Goal: Information Seeking & Learning: Find specific fact

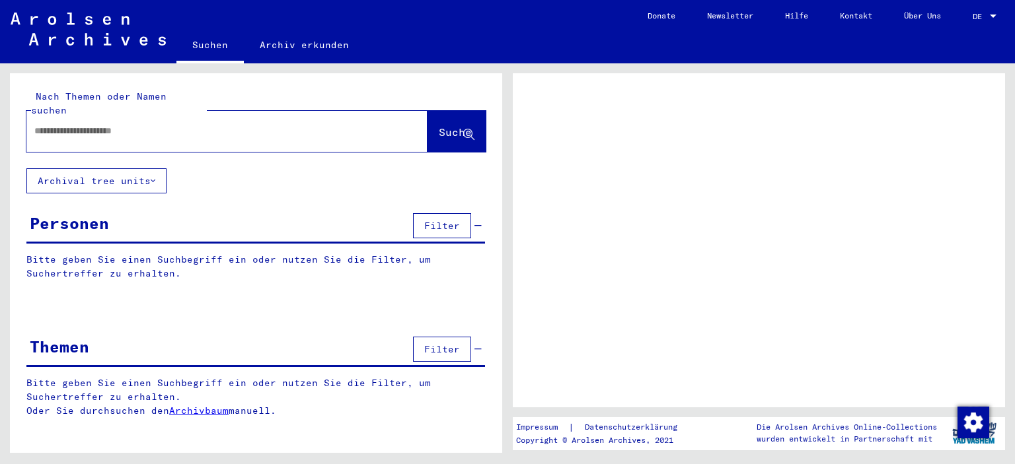
click at [117, 124] on input "text" at bounding box center [214, 131] width 361 height 14
type input "******"
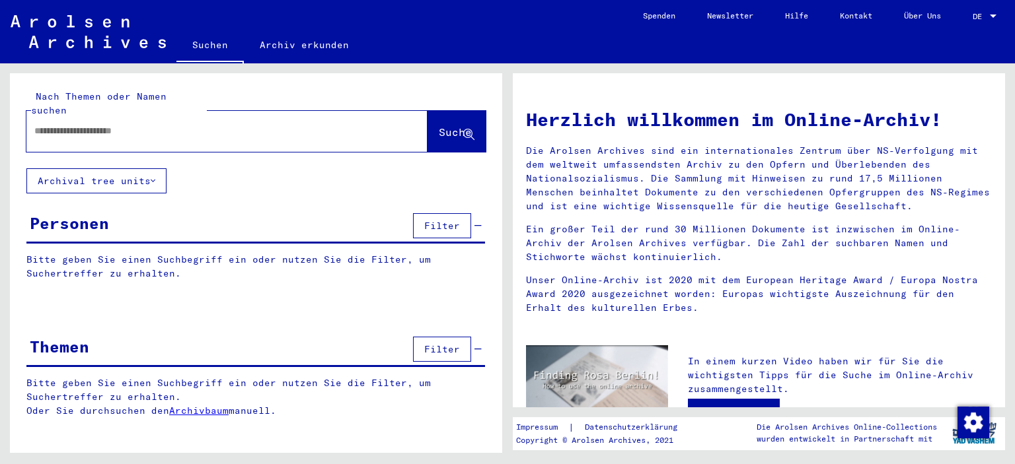
click at [137, 124] on input "text" at bounding box center [210, 131] width 353 height 14
type input "**********"
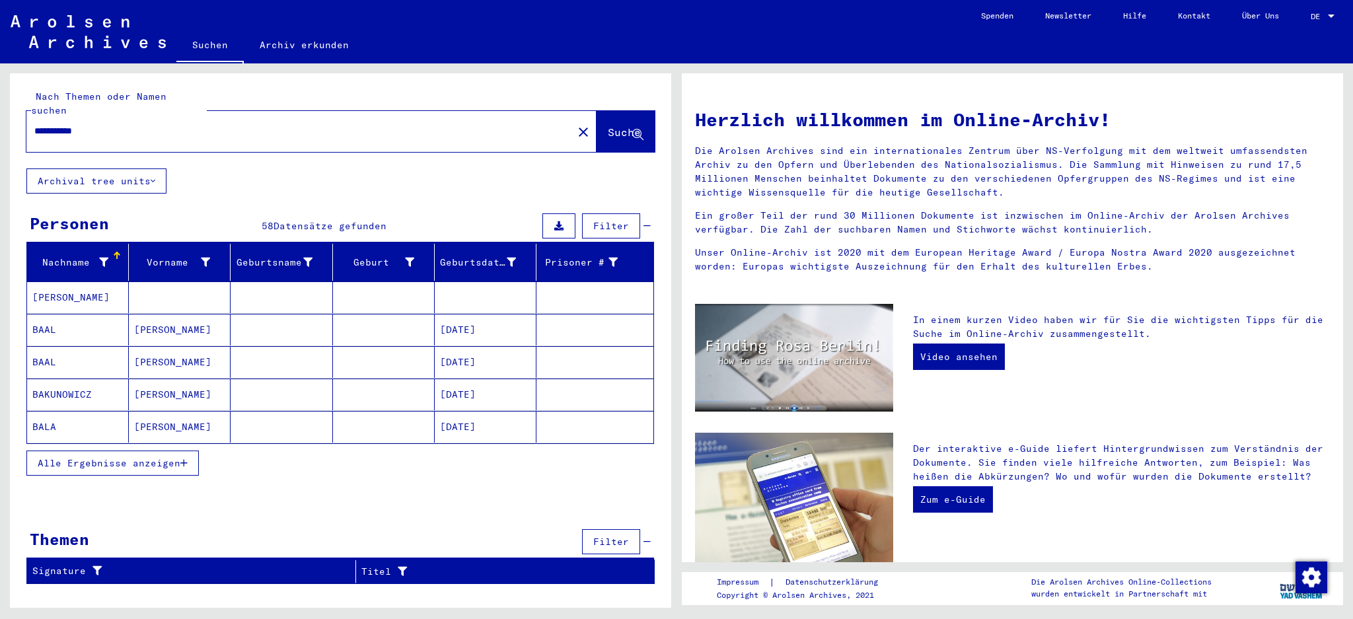
click at [87, 457] on span "Alle Ergebnisse anzeigen" at bounding box center [109, 463] width 143 height 12
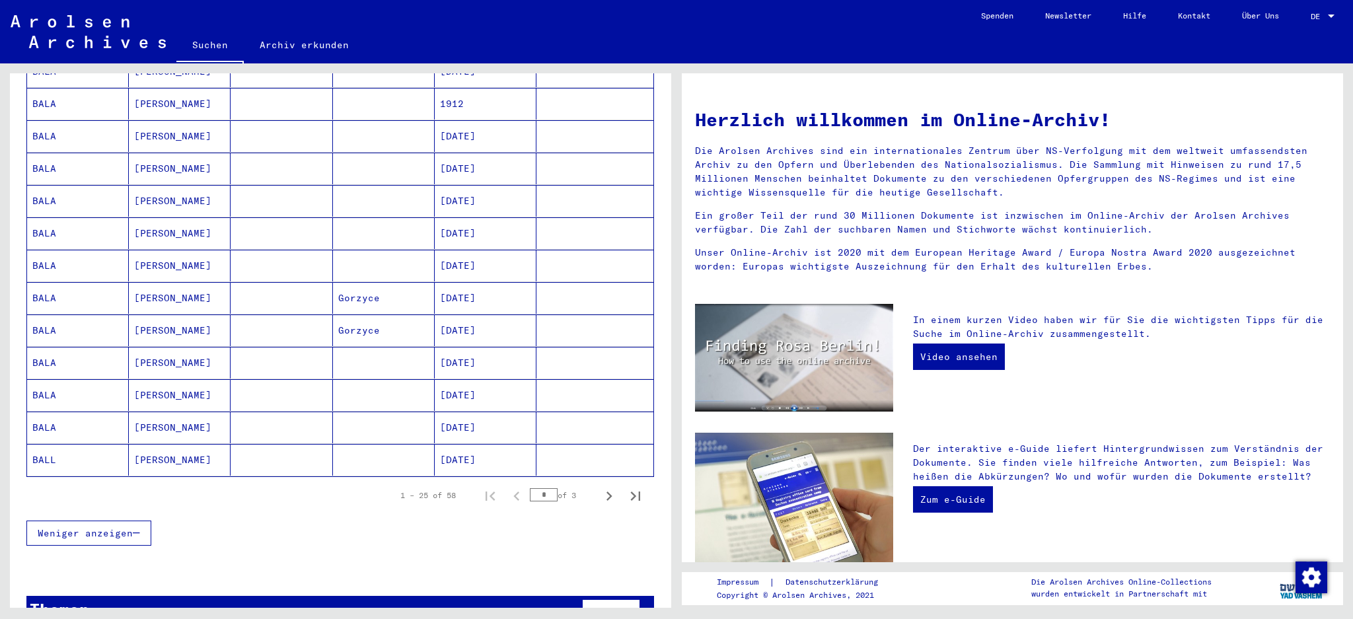
scroll to position [636, 0]
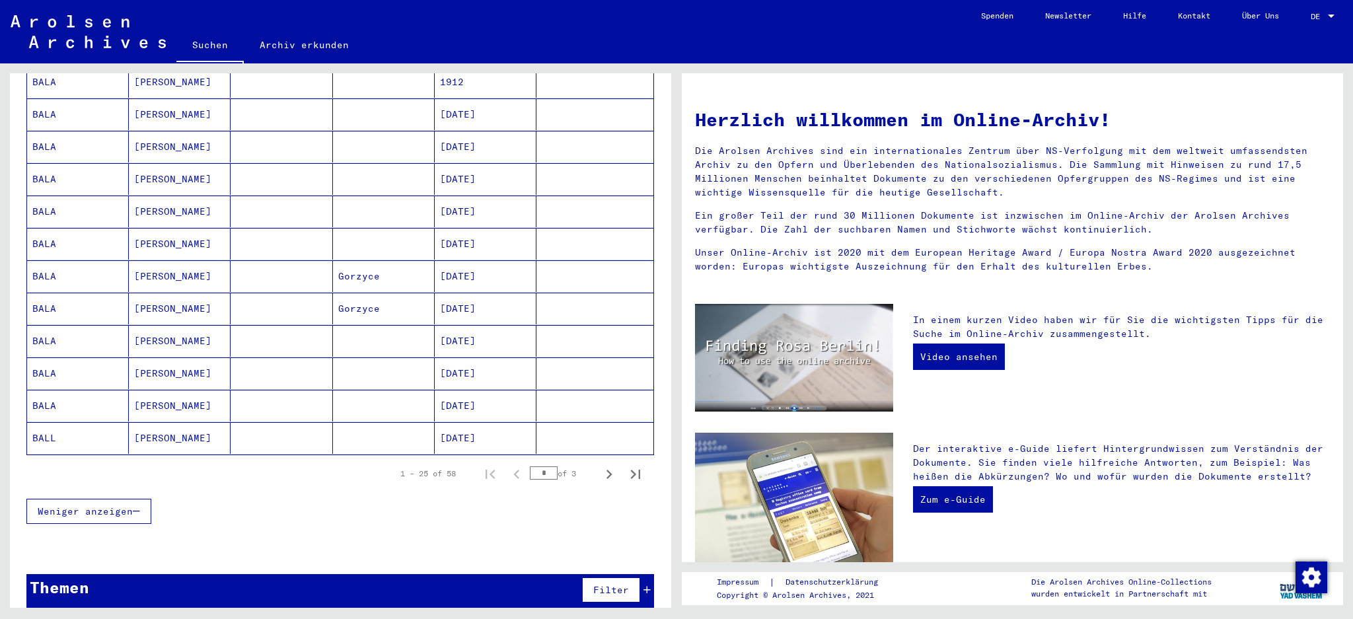
click at [484, 390] on mat-cell "[DATE]" at bounding box center [486, 406] width 102 height 32
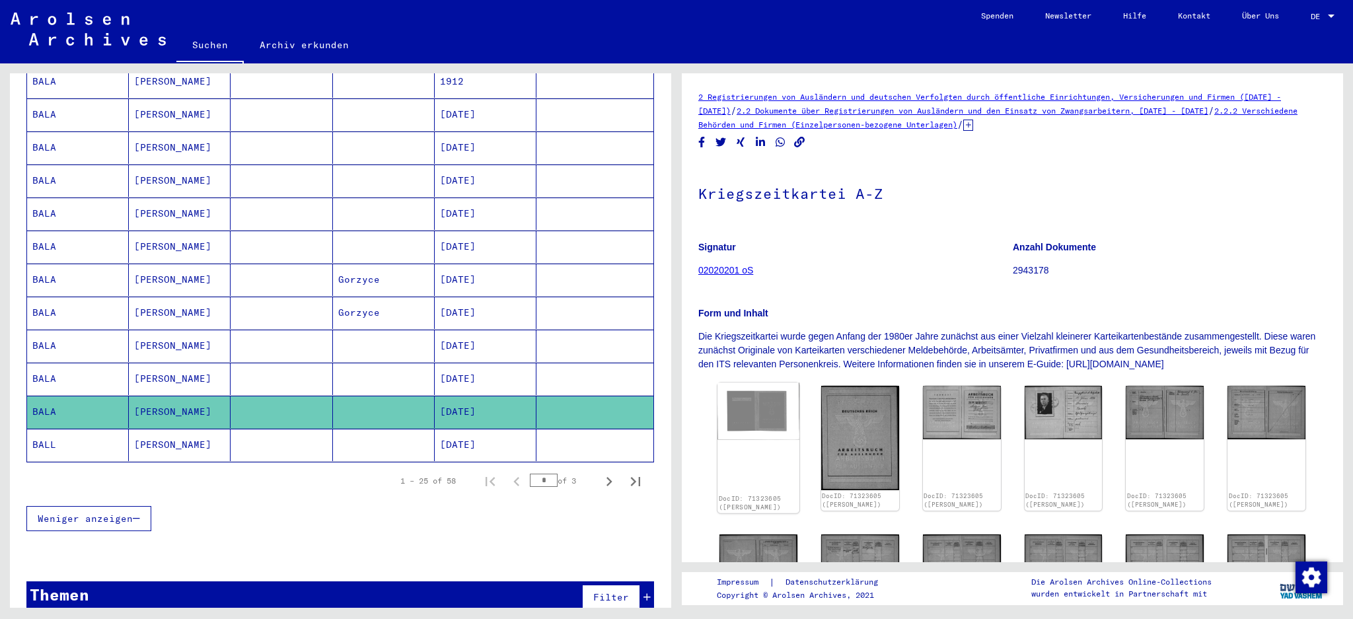
click at [784, 429] on img at bounding box center [758, 411] width 82 height 57
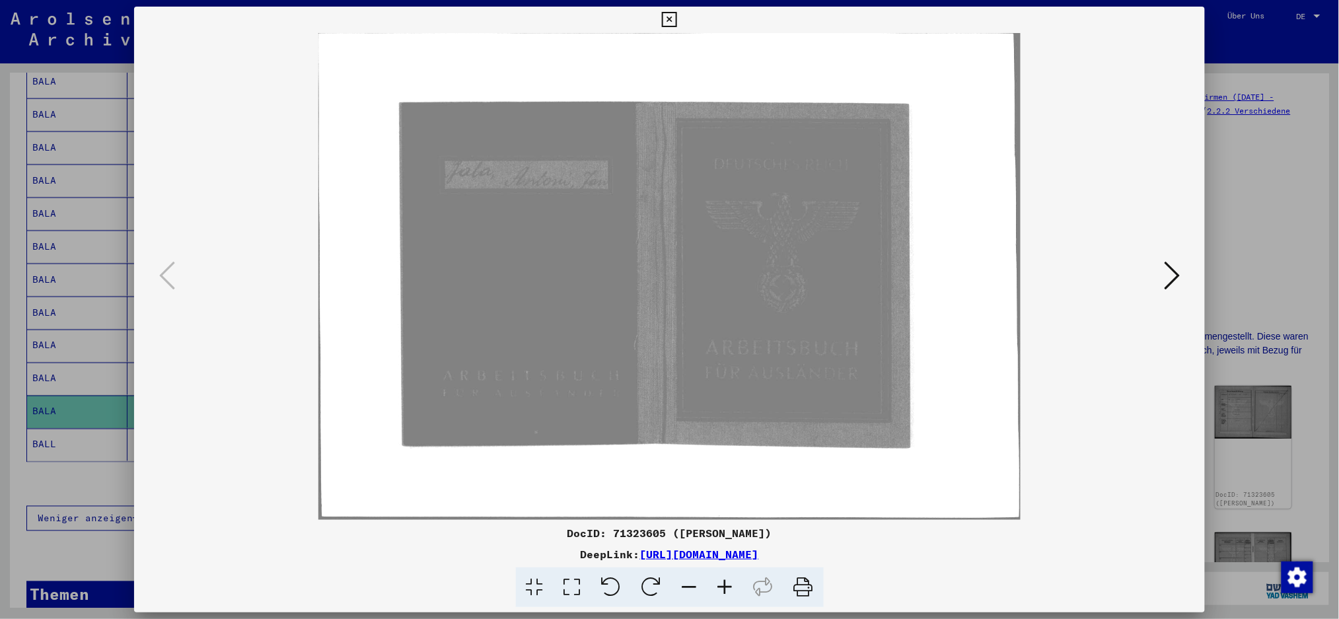
click at [1014, 268] on div at bounding box center [670, 276] width 1072 height 487
click at [1014, 274] on icon at bounding box center [1172, 276] width 16 height 32
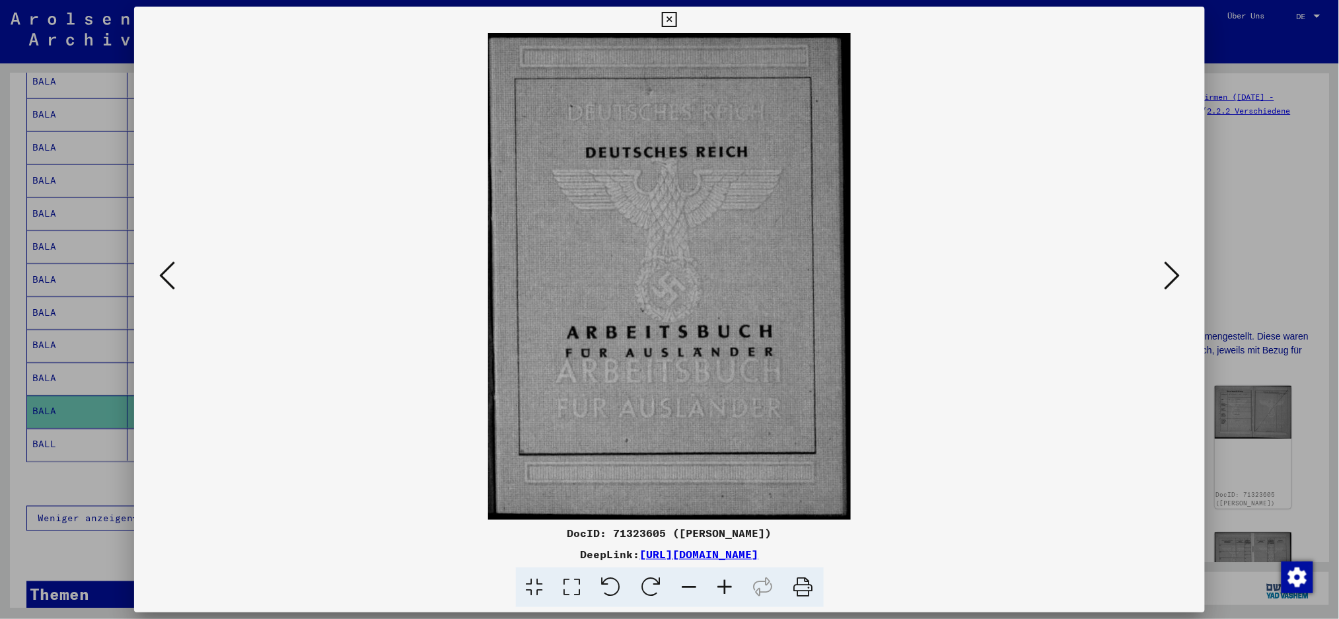
click at [1014, 274] on icon at bounding box center [1172, 276] width 16 height 32
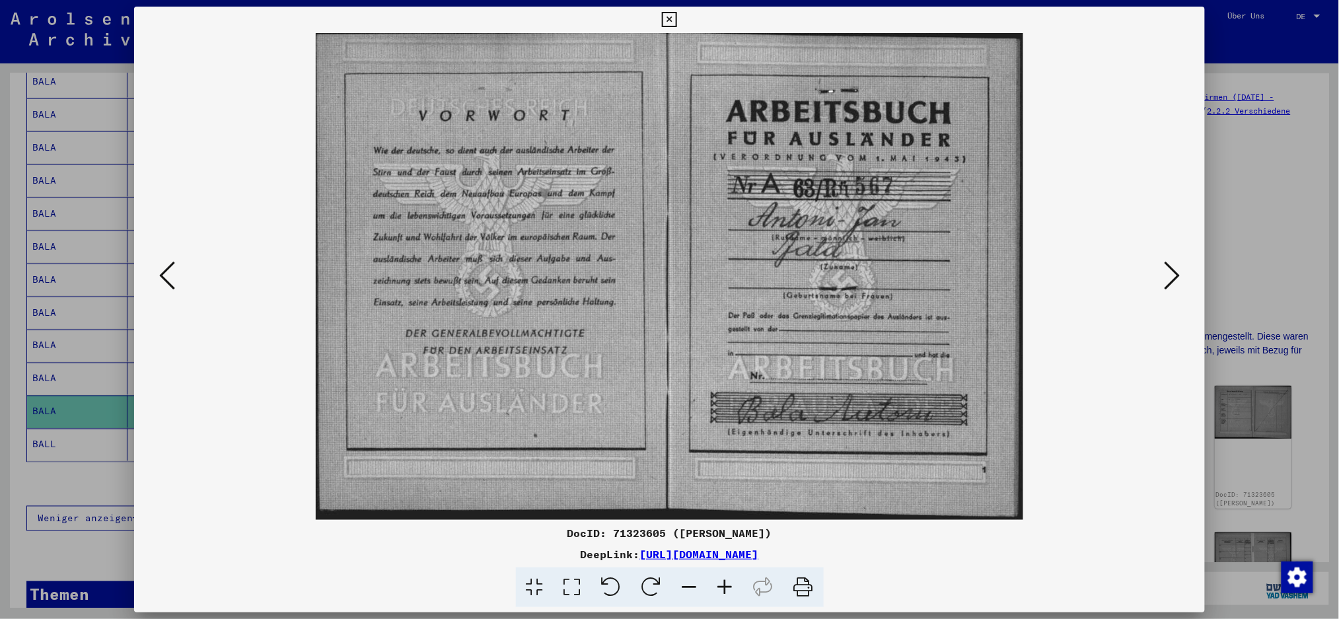
click at [1014, 274] on icon at bounding box center [1172, 276] width 16 height 32
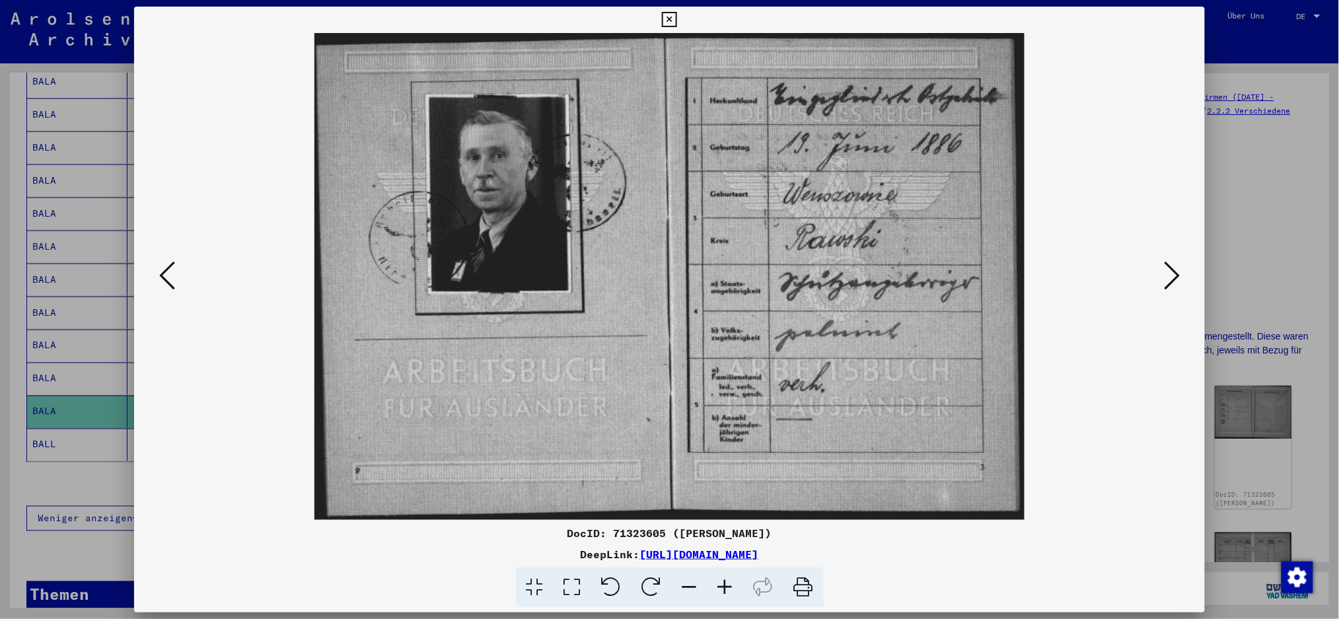
click at [1014, 273] on icon at bounding box center [1172, 276] width 16 height 32
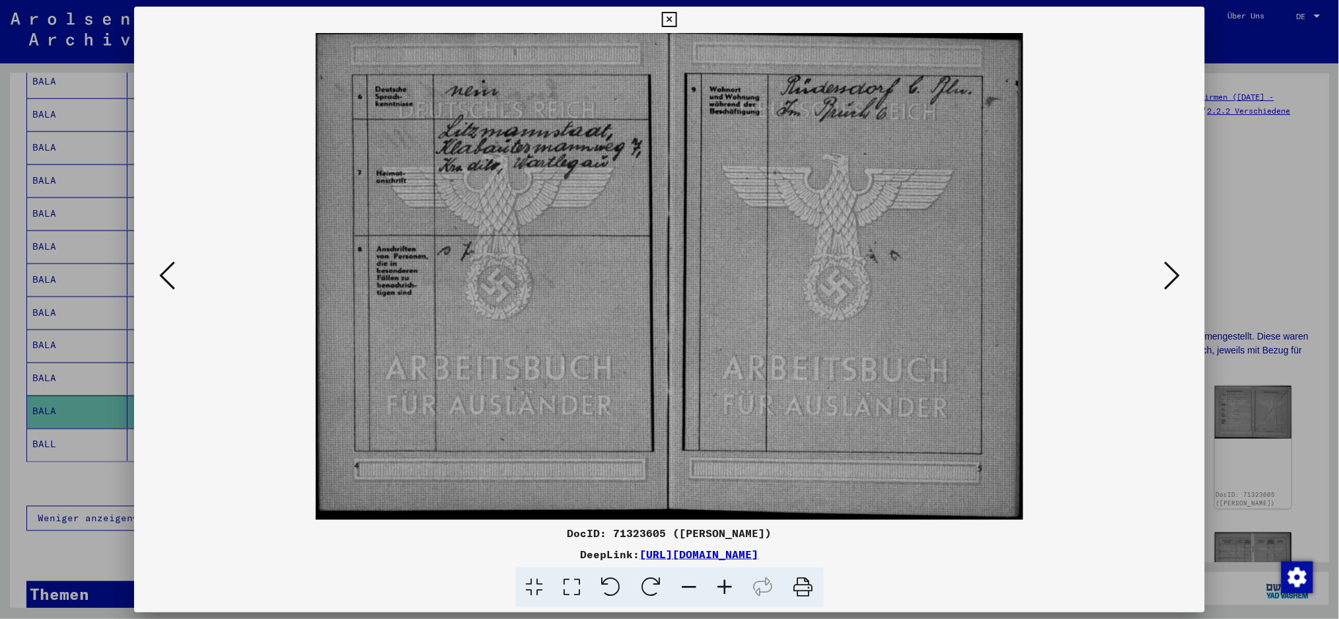
click at [1014, 272] on icon at bounding box center [1172, 276] width 16 height 32
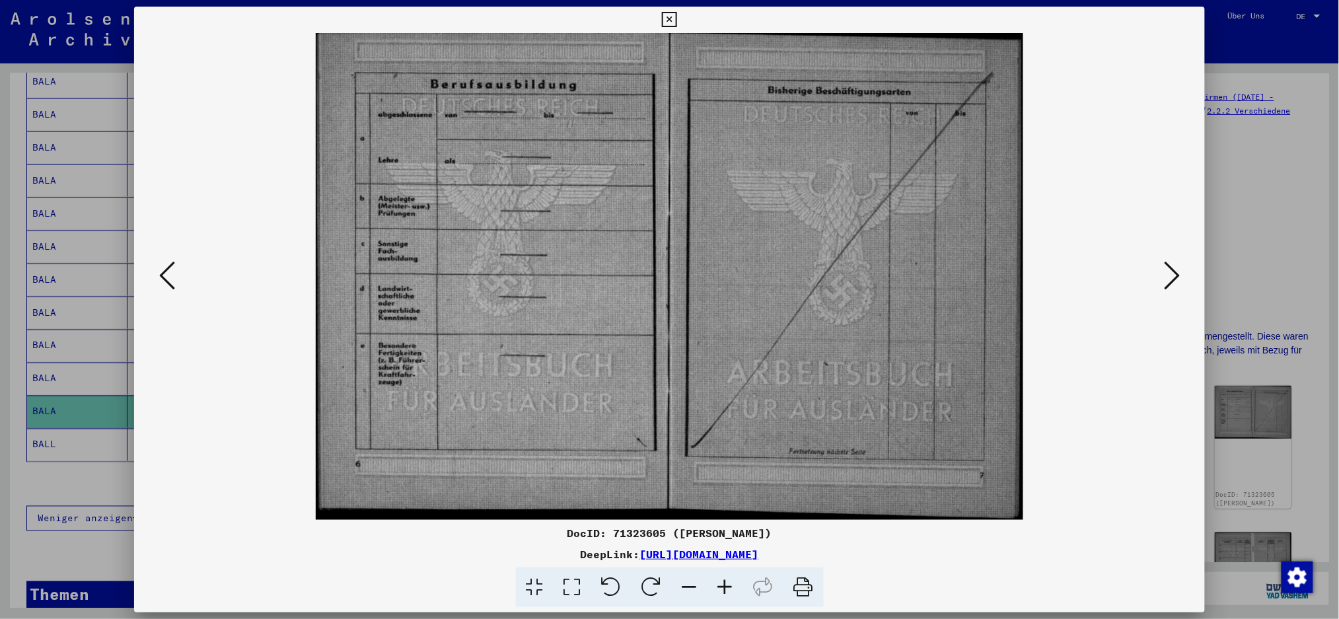
click at [1014, 272] on icon at bounding box center [1172, 276] width 16 height 32
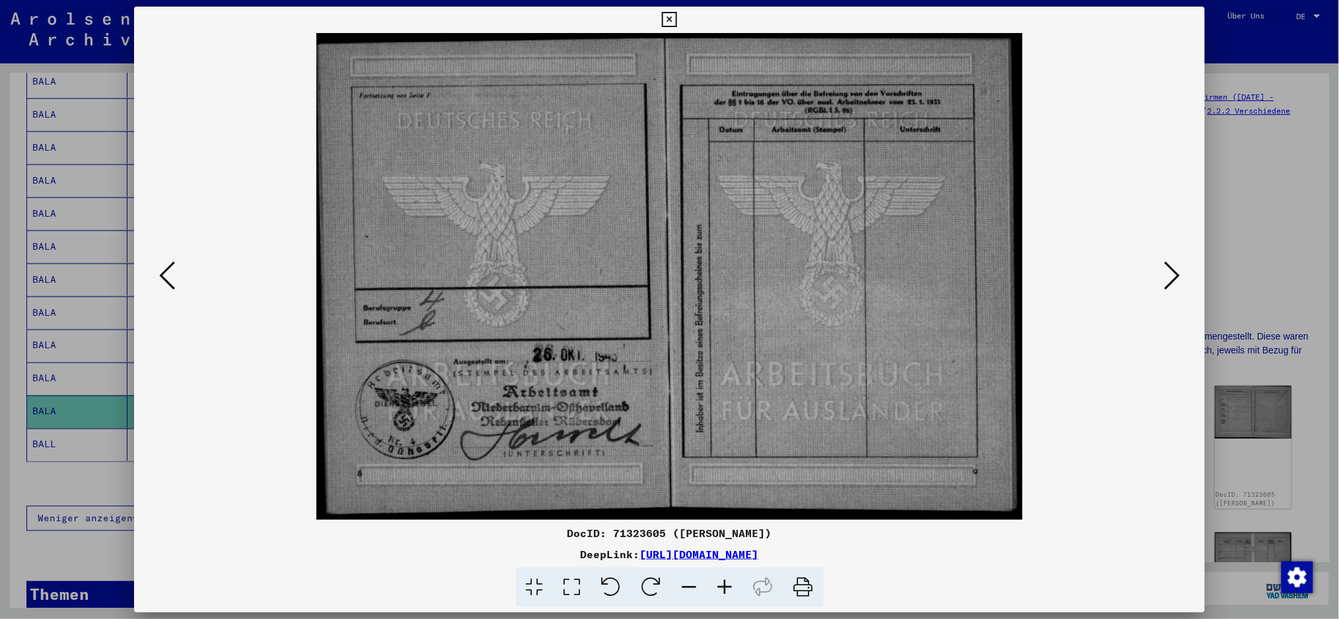
click at [1014, 272] on icon at bounding box center [1172, 276] width 16 height 32
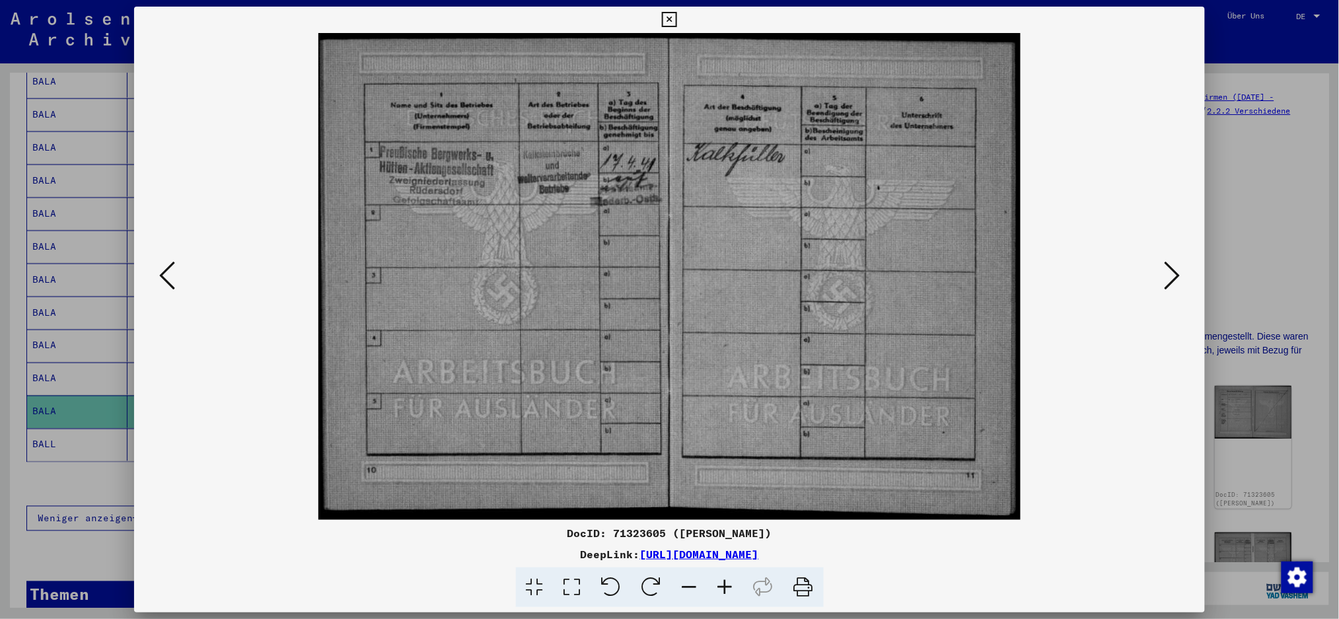
click at [1014, 272] on icon at bounding box center [1172, 276] width 16 height 32
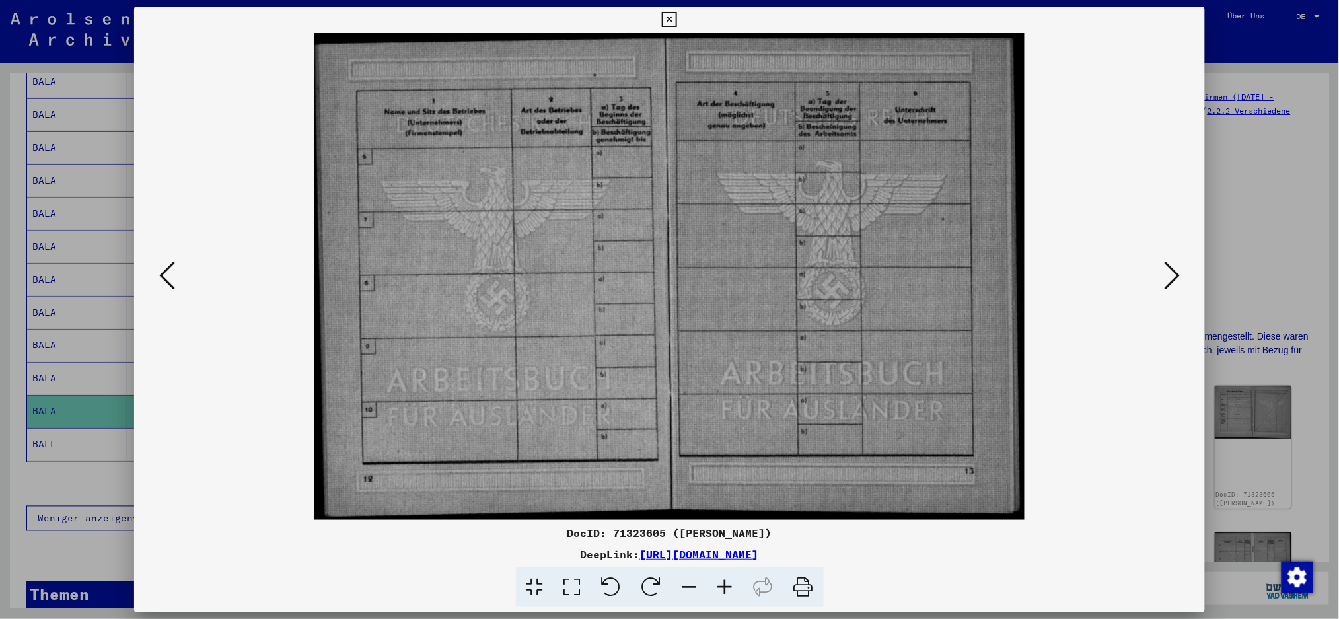
click at [1014, 273] on img at bounding box center [670, 276] width 982 height 487
click at [1014, 268] on icon at bounding box center [1172, 276] width 16 height 32
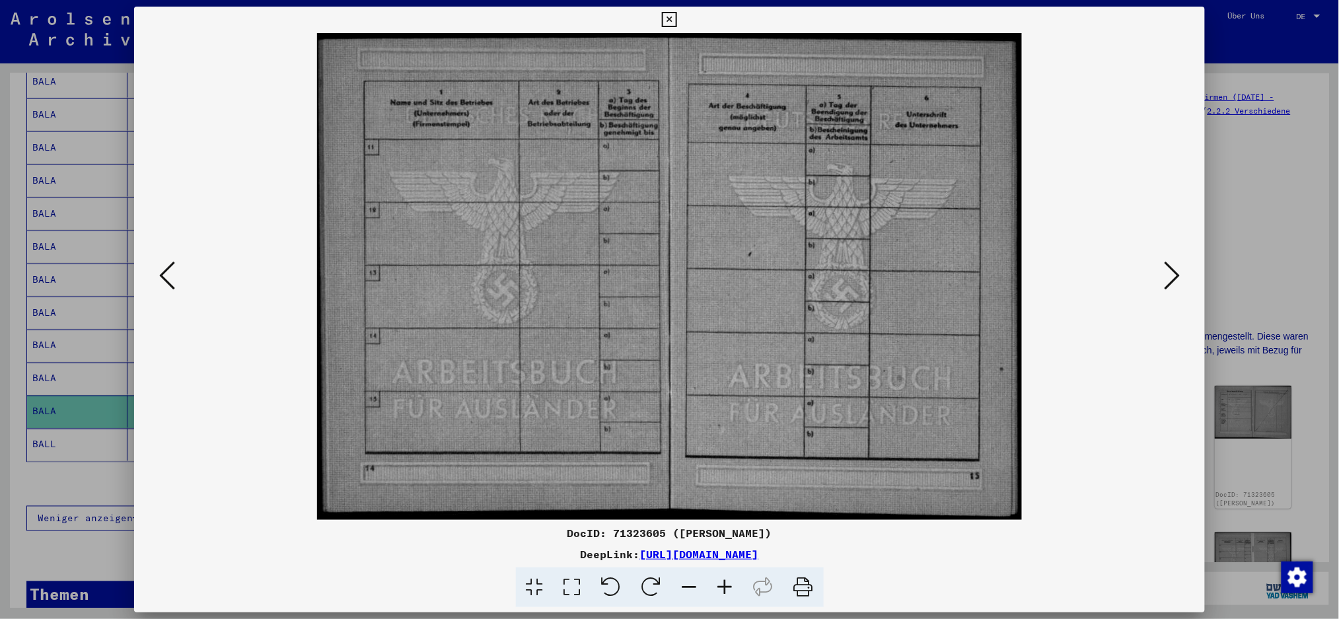
click at [1014, 268] on icon at bounding box center [1172, 276] width 16 height 32
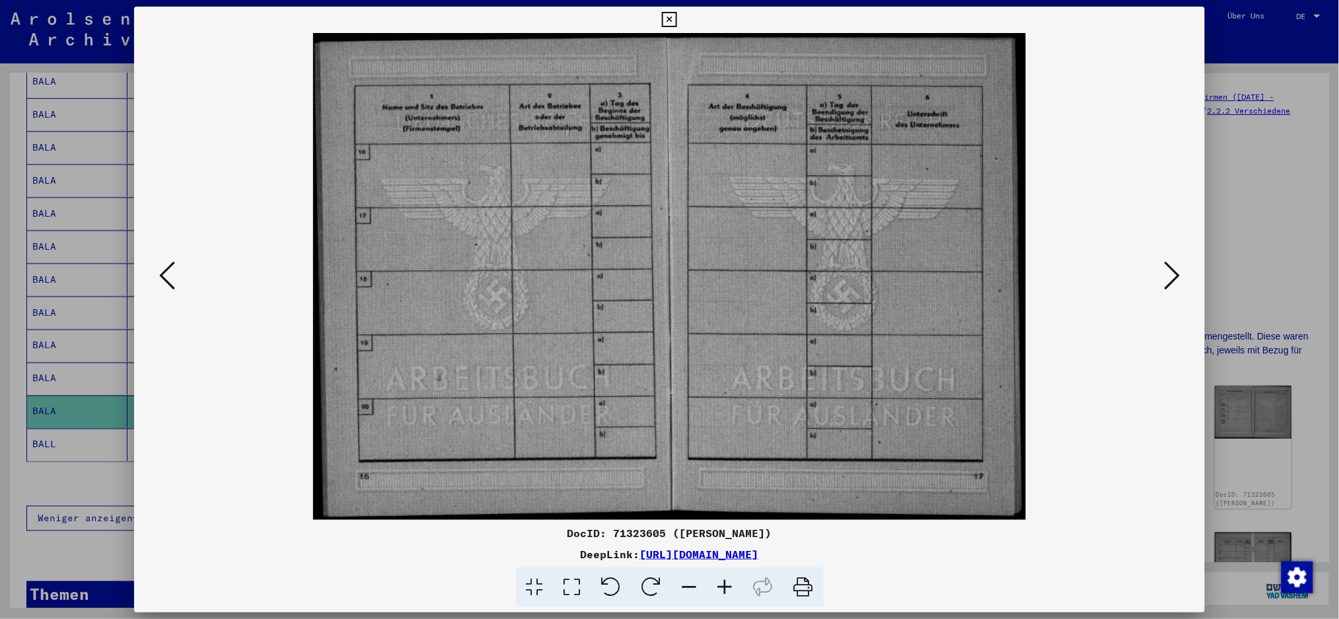
click at [1014, 268] on icon at bounding box center [1172, 276] width 16 height 32
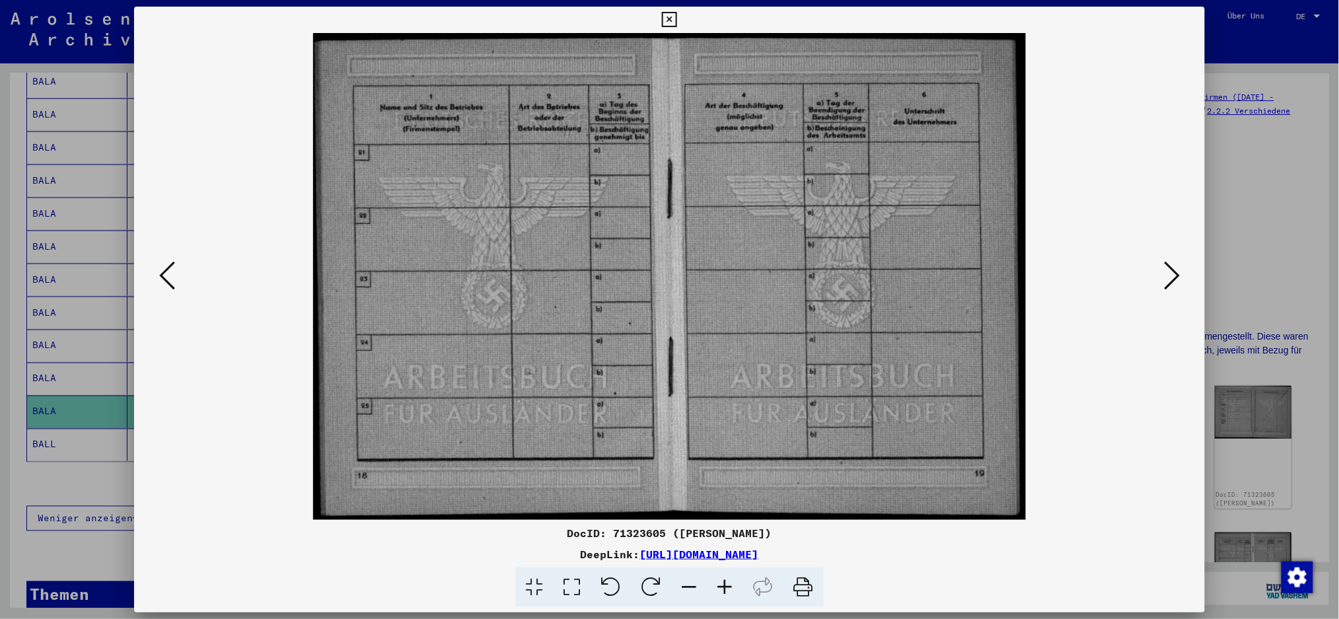
click at [1014, 268] on icon at bounding box center [1172, 276] width 16 height 32
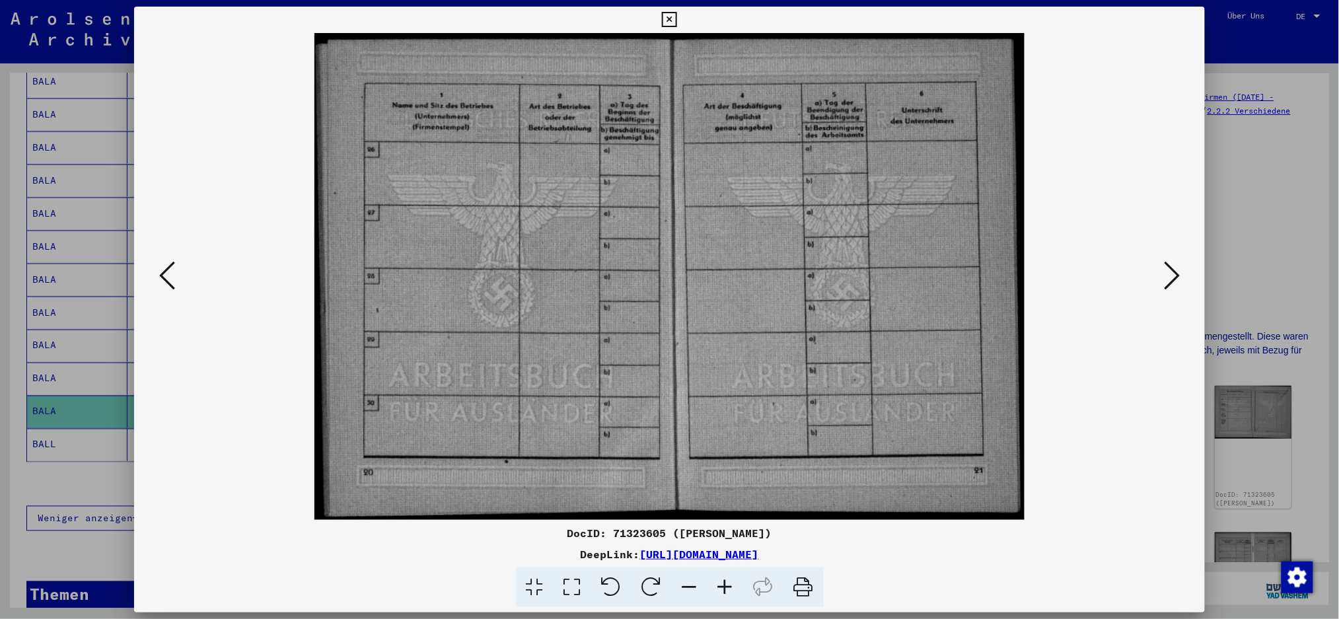
click at [1014, 268] on icon at bounding box center [1172, 276] width 16 height 32
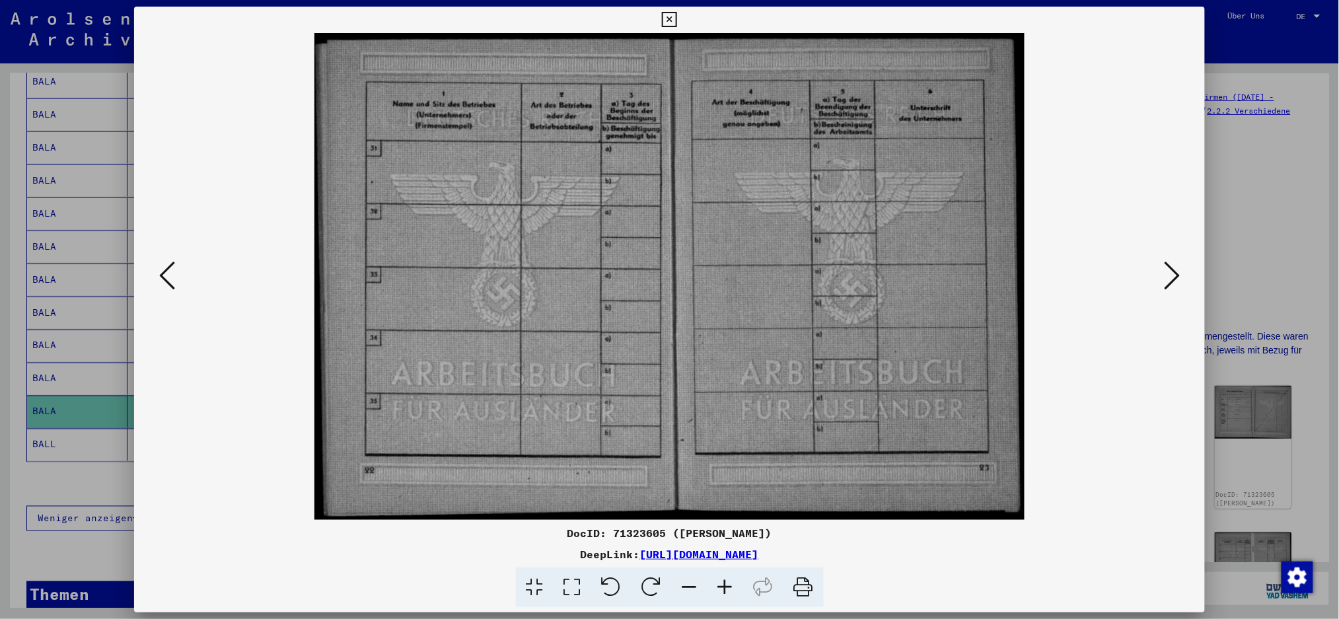
click at [1014, 268] on icon at bounding box center [1172, 276] width 16 height 32
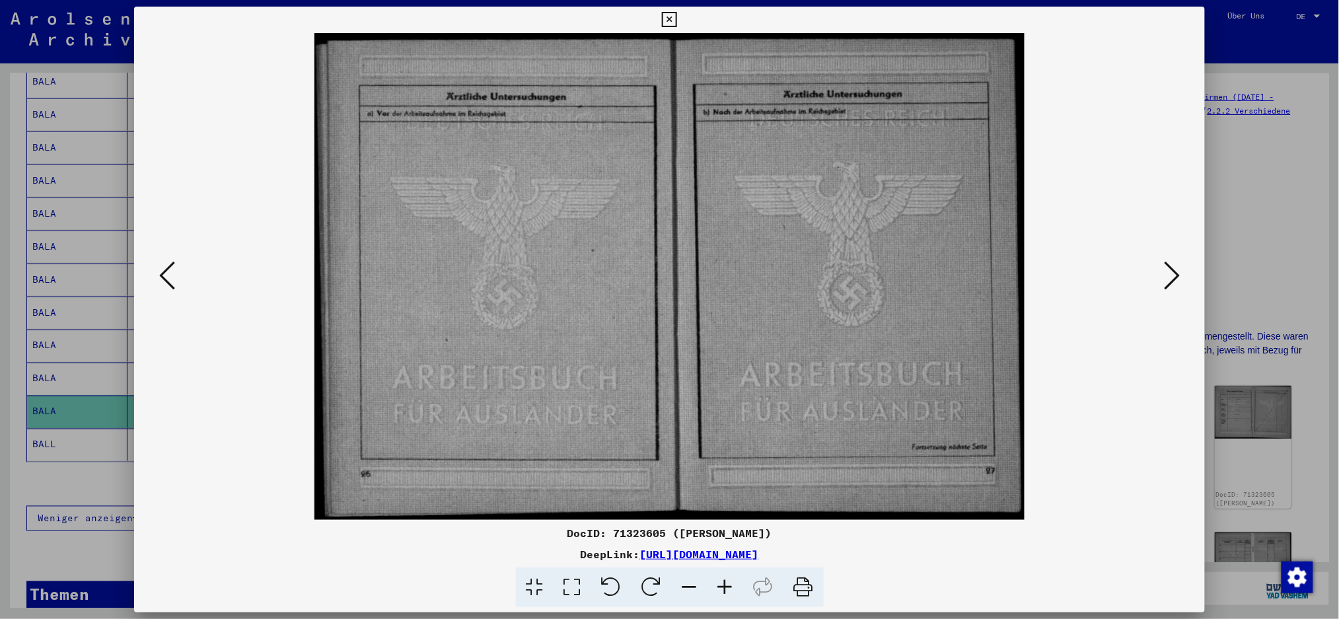
click at [1014, 268] on icon at bounding box center [1172, 276] width 16 height 32
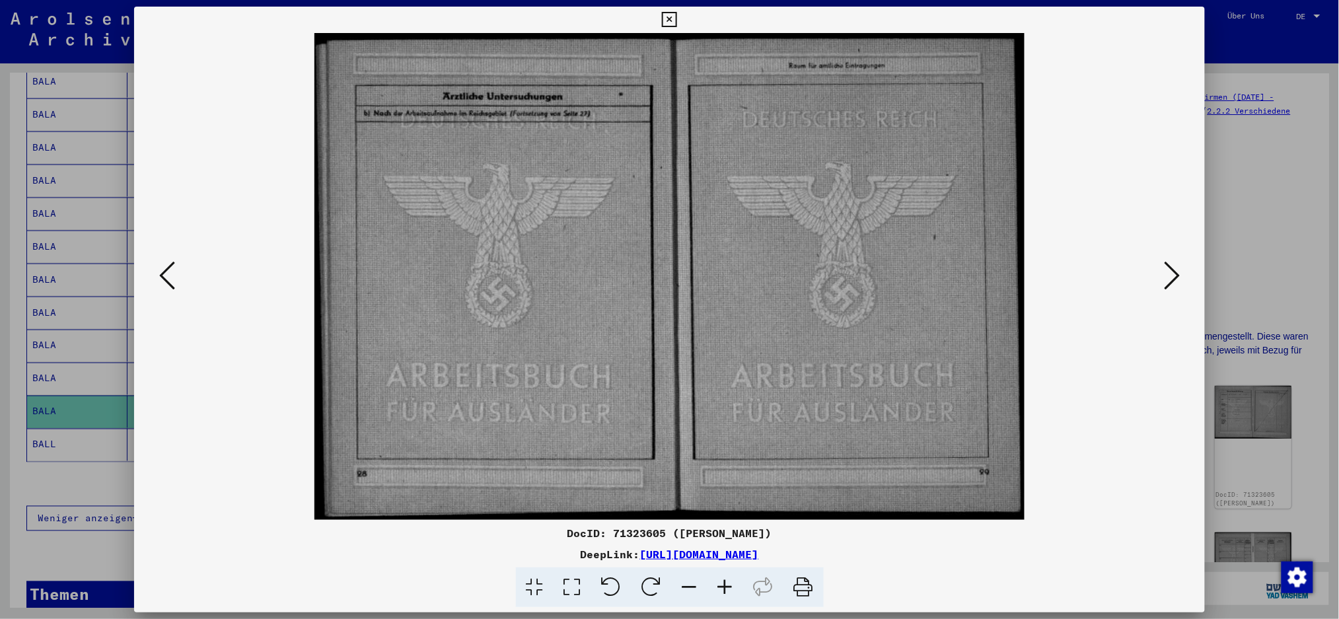
click at [1014, 268] on icon at bounding box center [1172, 276] width 16 height 32
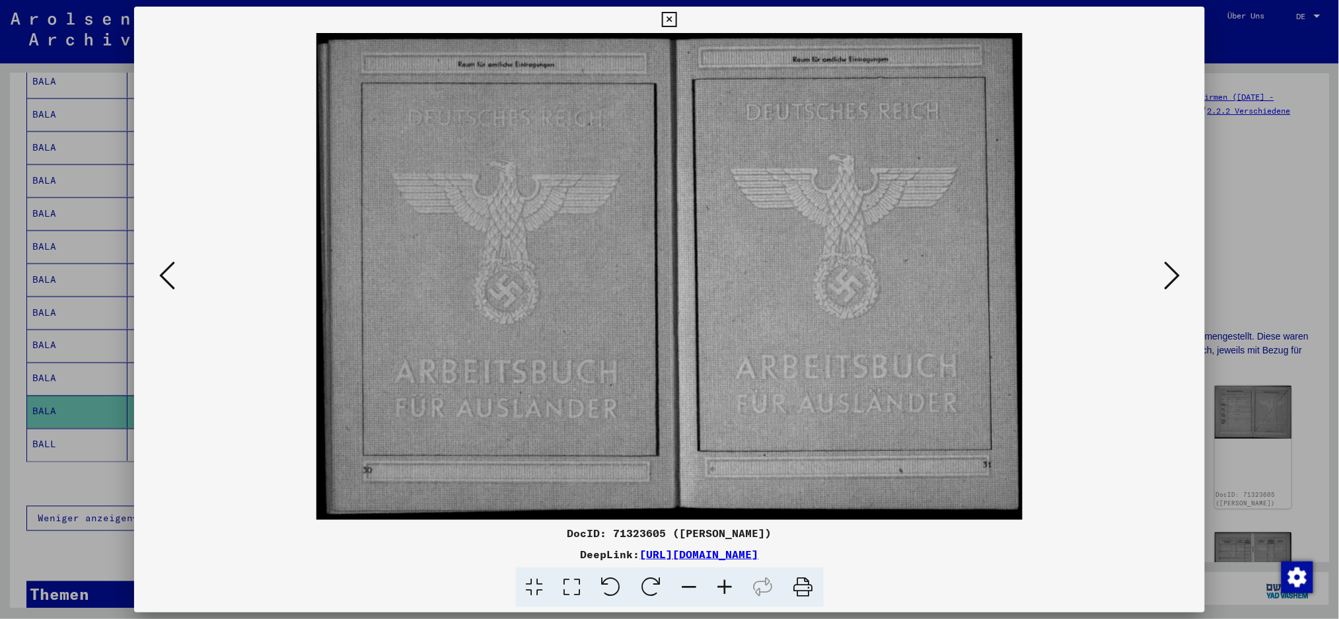
click at [1014, 268] on icon at bounding box center [1172, 276] width 16 height 32
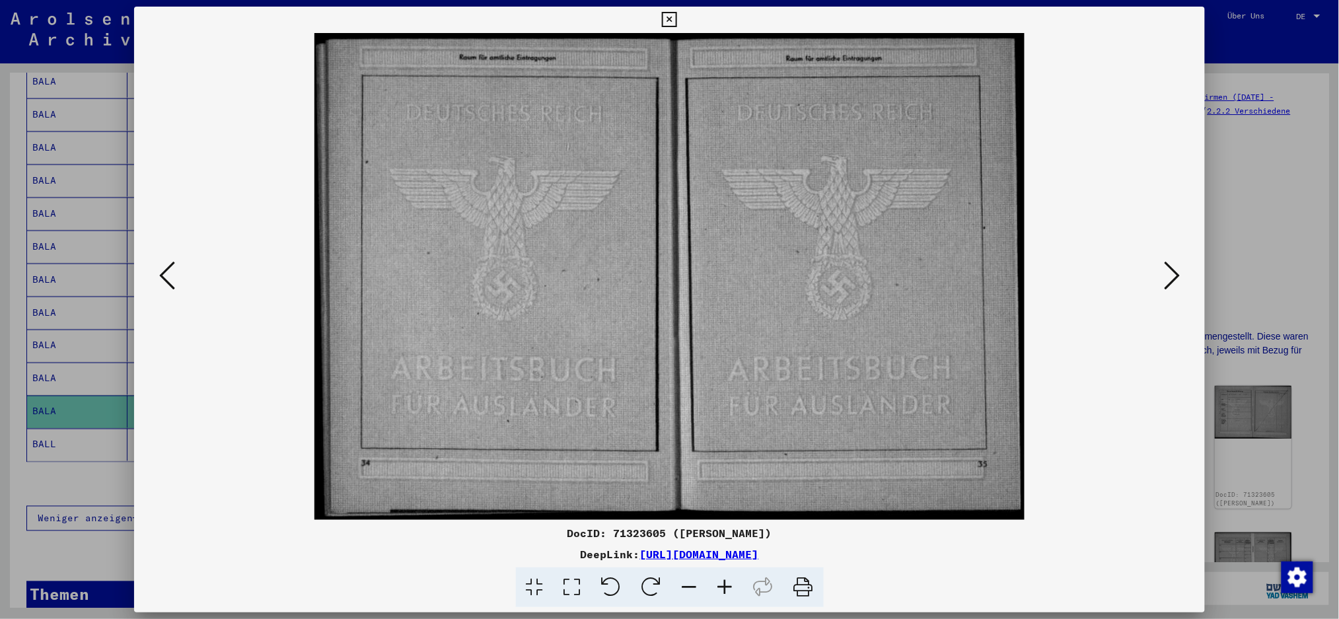
click at [1014, 268] on icon at bounding box center [1172, 276] width 16 height 32
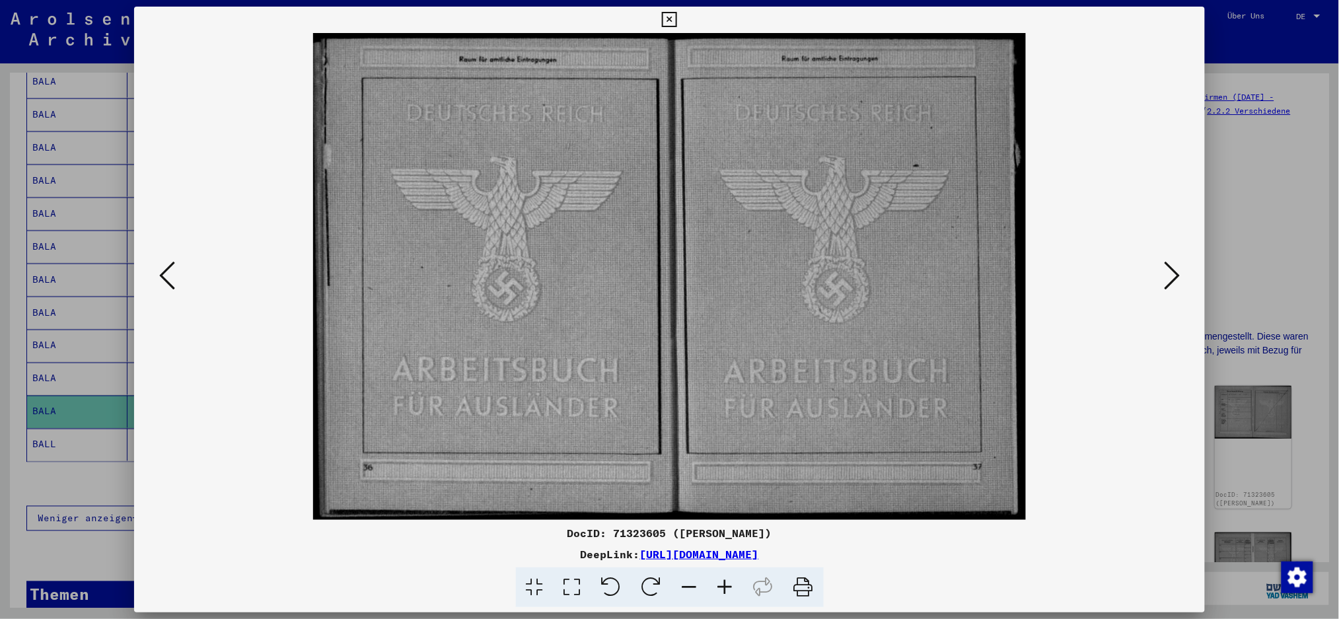
click at [1014, 268] on icon at bounding box center [1172, 276] width 16 height 32
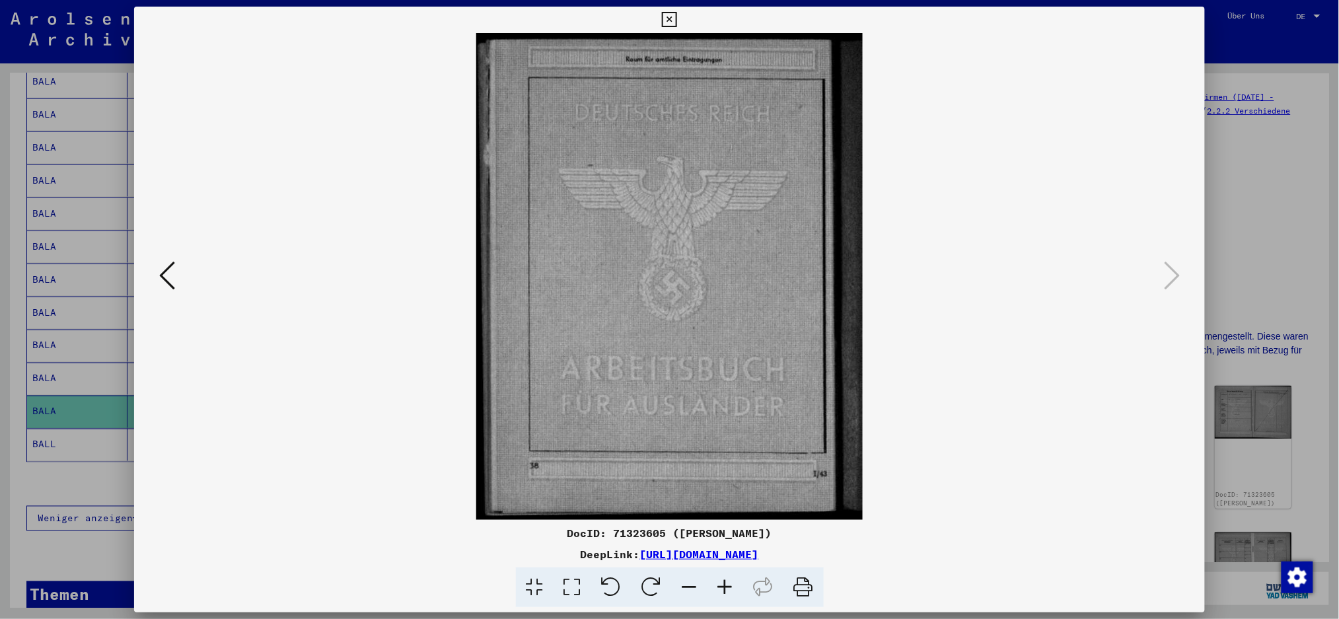
click at [1014, 267] on div at bounding box center [669, 309] width 1339 height 619
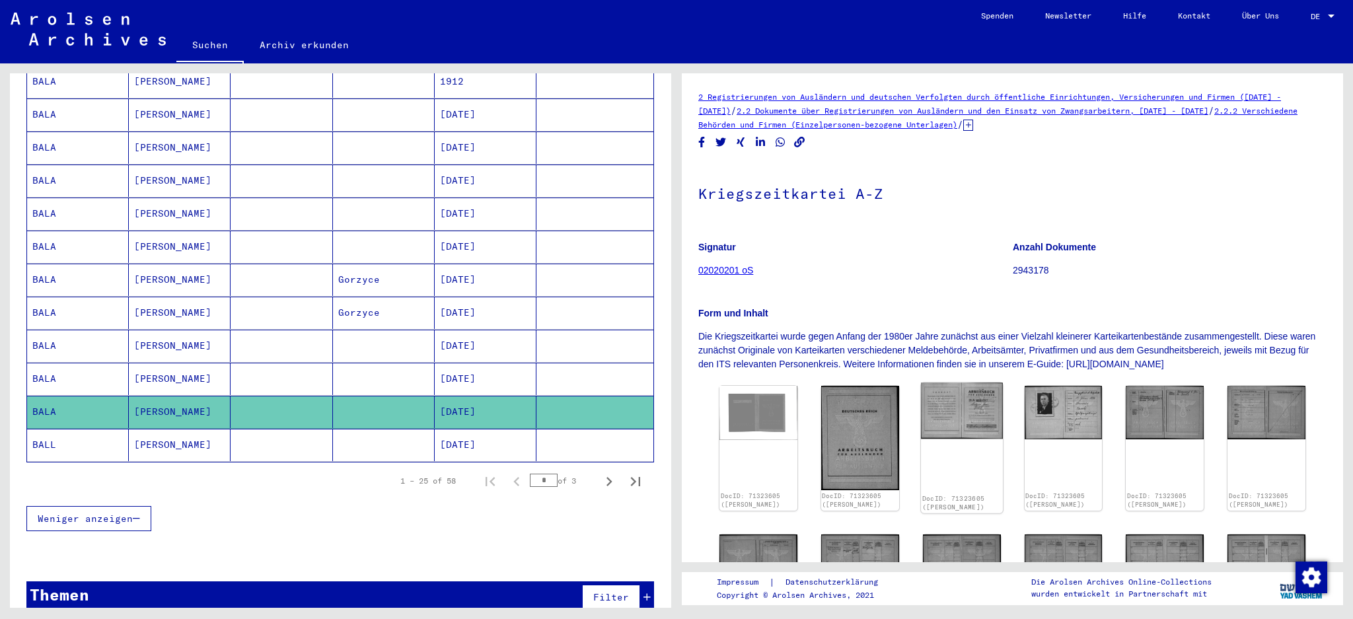
click at [921, 414] on img at bounding box center [962, 411] width 82 height 56
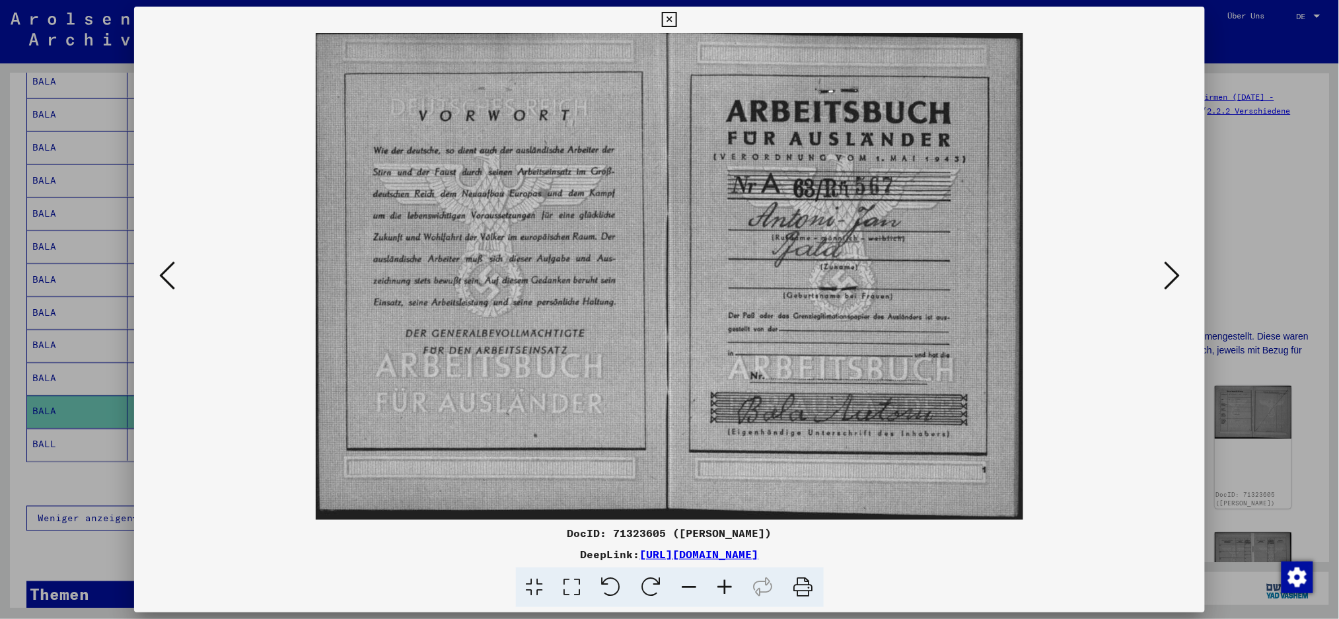
click at [159, 282] on icon at bounding box center [167, 276] width 16 height 32
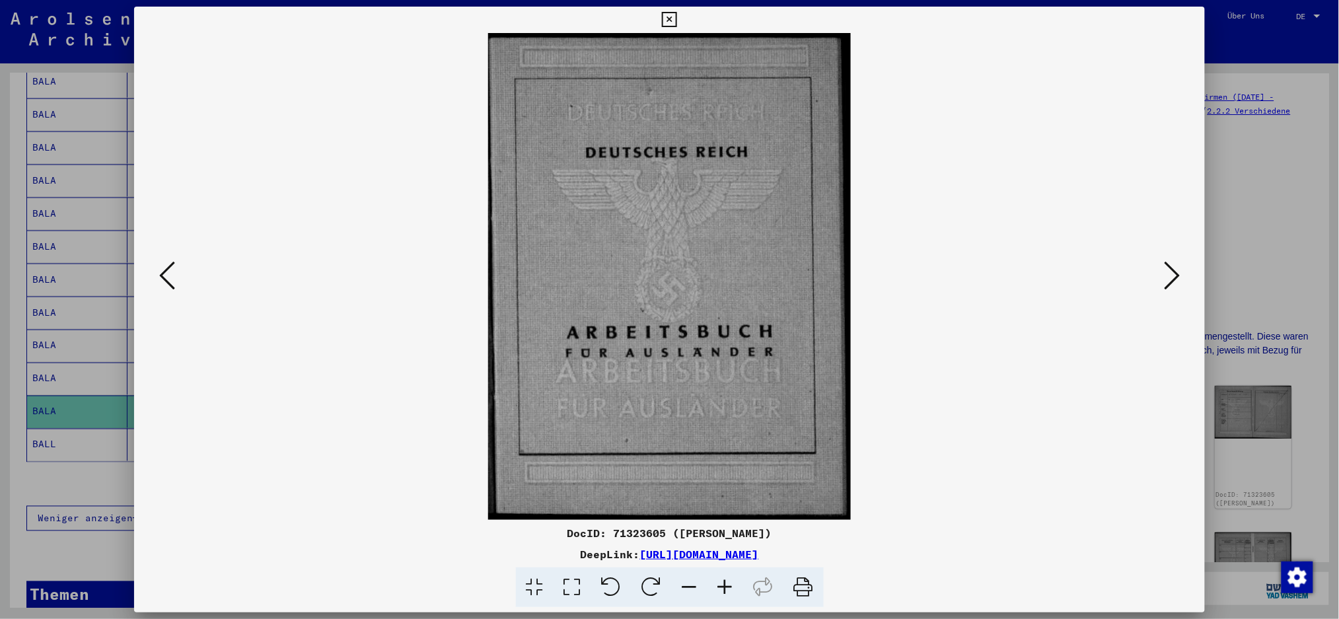
click at [1014, 267] on icon at bounding box center [1172, 276] width 16 height 32
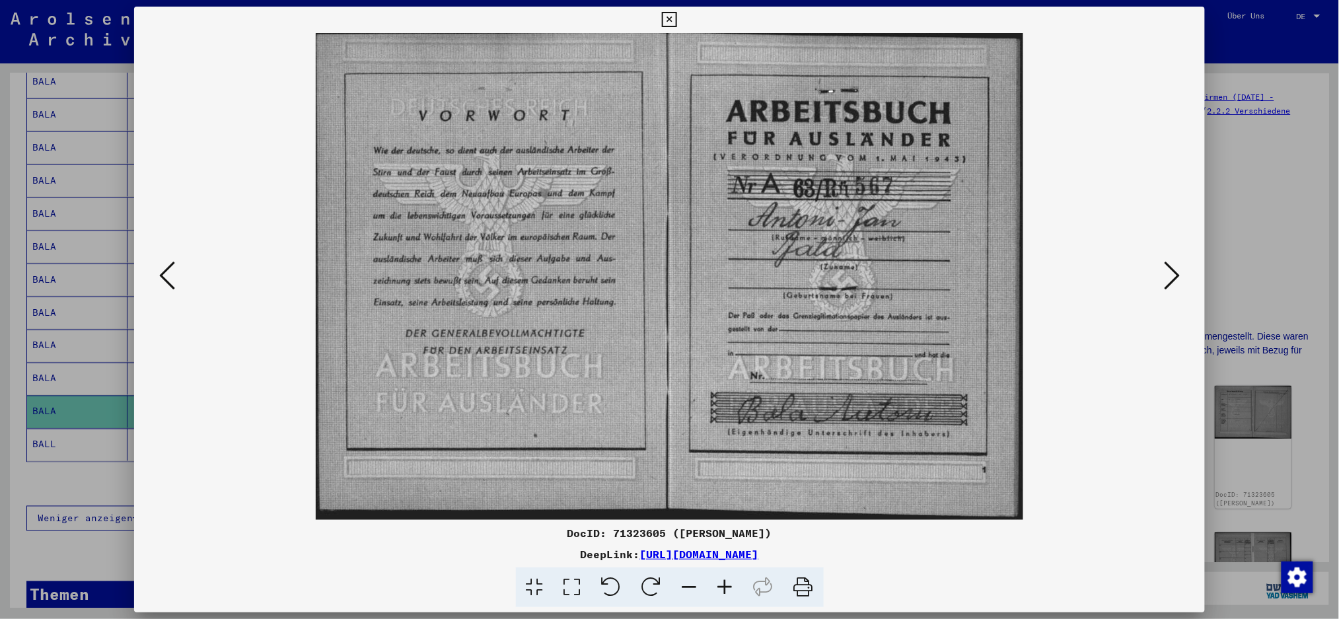
click at [1014, 267] on icon at bounding box center [1172, 276] width 16 height 32
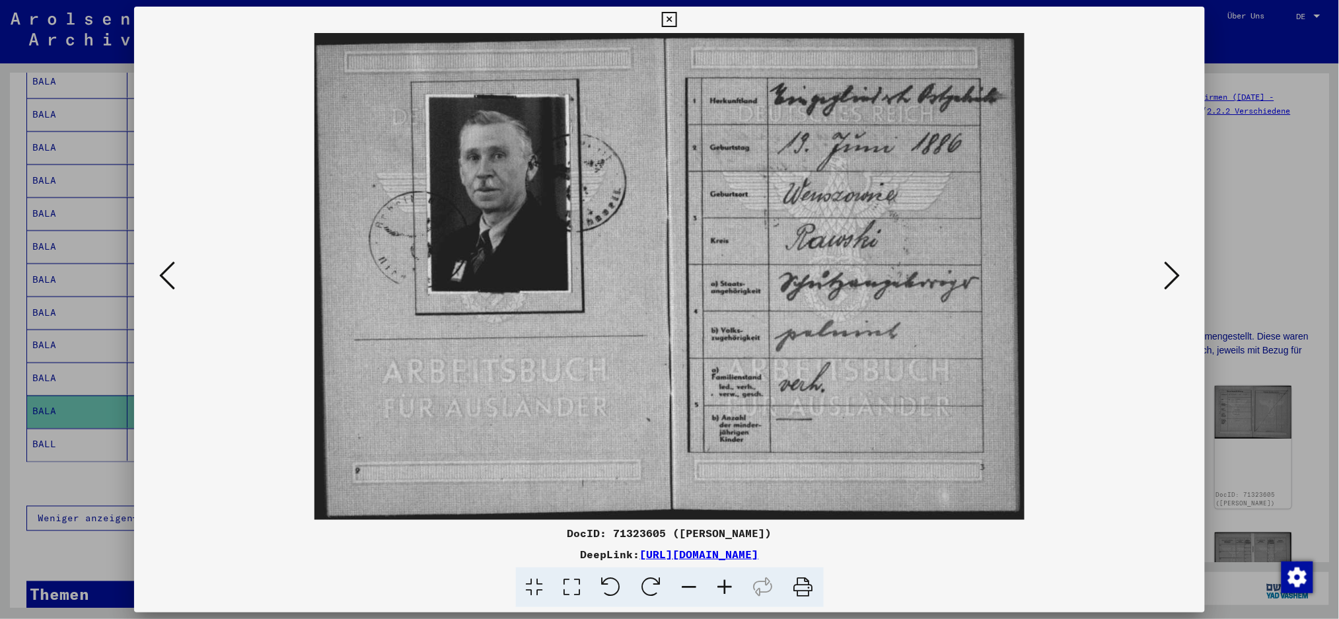
click at [1014, 279] on div at bounding box center [669, 309] width 1339 height 619
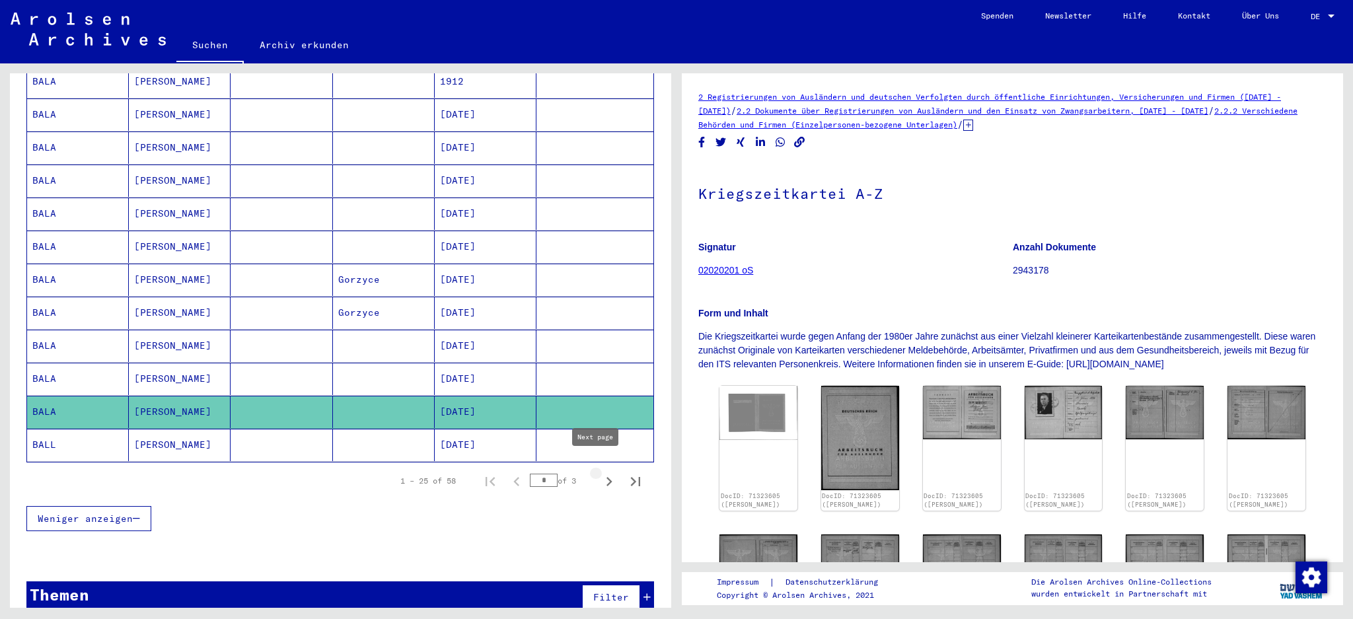
click at [600, 464] on icon "Next page" at bounding box center [609, 481] width 18 height 18
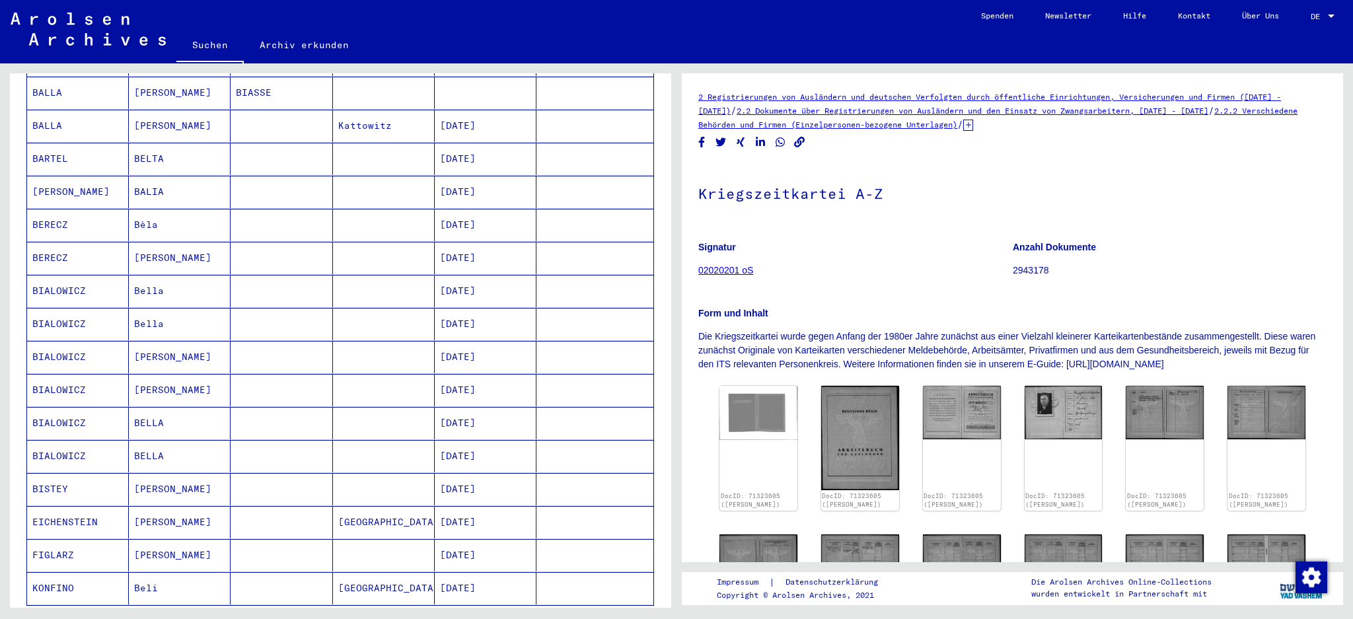
scroll to position [117, 0]
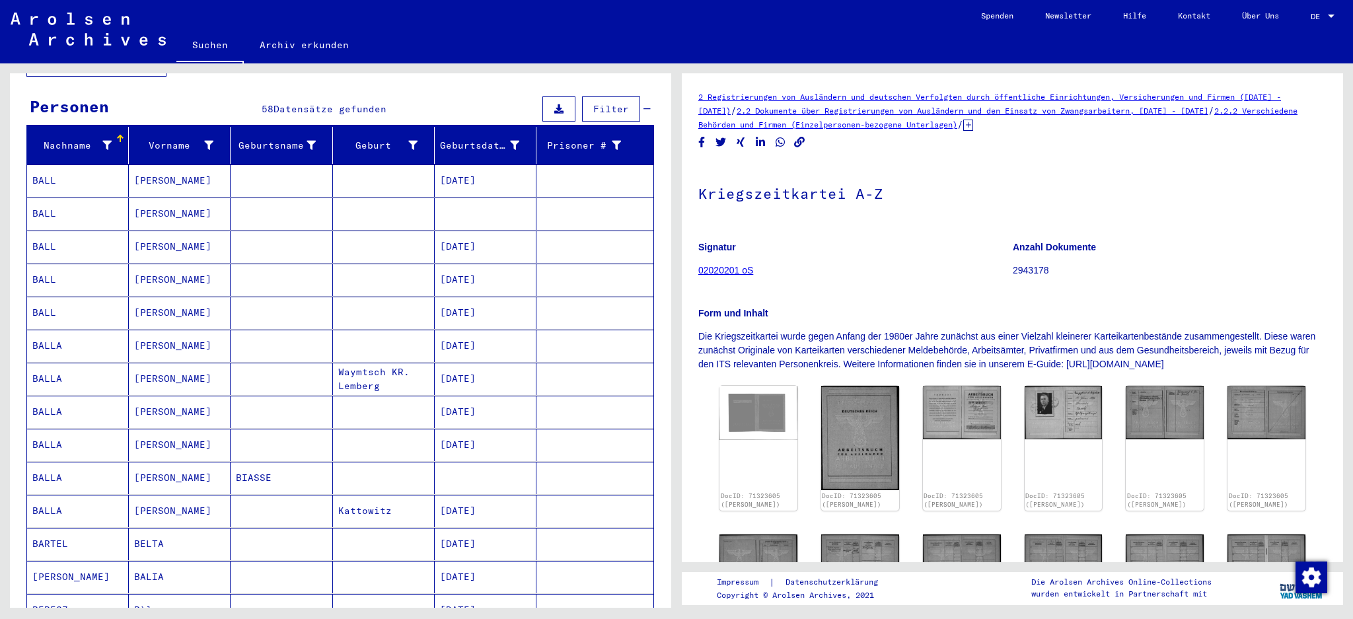
click at [151, 462] on mat-cell "[PERSON_NAME]" at bounding box center [180, 478] width 102 height 32
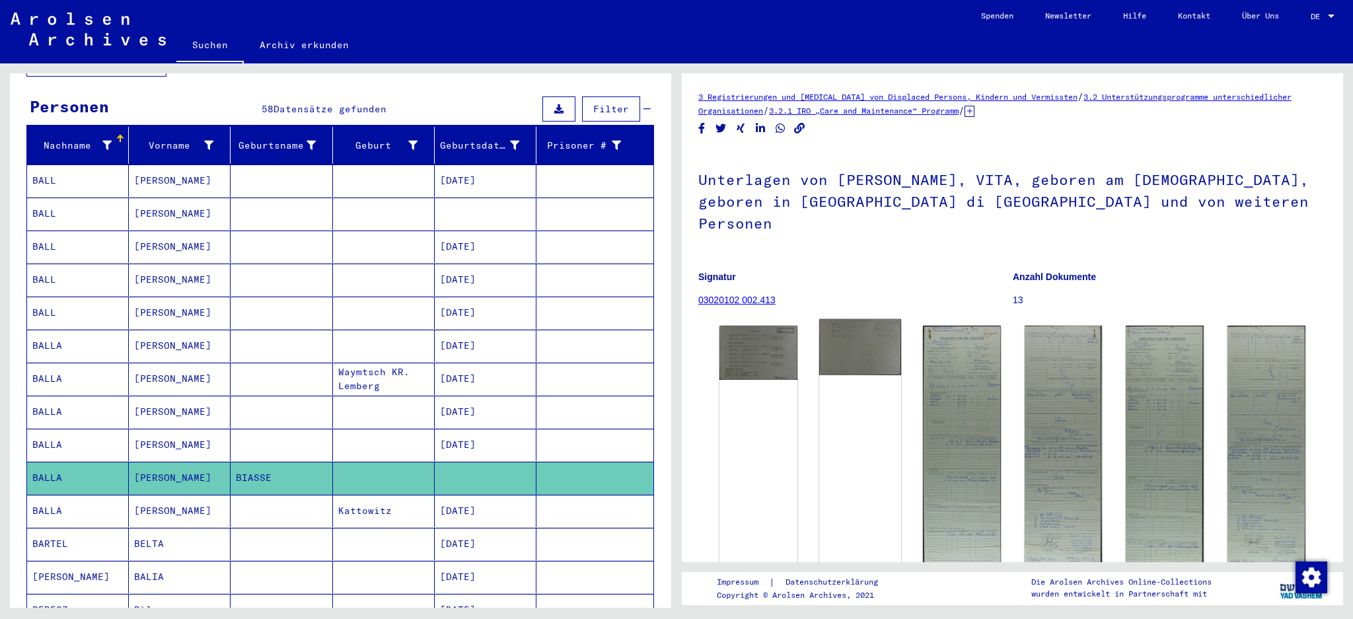
click at [858, 336] on img at bounding box center [860, 347] width 82 height 56
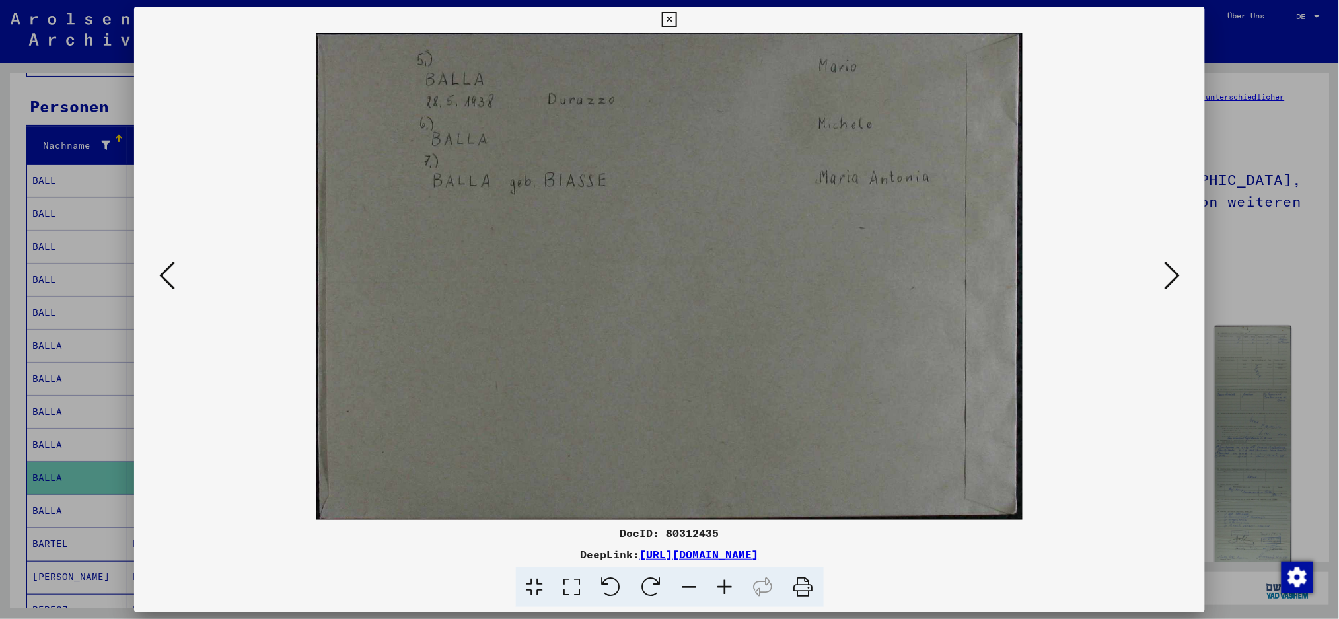
click at [1014, 284] on icon at bounding box center [1172, 276] width 16 height 32
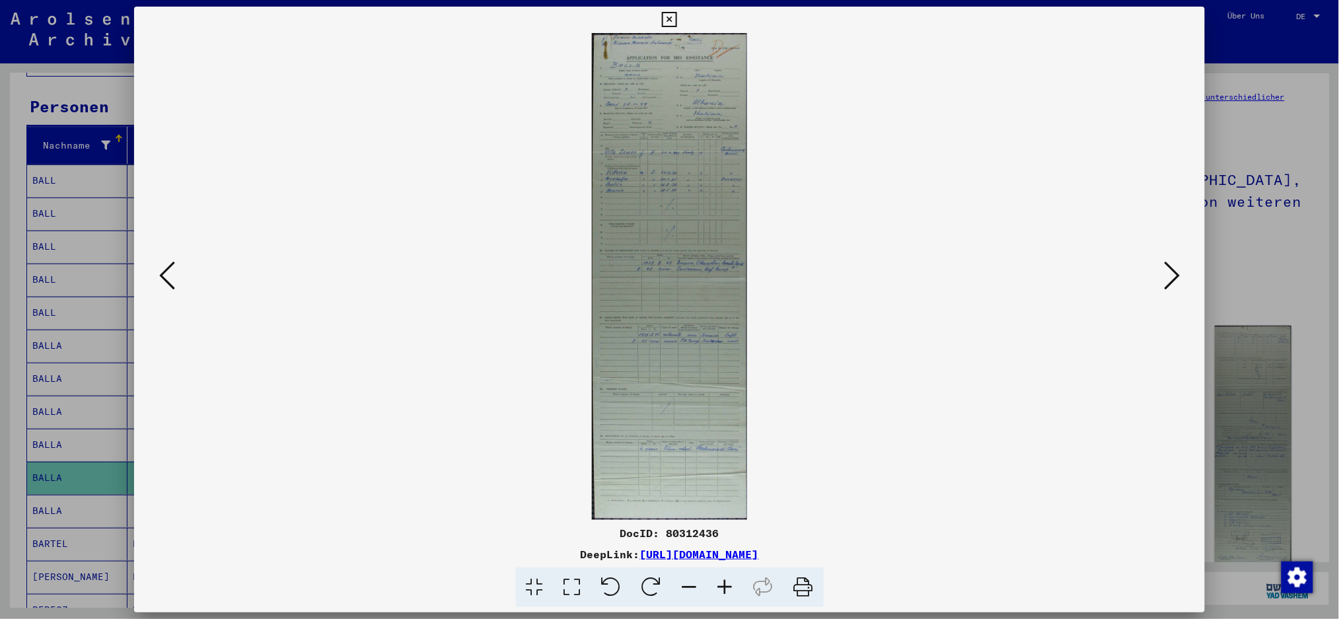
click at [1014, 284] on icon at bounding box center [1172, 276] width 16 height 32
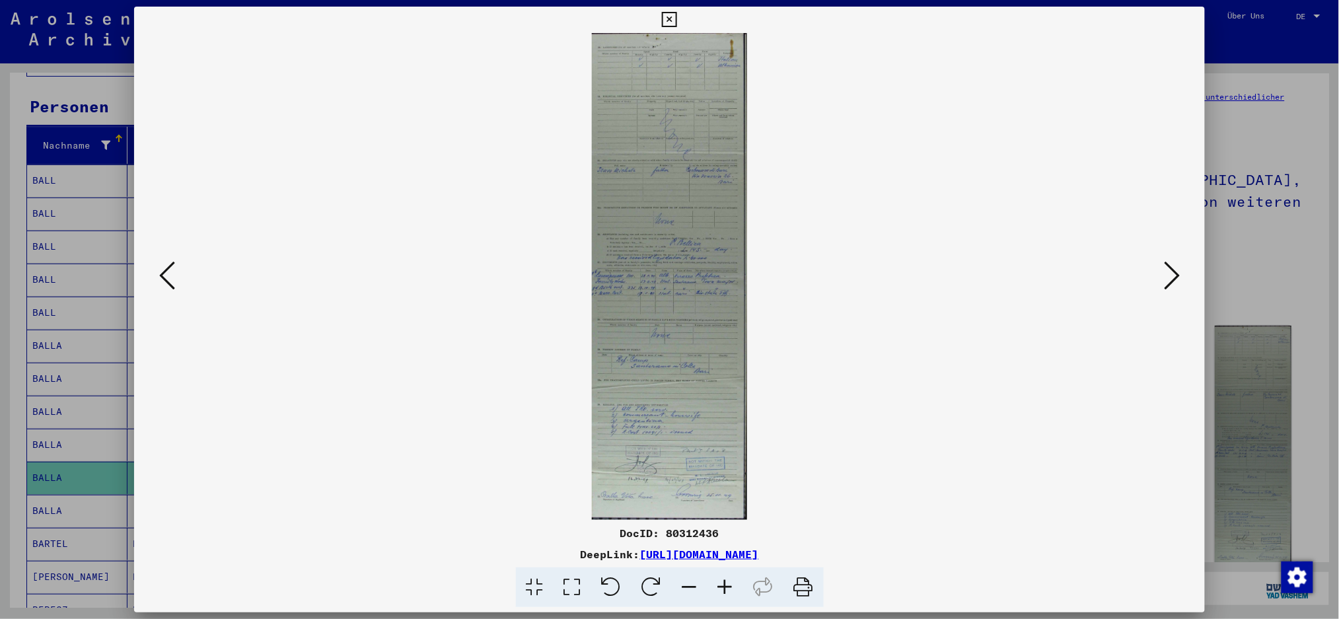
click at [1014, 284] on icon at bounding box center [1172, 276] width 16 height 32
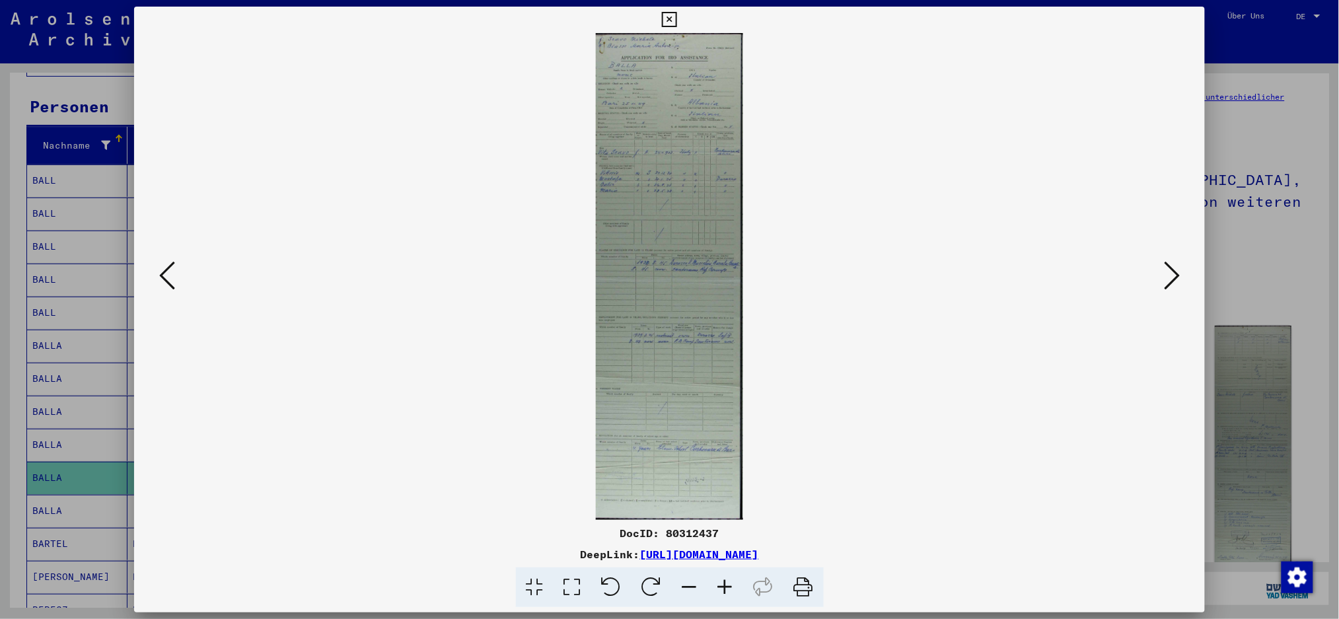
click at [1014, 263] on div at bounding box center [669, 309] width 1339 height 619
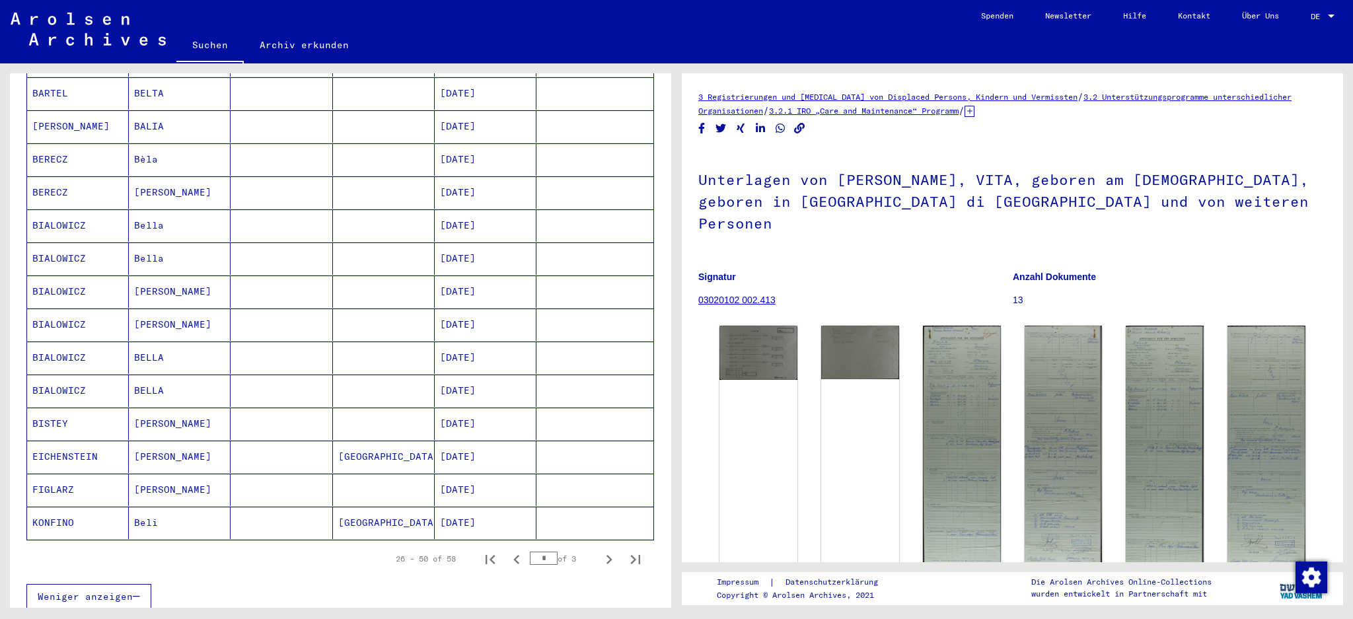
scroll to position [645, 0]
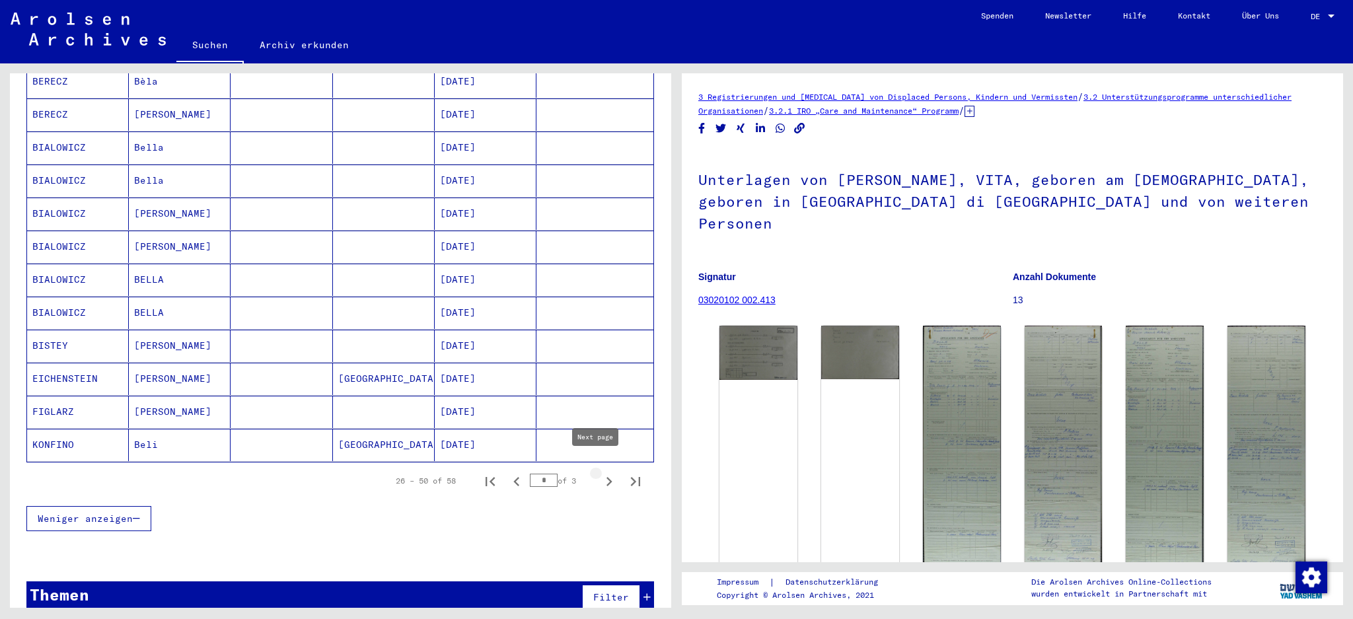
click at [600, 464] on icon "Next page" at bounding box center [609, 481] width 18 height 18
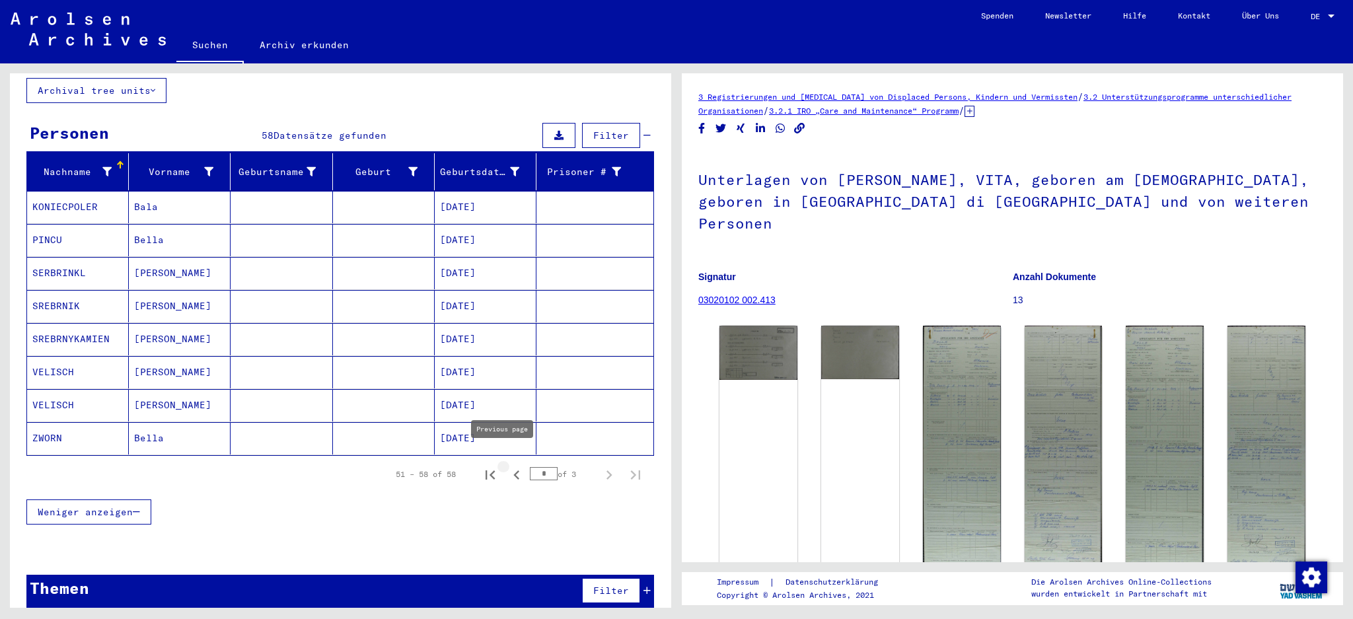
click at [503, 462] on button "Previous page" at bounding box center [516, 474] width 26 height 26
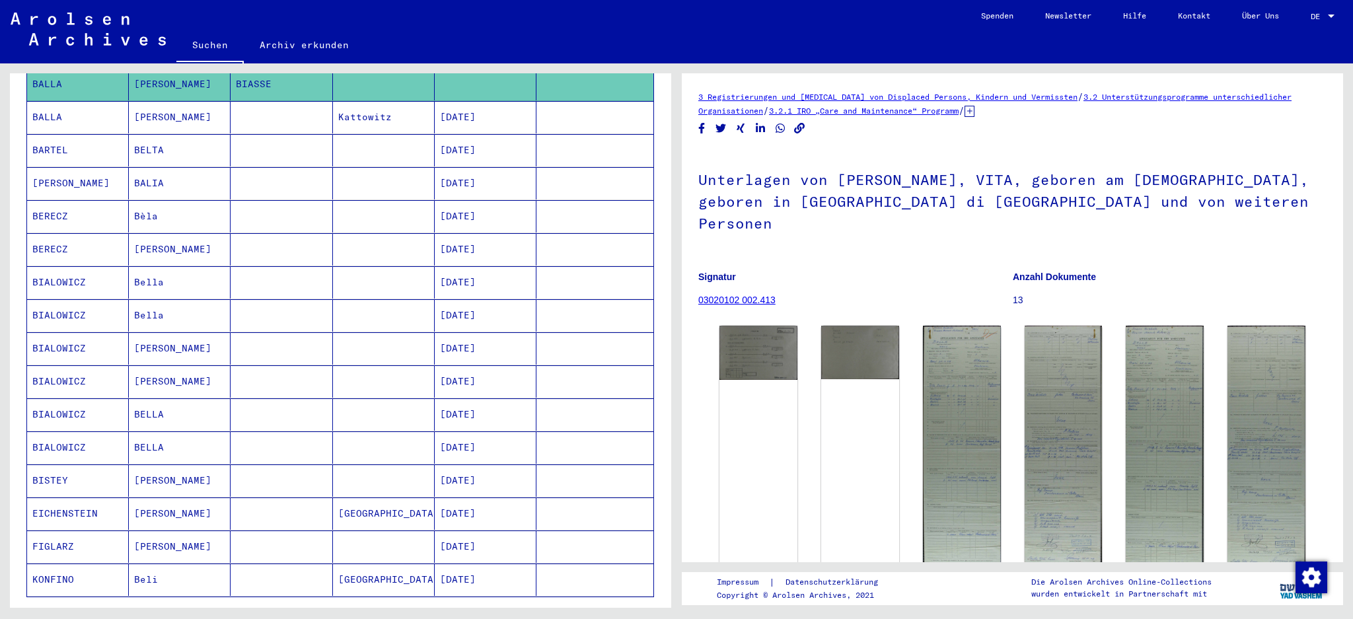
scroll to position [529, 0]
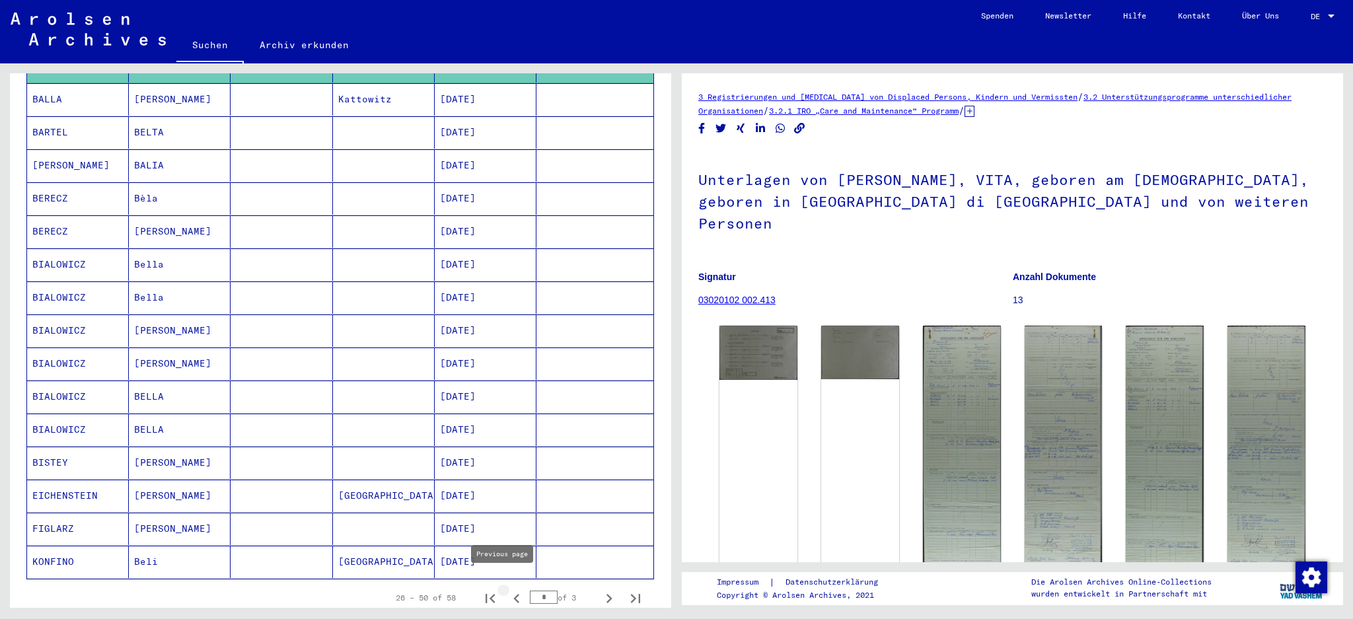
click at [507, 464] on icon "Previous page" at bounding box center [516, 598] width 18 height 18
type input "*"
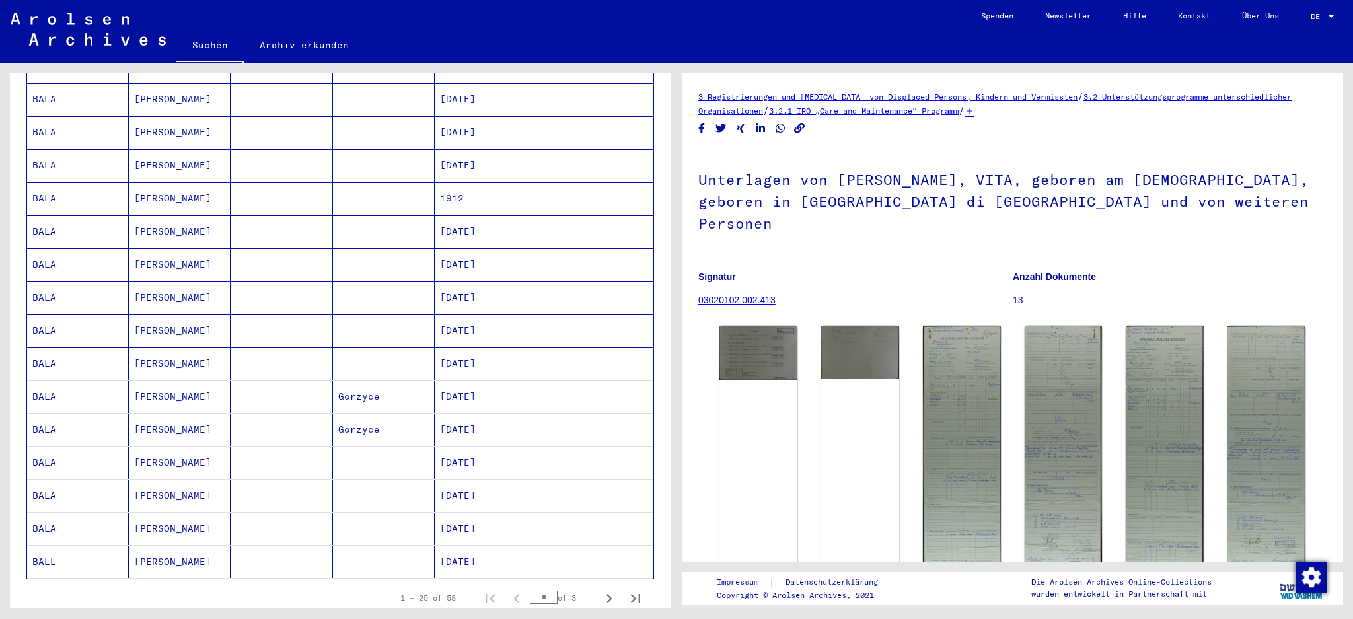
click at [76, 464] on mat-cell "BALA" at bounding box center [78, 496] width 102 height 32
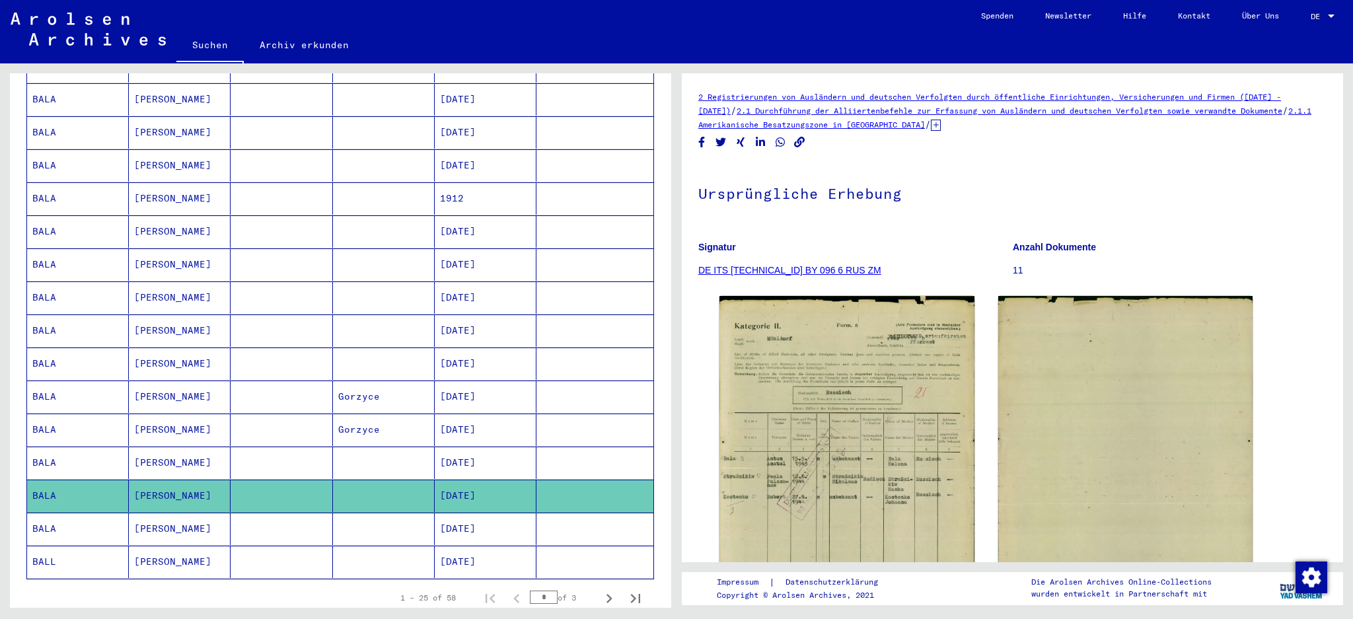
click at [46, 417] on mat-cell "BALA" at bounding box center [78, 430] width 102 height 32
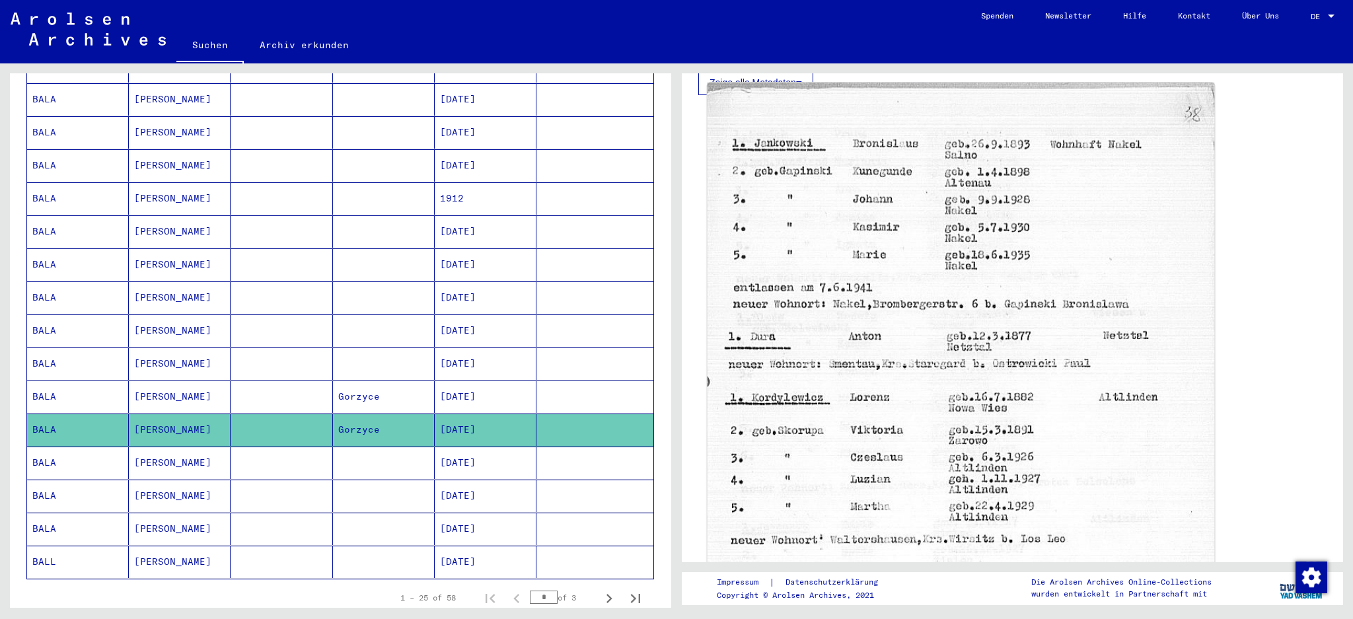
scroll to position [352, 0]
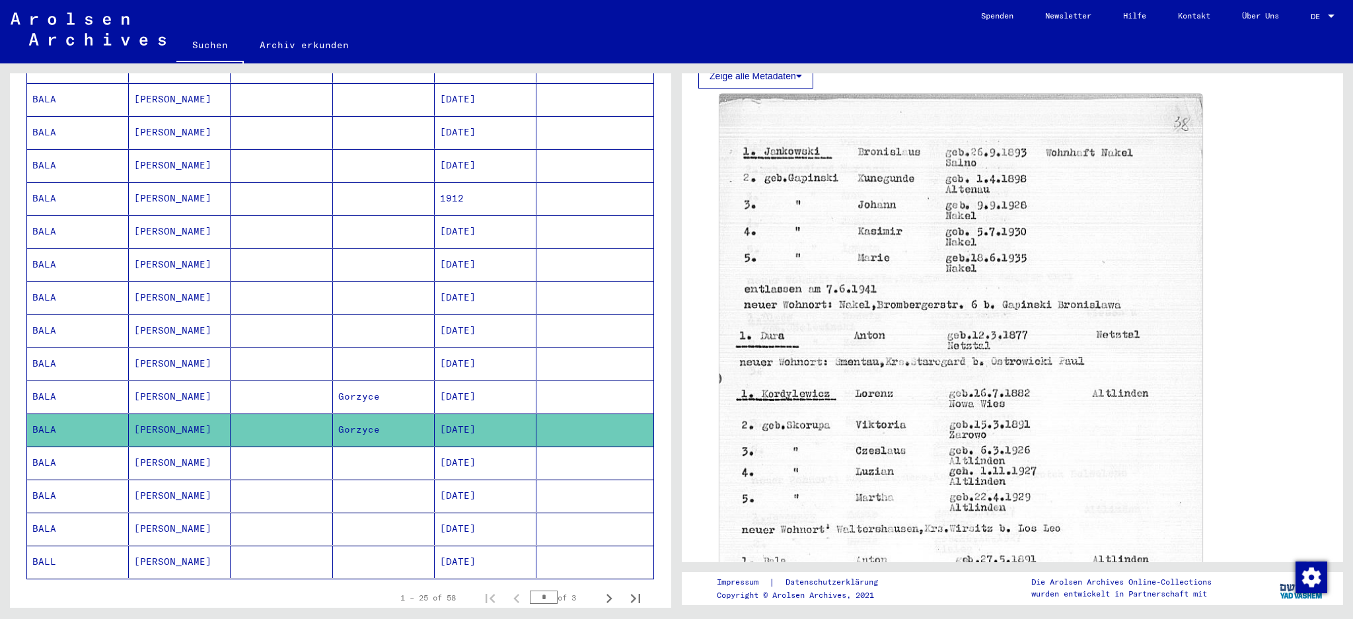
click at [122, 383] on mat-cell "BALA" at bounding box center [78, 397] width 102 height 32
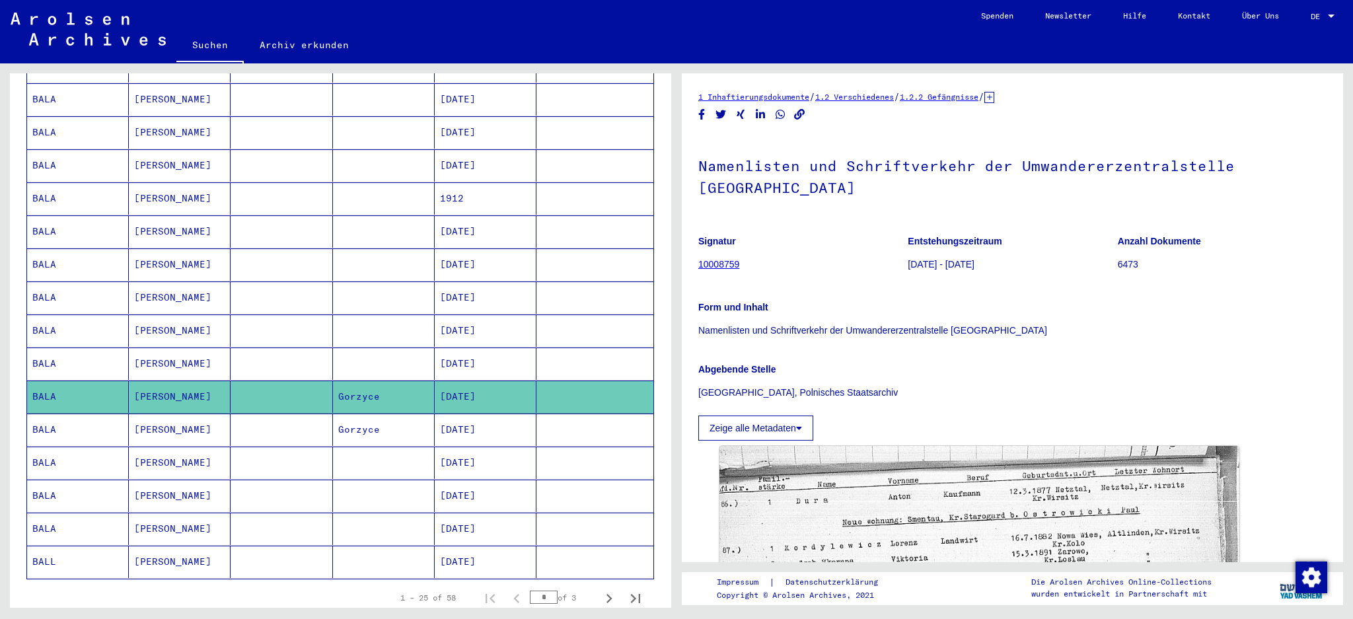
click at [171, 348] on mat-cell "[PERSON_NAME]" at bounding box center [180, 364] width 102 height 32
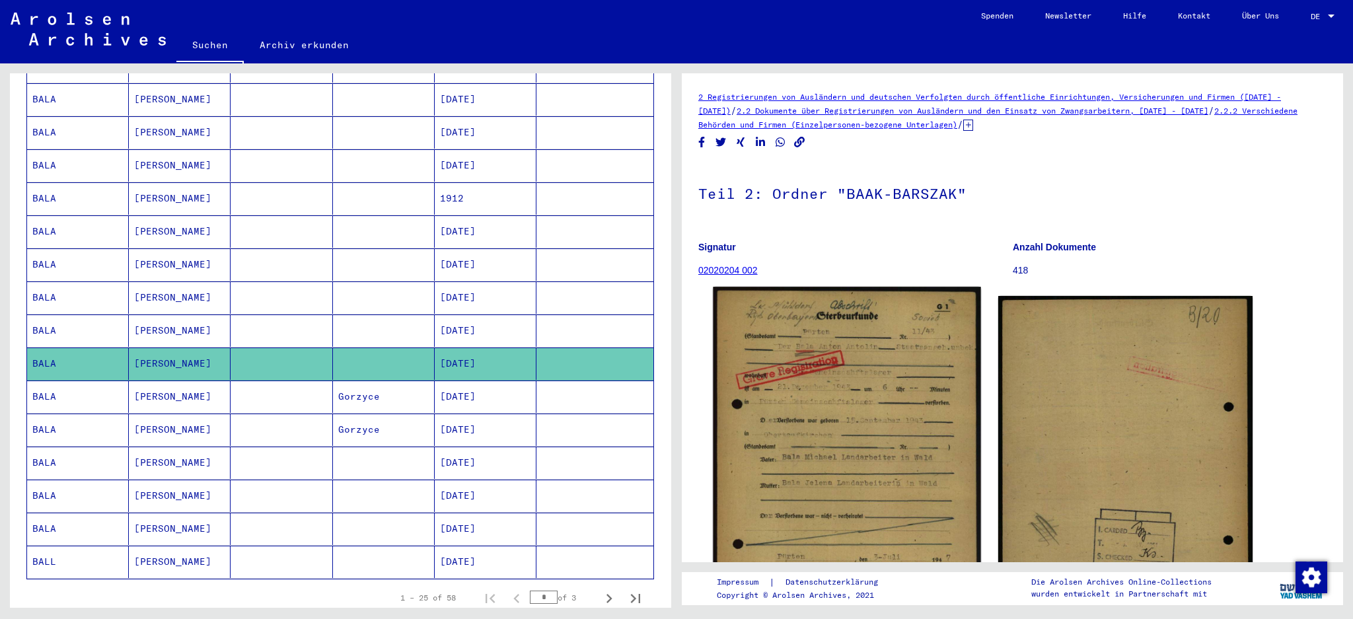
click at [856, 361] on img at bounding box center [847, 474] width 268 height 374
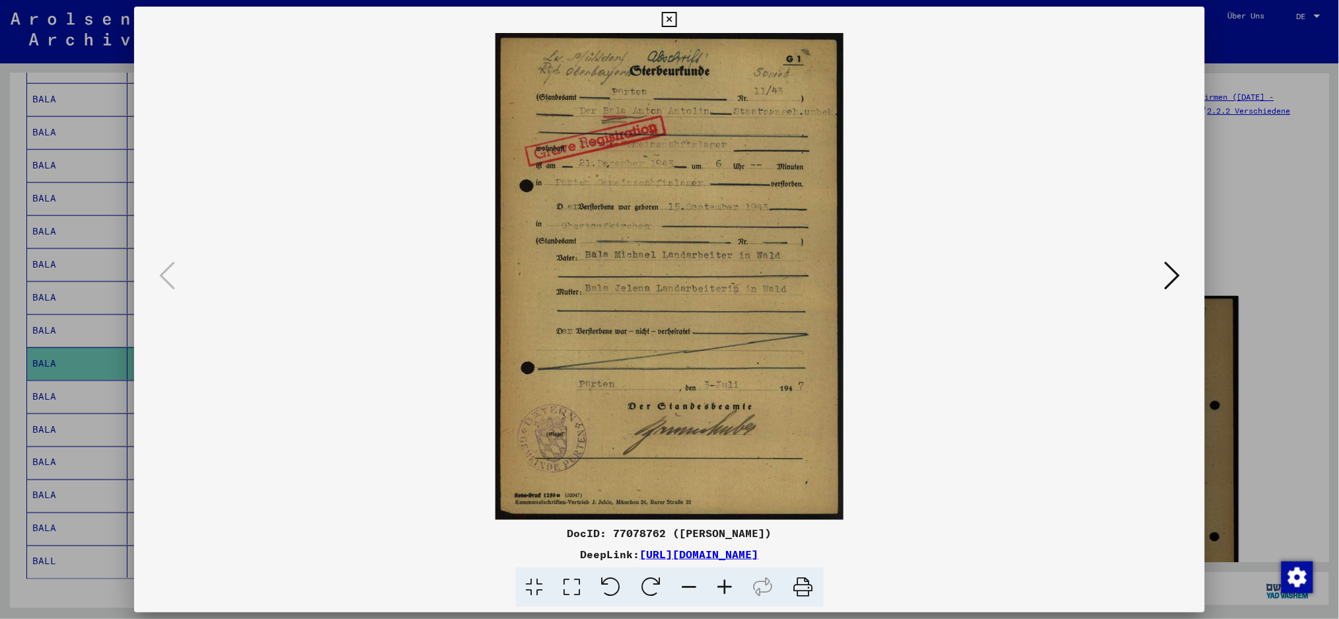
click at [1014, 271] on icon at bounding box center [1172, 276] width 16 height 32
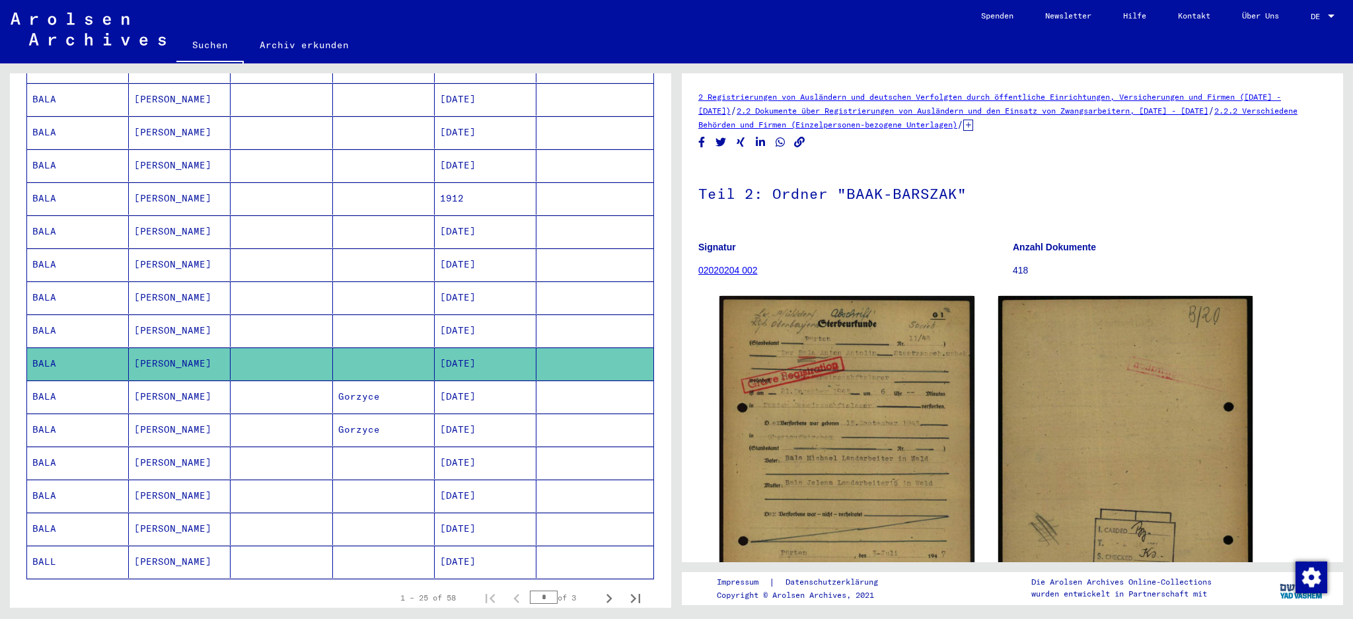
click at [108, 317] on mat-cell "BALA" at bounding box center [78, 330] width 102 height 32
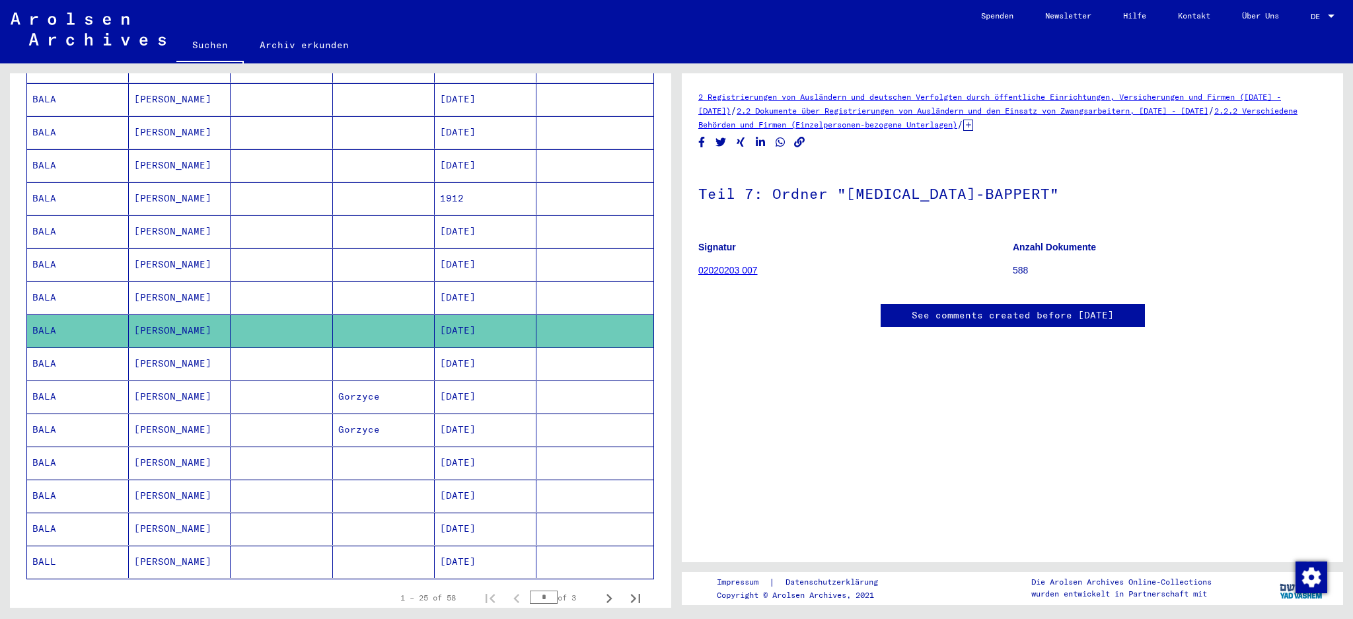
click at [129, 260] on mat-cell "[PERSON_NAME]" at bounding box center [180, 264] width 102 height 32
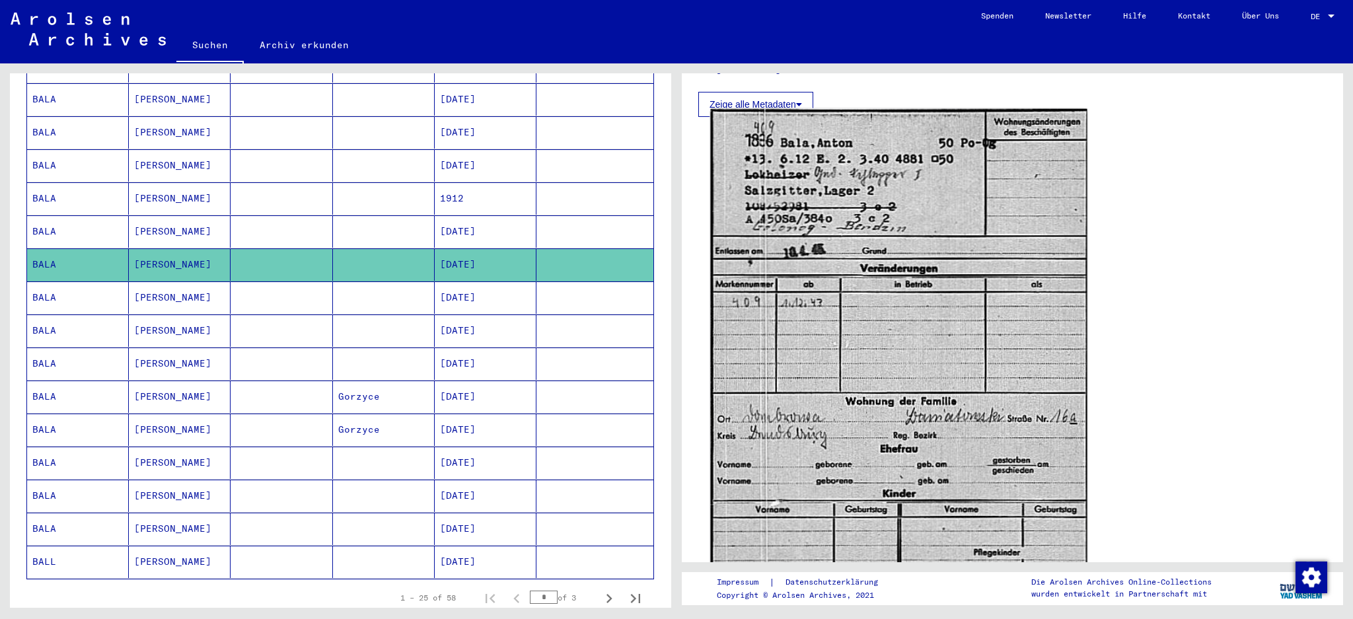
scroll to position [352, 0]
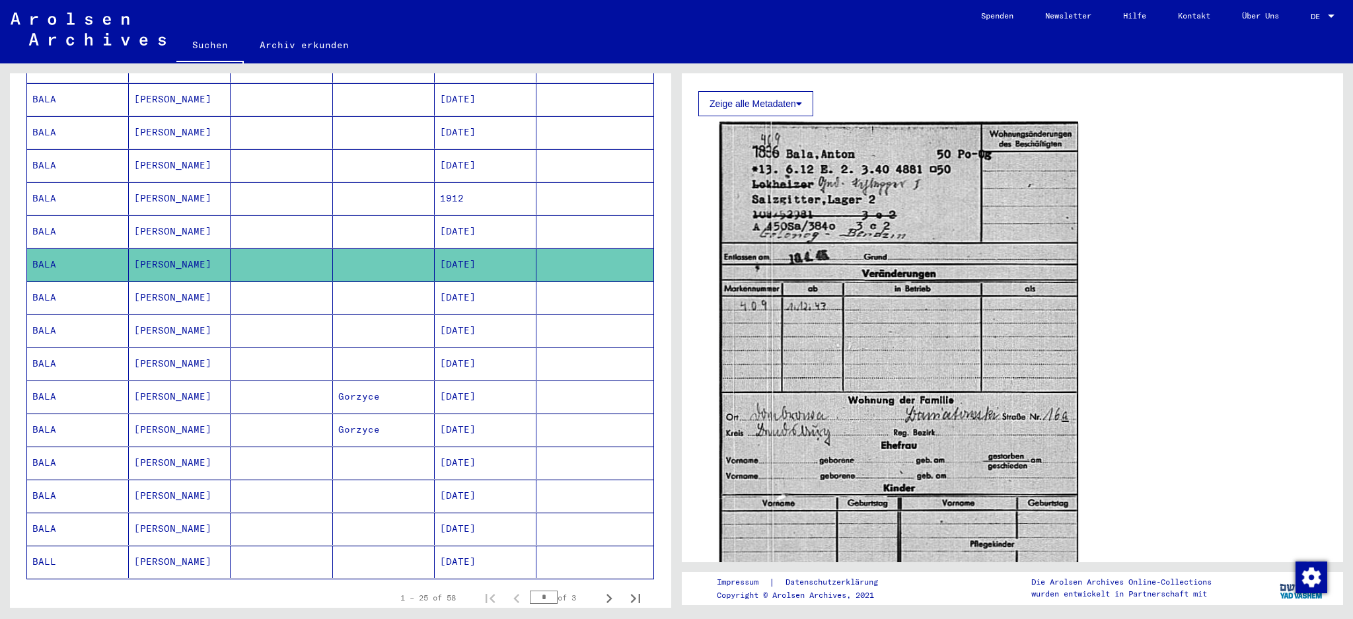
click at [97, 217] on mat-cell "BALA" at bounding box center [78, 231] width 102 height 32
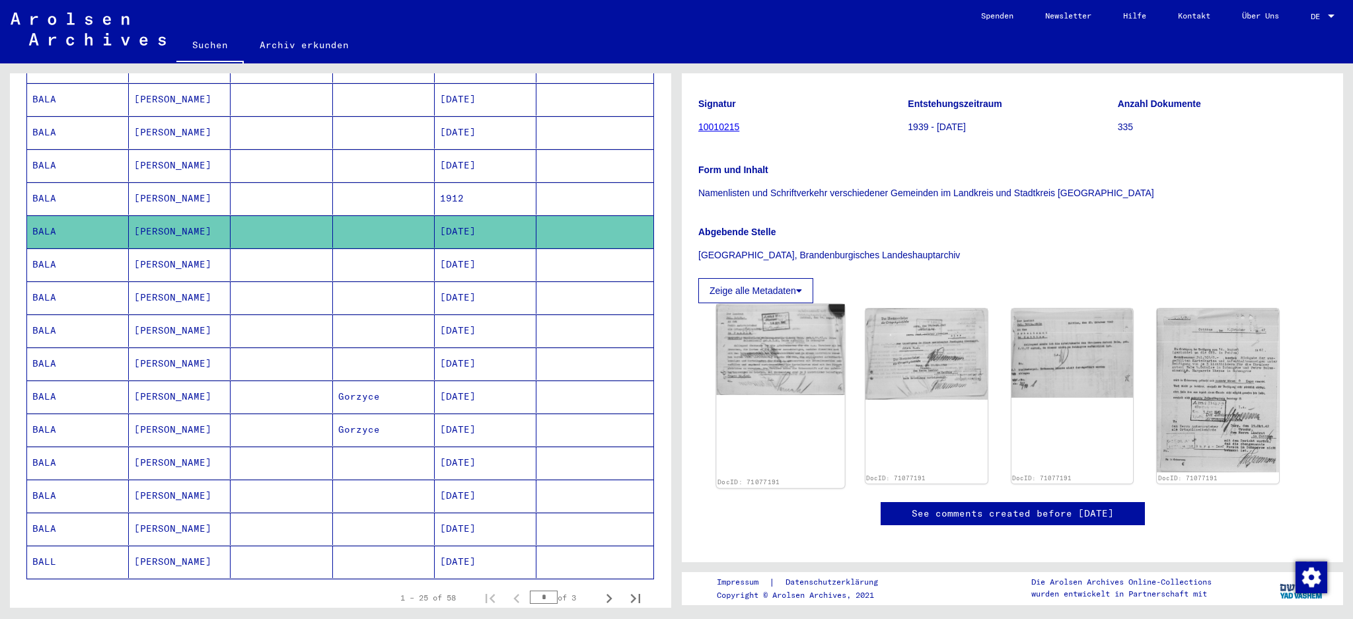
scroll to position [176, 0]
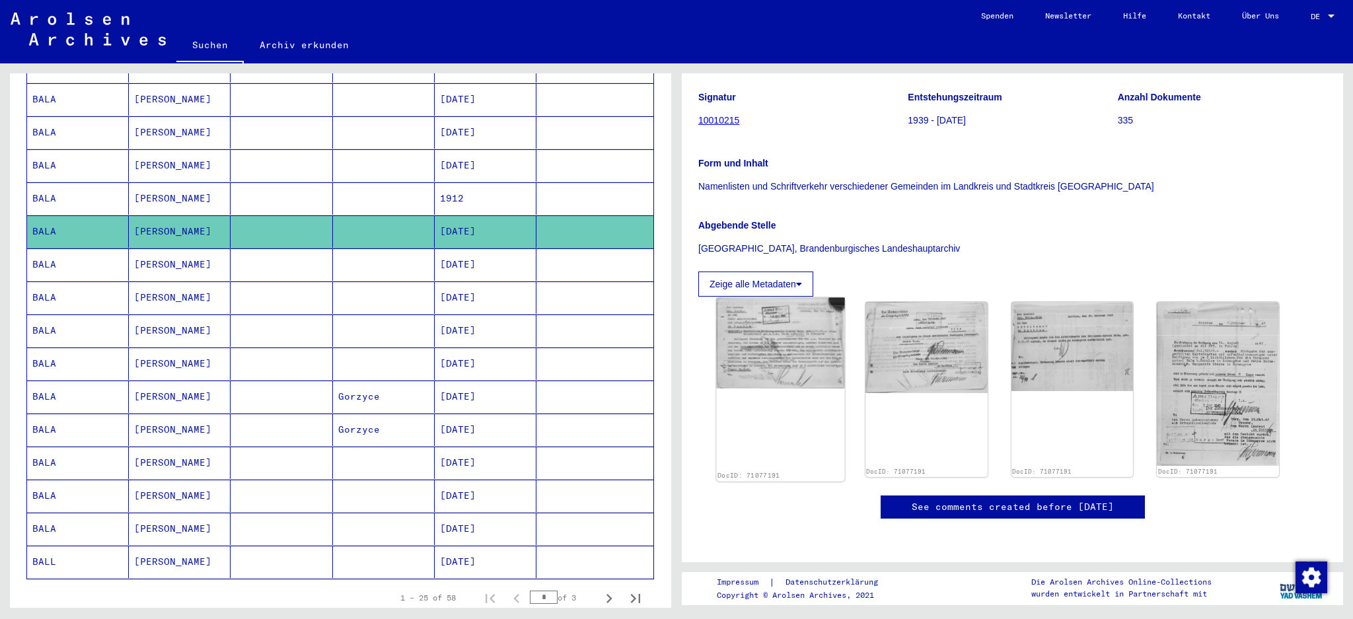
click at [791, 327] on img at bounding box center [780, 343] width 128 height 91
click at [780, 332] on img at bounding box center [780, 343] width 128 height 91
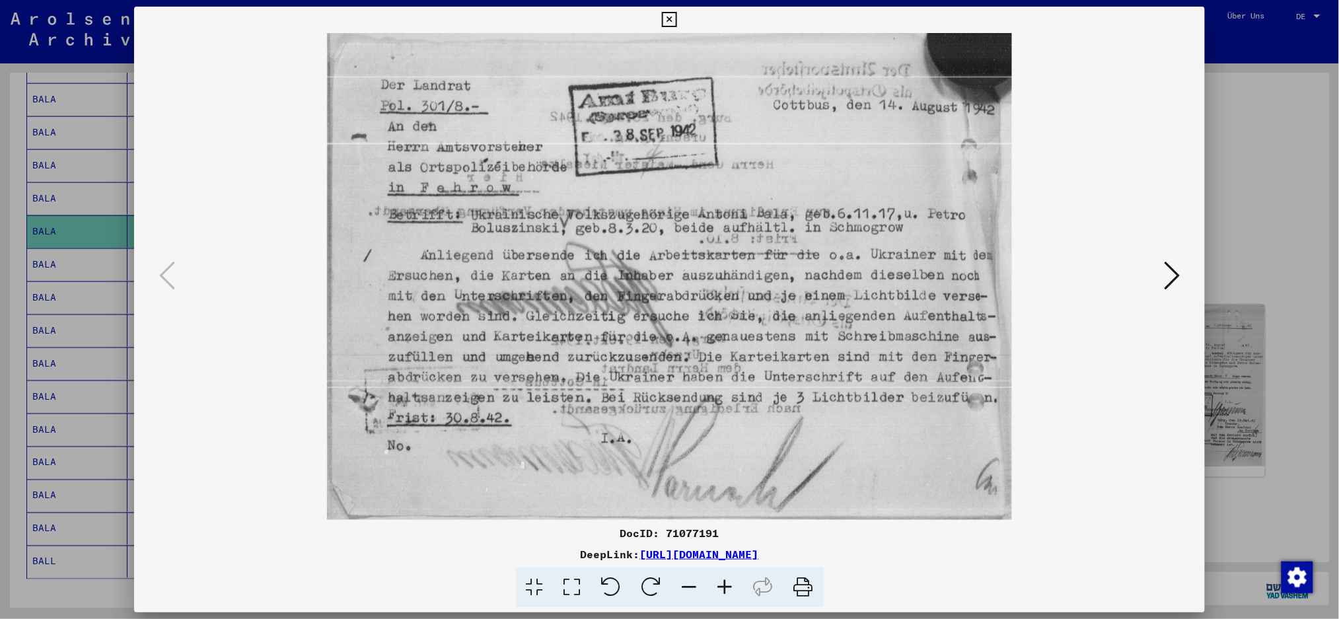
click at [1014, 272] on div at bounding box center [670, 276] width 1072 height 487
click at [1014, 278] on div at bounding box center [670, 276] width 1072 height 487
click at [1014, 282] on icon at bounding box center [1172, 276] width 16 height 32
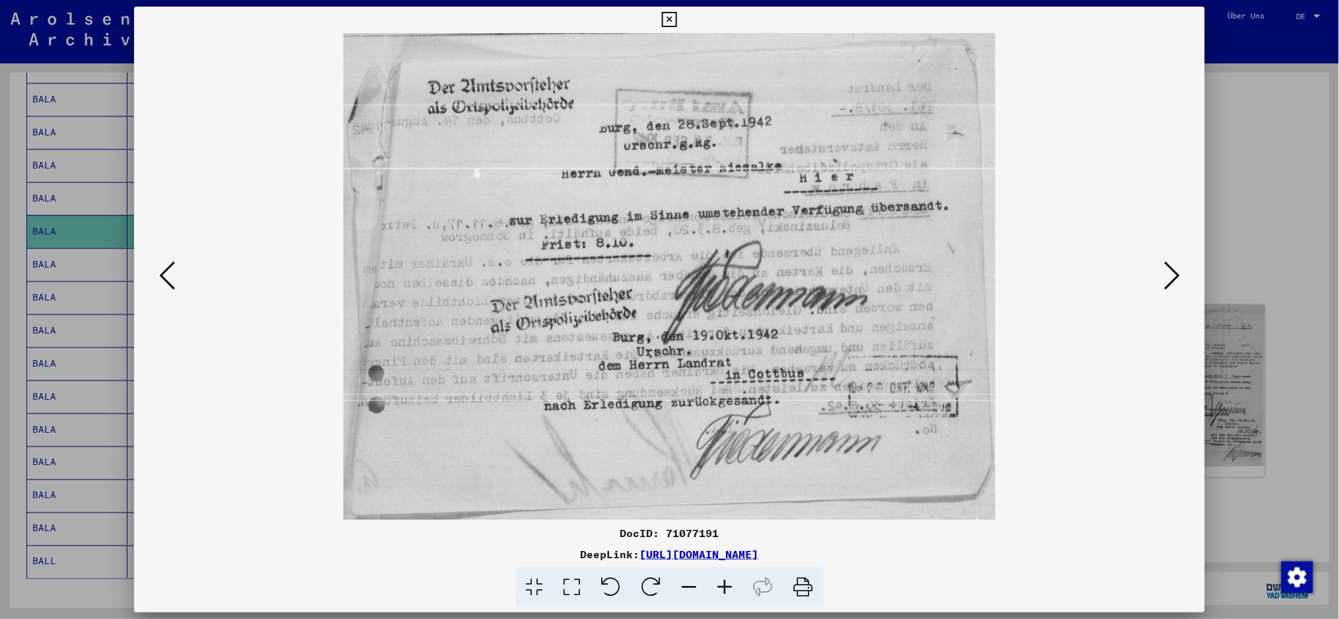
click at [1014, 282] on icon at bounding box center [1172, 276] width 16 height 32
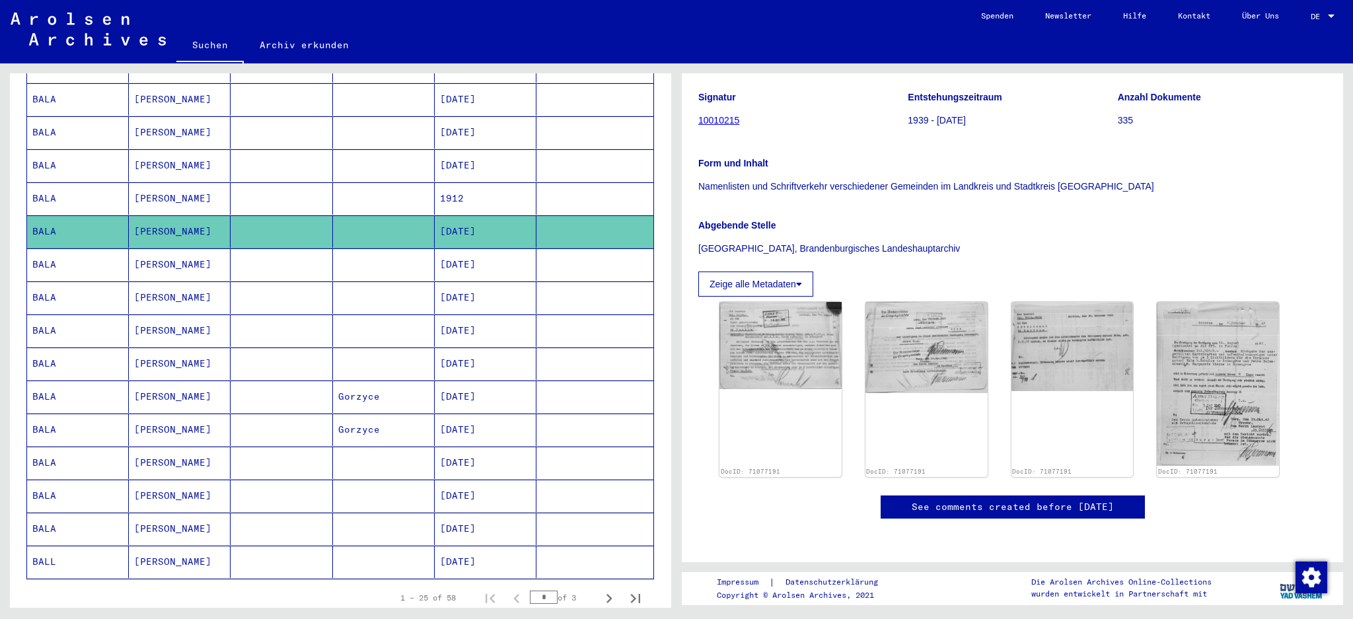
click at [172, 182] on mat-cell "[PERSON_NAME]" at bounding box center [180, 198] width 102 height 32
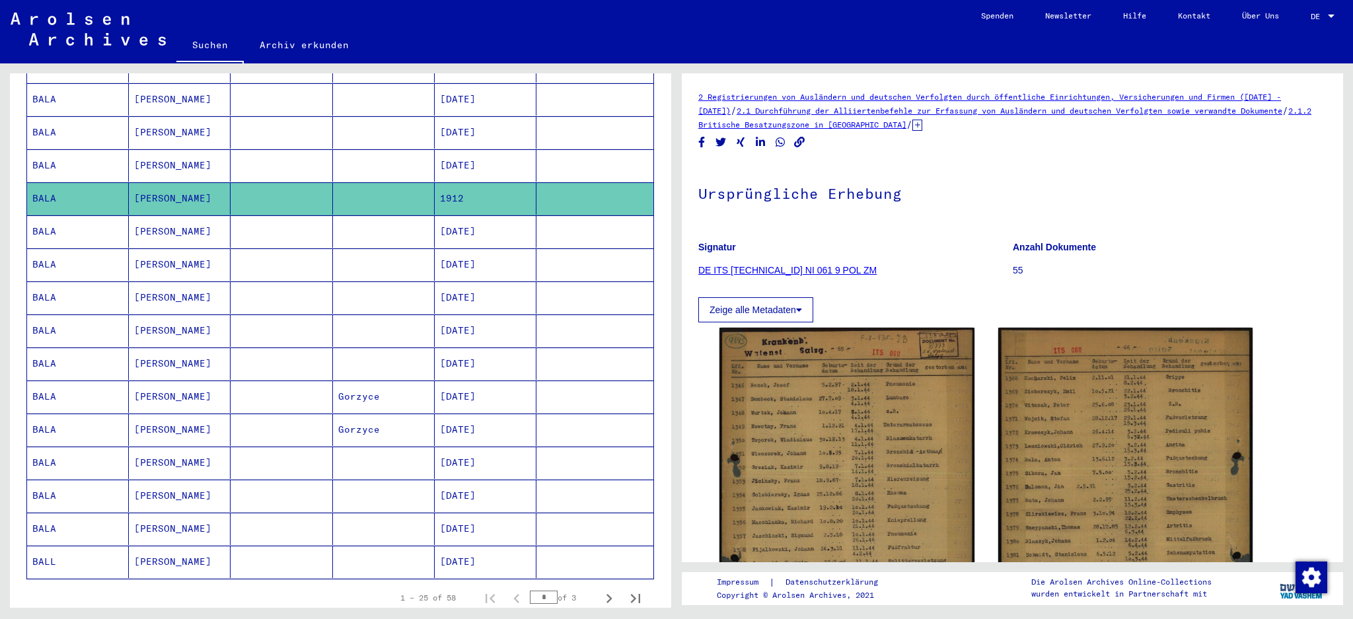
click at [196, 159] on mat-cell "[PERSON_NAME]" at bounding box center [180, 165] width 102 height 32
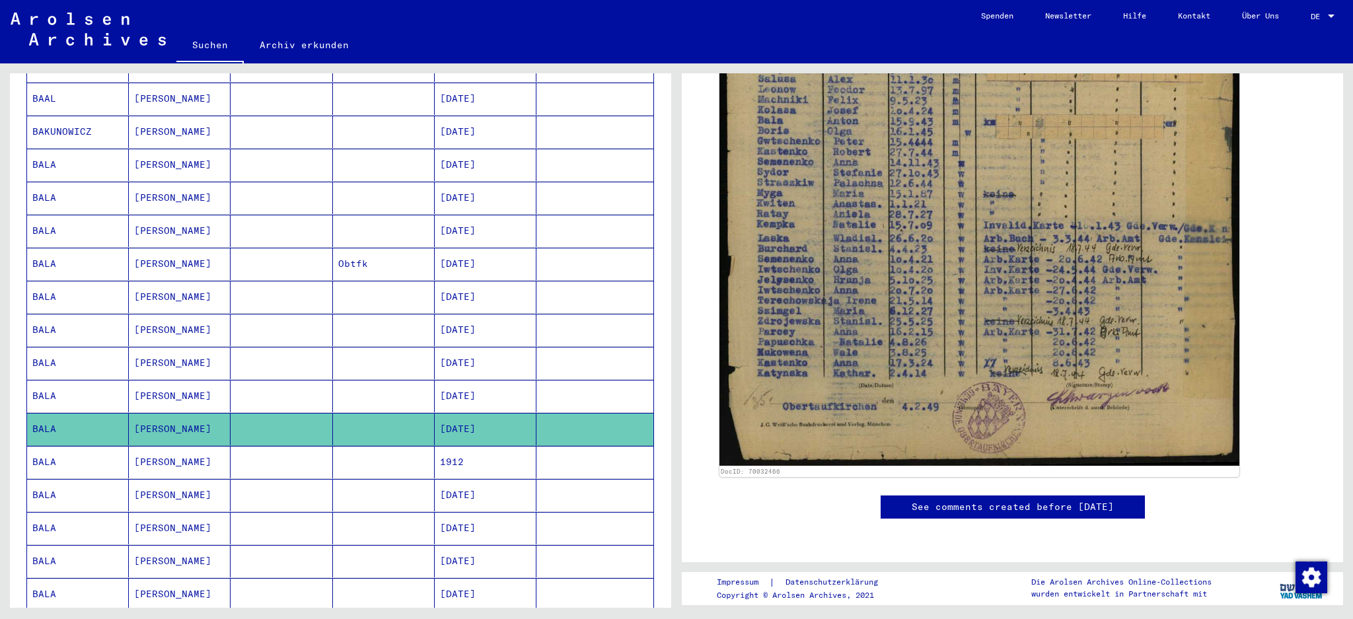
scroll to position [176, 0]
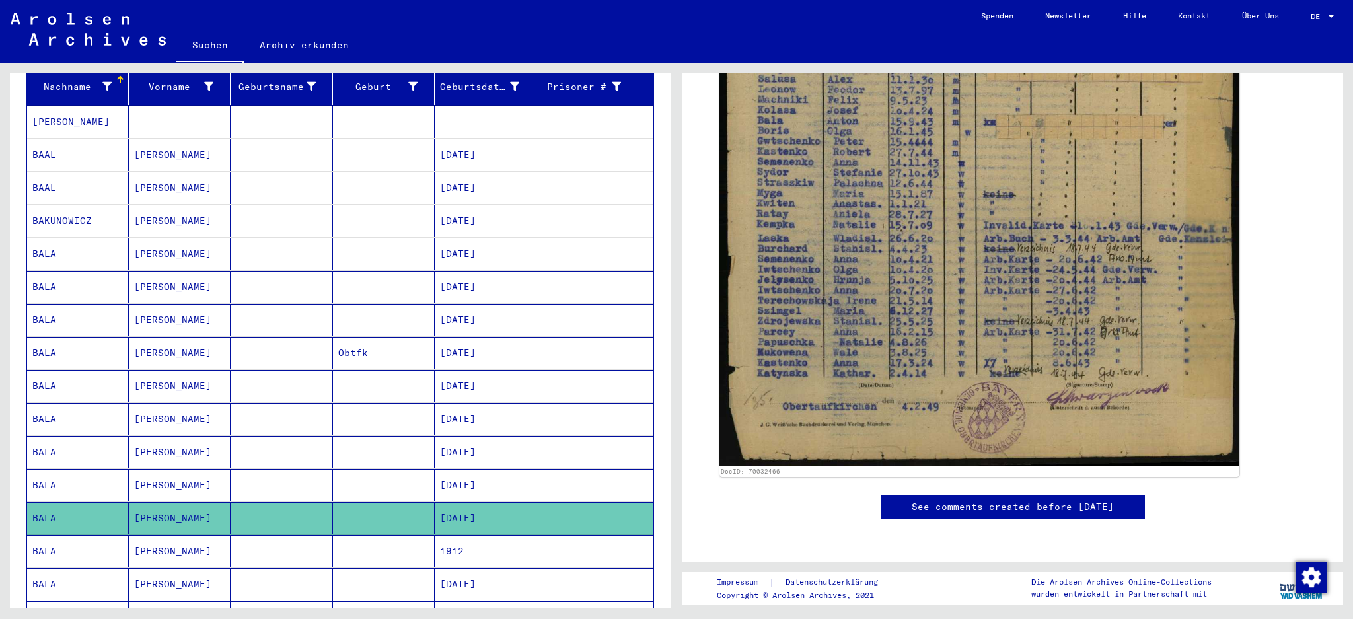
click at [171, 436] on mat-cell "[PERSON_NAME]" at bounding box center [180, 452] width 102 height 32
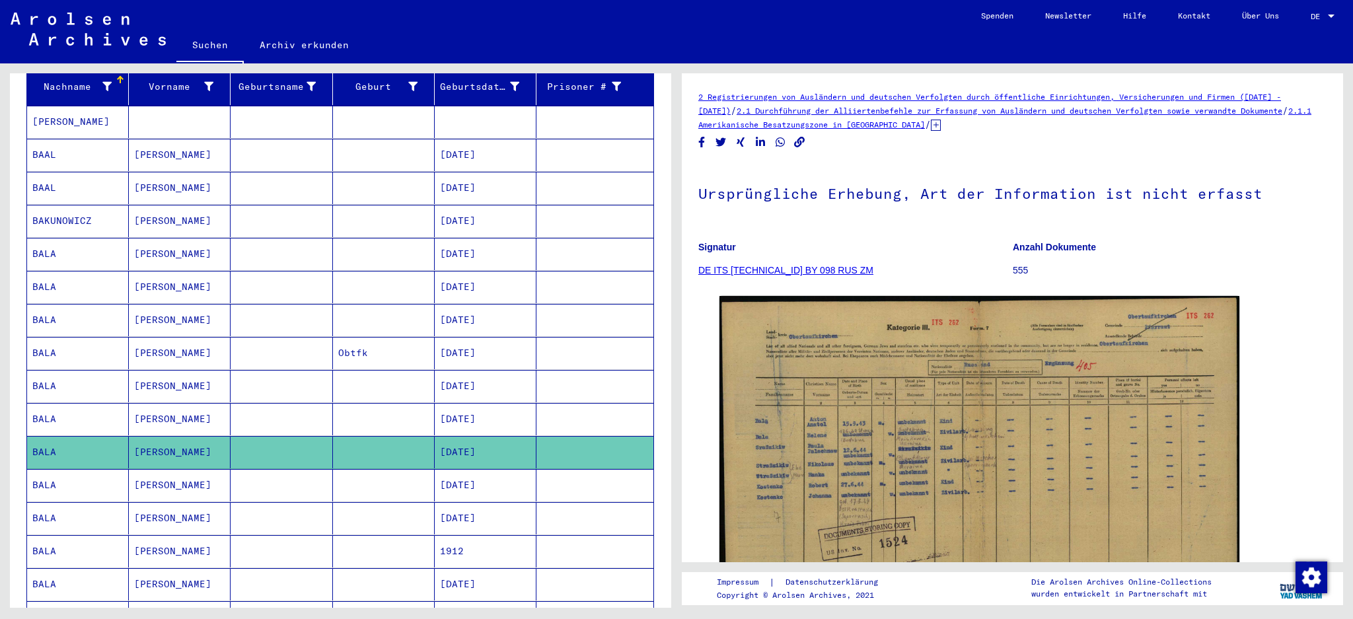
click at [139, 403] on mat-cell "[PERSON_NAME]" at bounding box center [180, 419] width 102 height 32
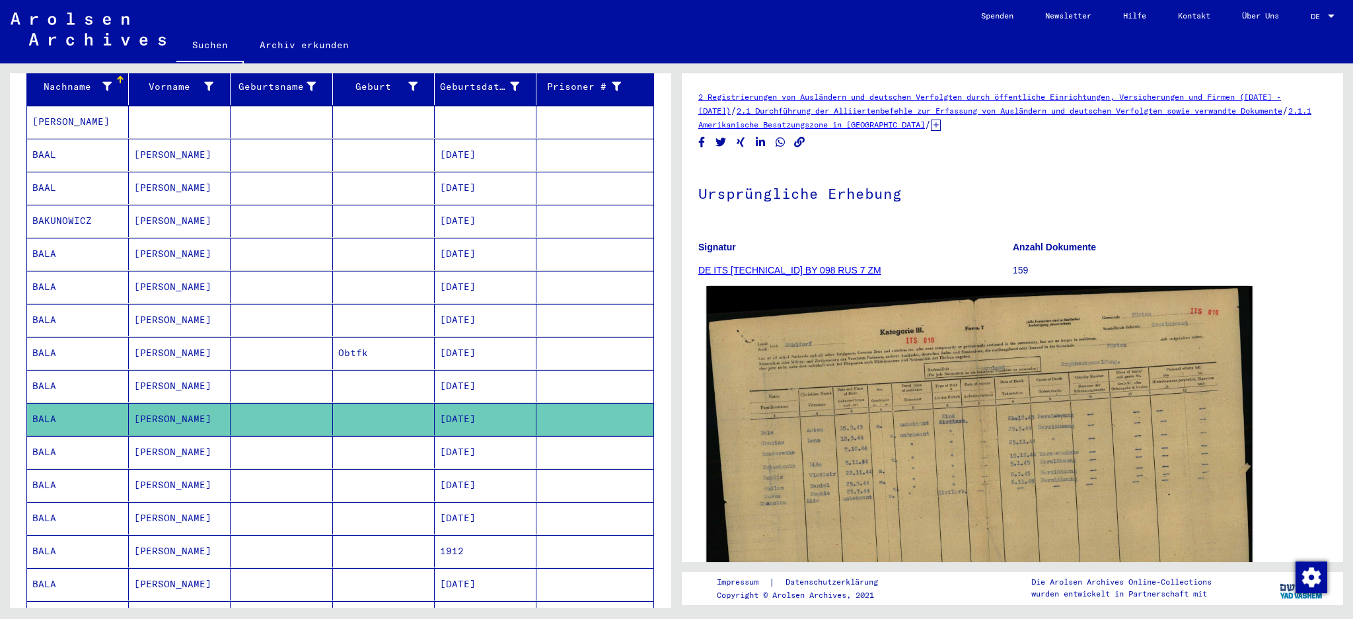
click at [953, 455] on img at bounding box center [979, 489] width 546 height 406
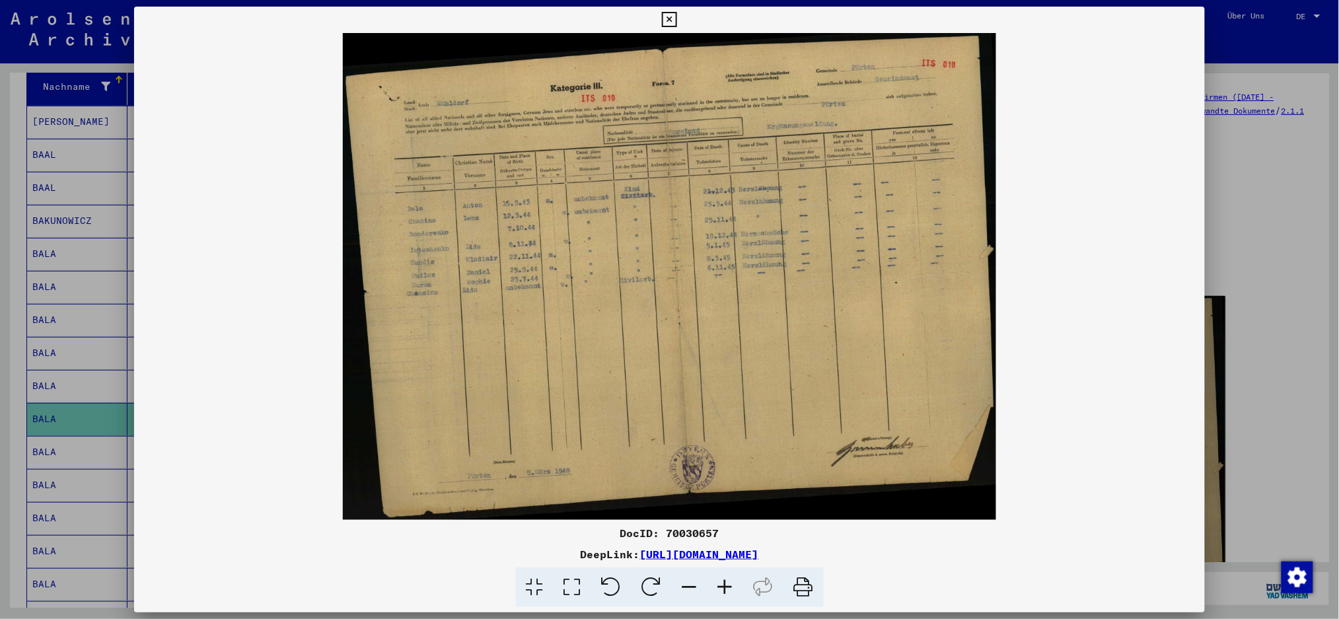
click at [1014, 194] on div at bounding box center [669, 309] width 1339 height 619
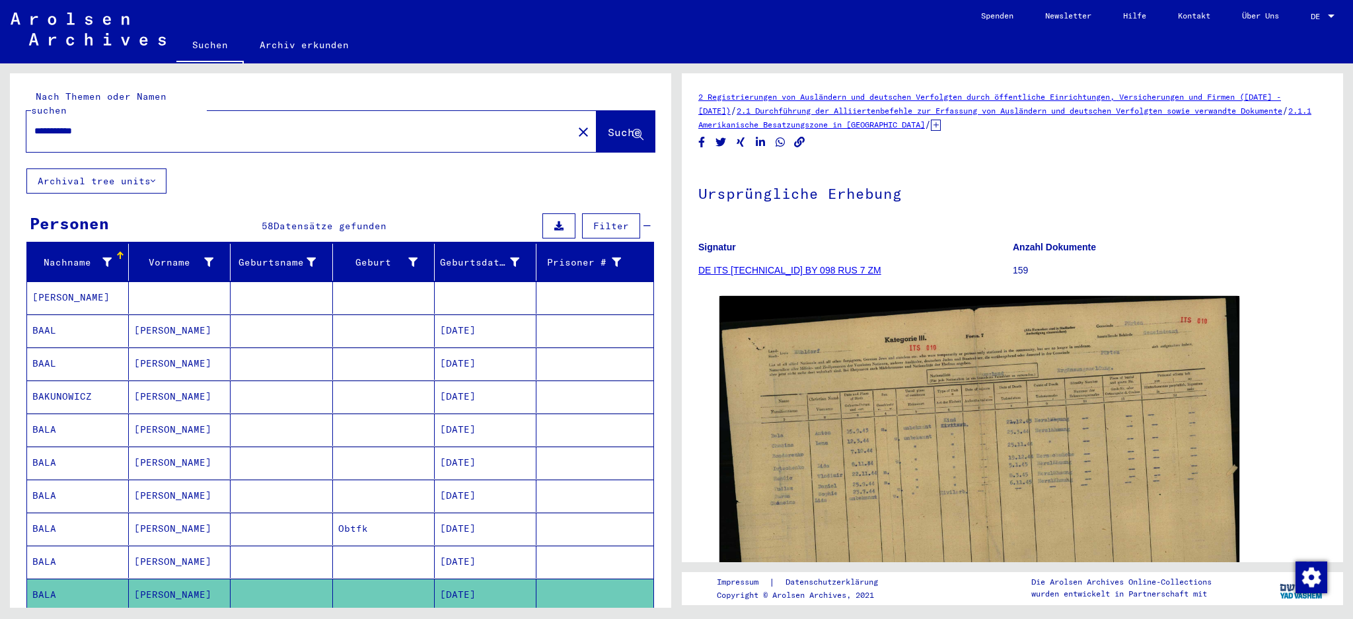
drag, startPoint x: 197, startPoint y: 116, endPoint x: 0, endPoint y: 0, distance: 228.6
click at [0, 15] on mat-sidenav-content "**********" at bounding box center [676, 309] width 1353 height 619
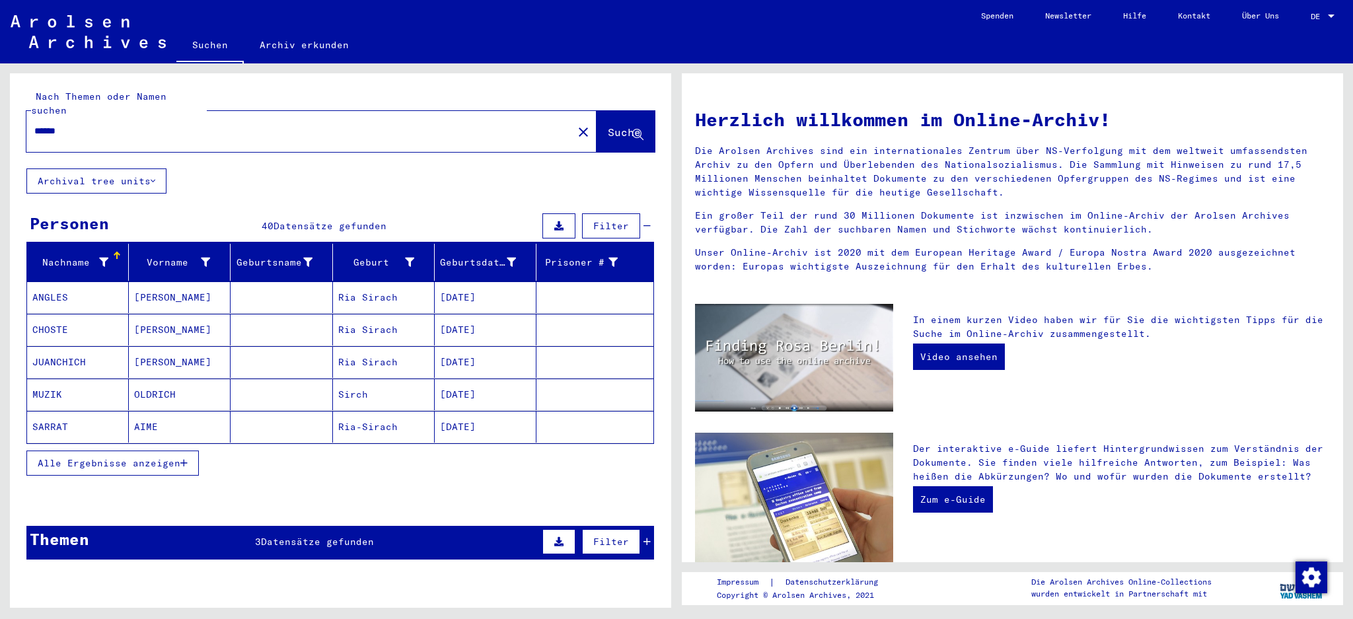
click at [58, 124] on input "******" at bounding box center [295, 131] width 523 height 14
drag, startPoint x: 102, startPoint y: 116, endPoint x: 0, endPoint y: 47, distance: 123.1
click at [0, 64] on div "Nach Themen oder Namen suchen ****** close Suche Archival tree units Personen 4…" at bounding box center [338, 335] width 677 height 544
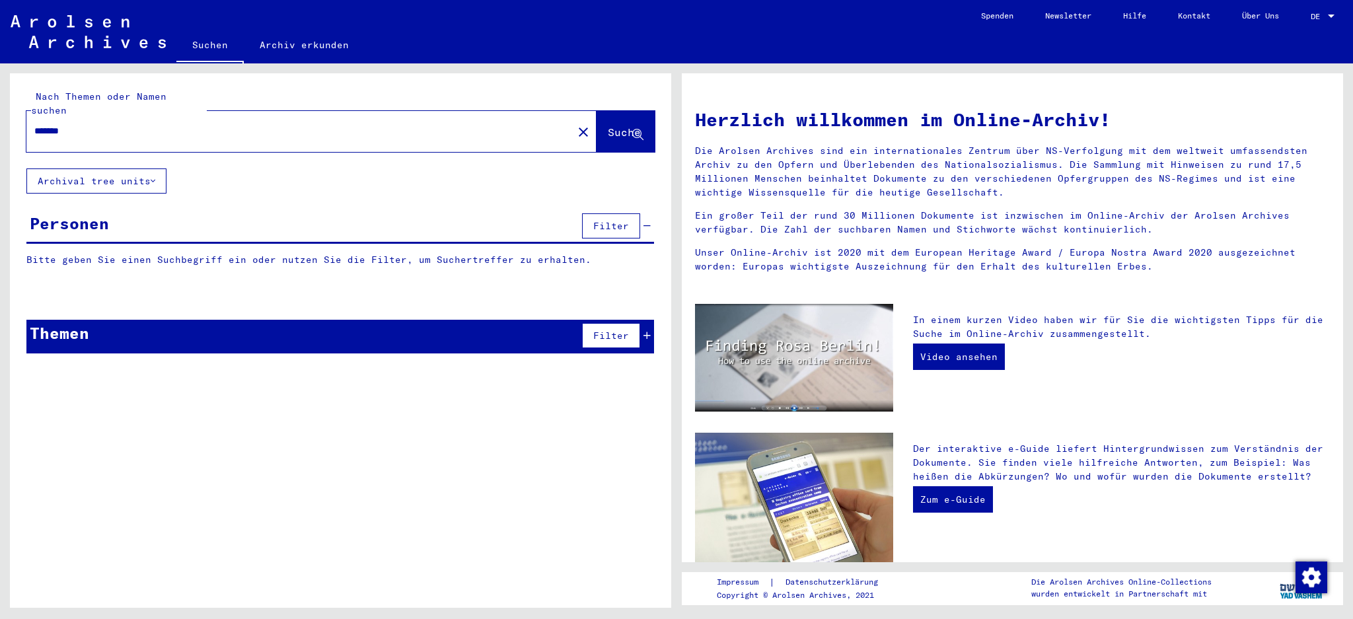
type input "******"
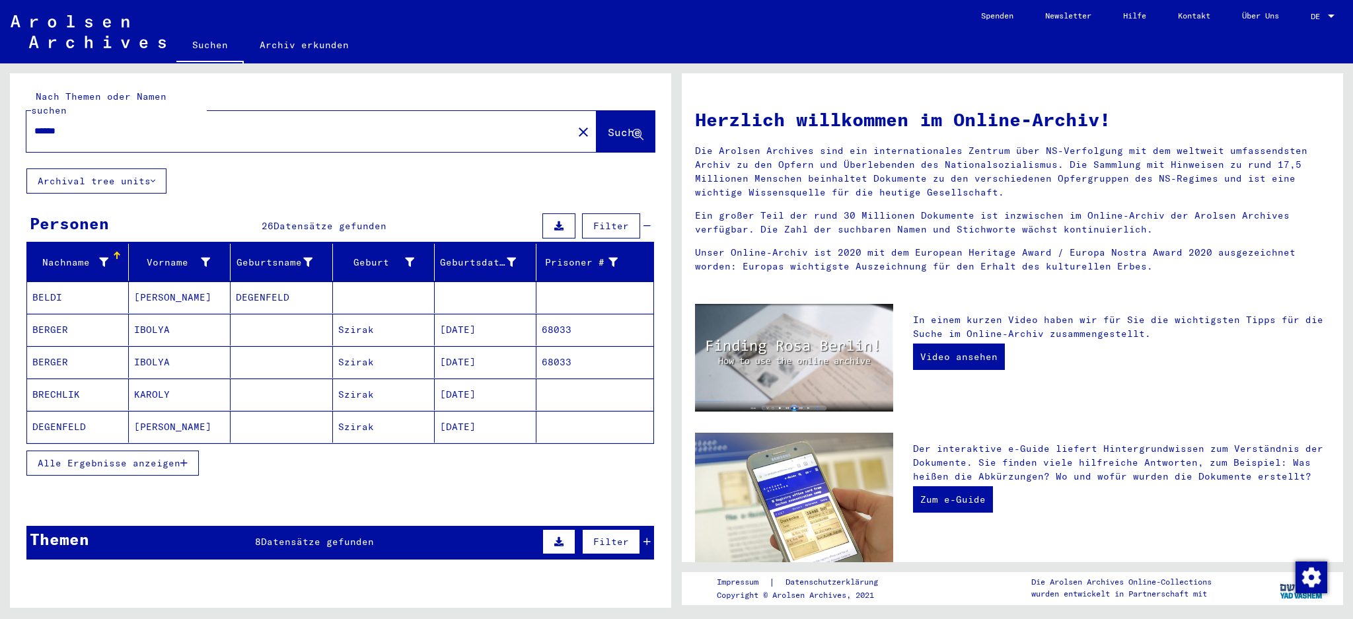
click at [114, 124] on input "******" at bounding box center [295, 131] width 523 height 14
click at [99, 457] on button "Alle Ergebnisse anzeigen" at bounding box center [112, 463] width 172 height 25
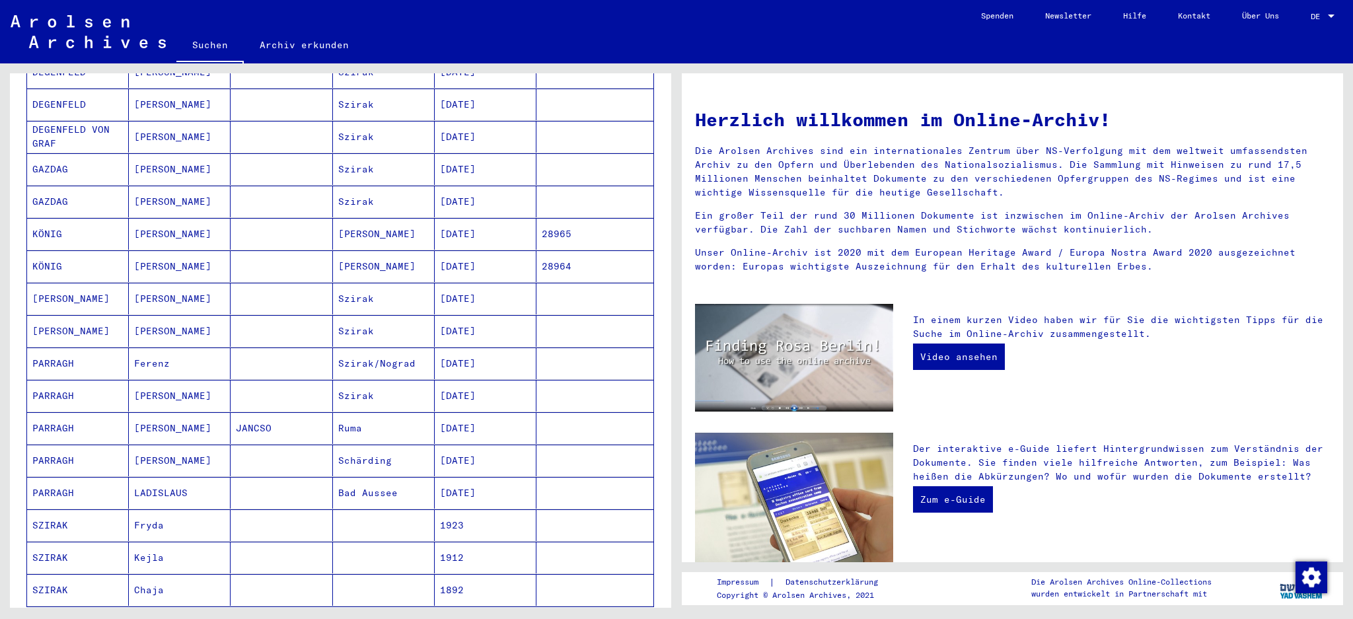
scroll to position [529, 0]
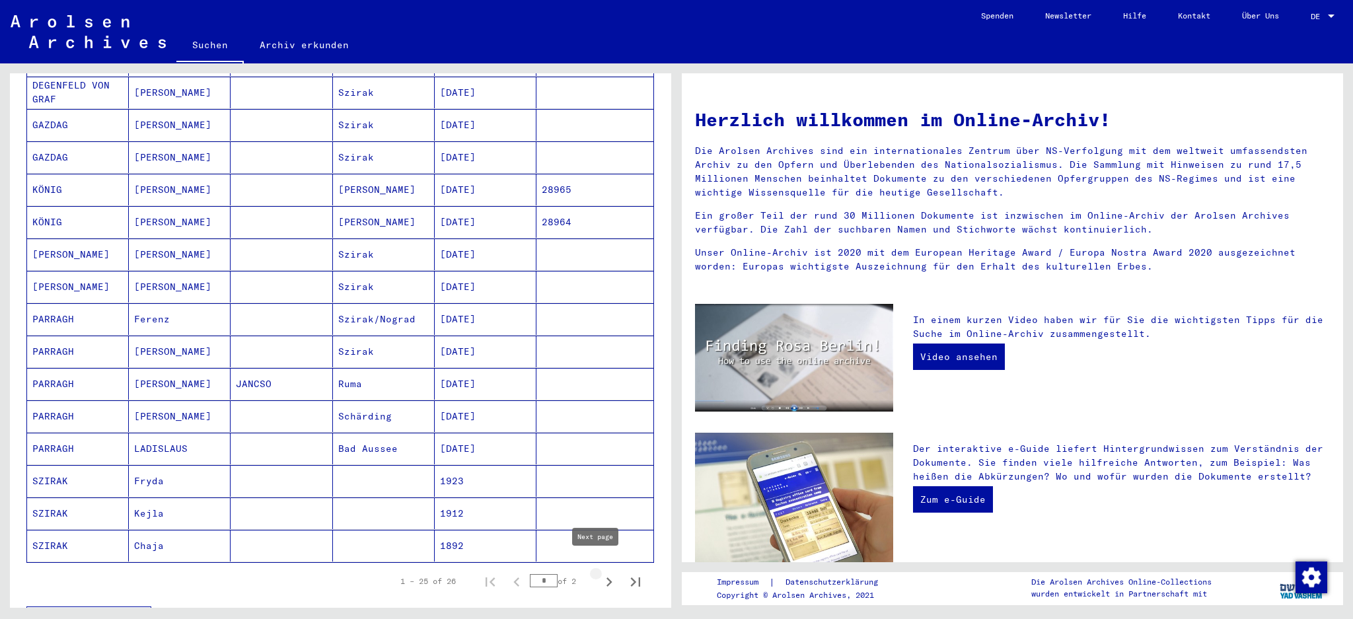
click at [600, 464] on icon "Next page" at bounding box center [609, 582] width 18 height 18
type input "*"
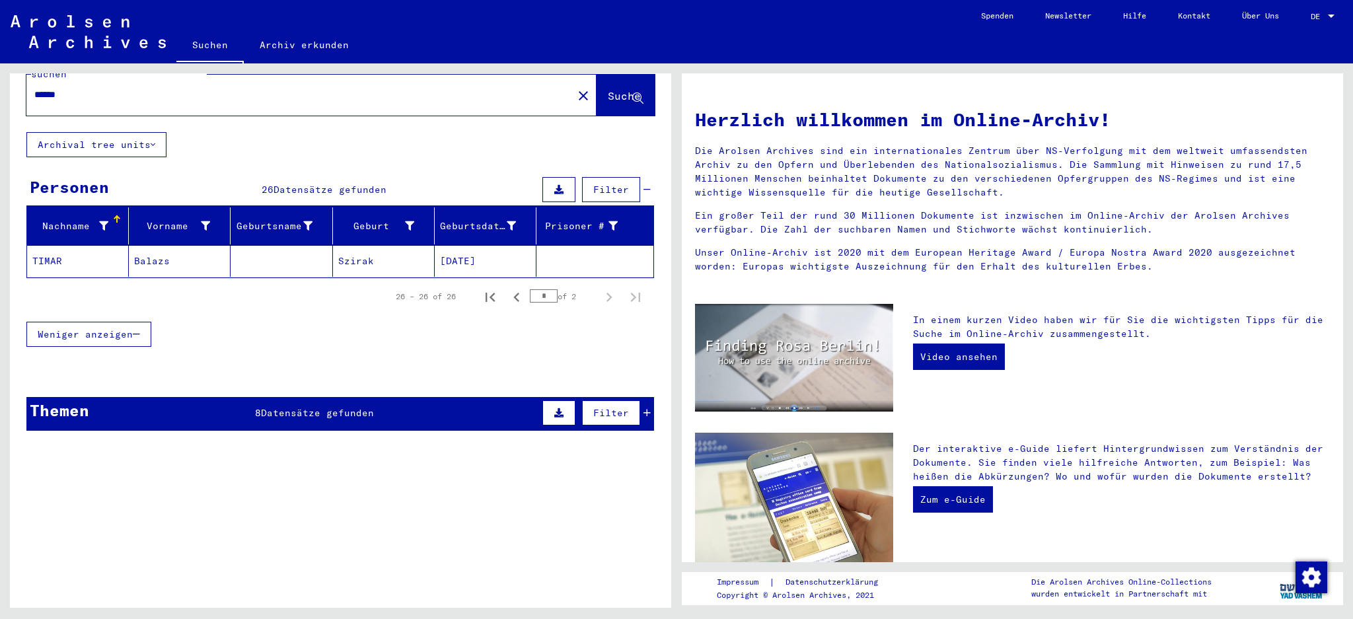
scroll to position [25, 0]
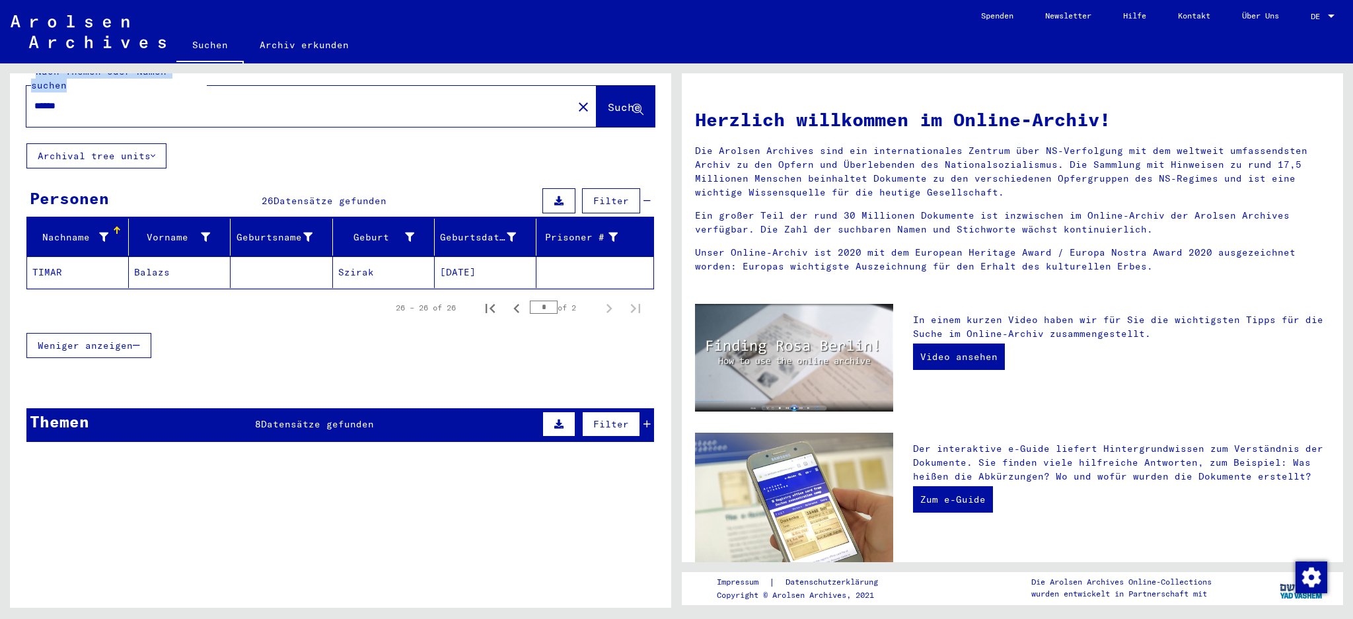
drag, startPoint x: 98, startPoint y: 83, endPoint x: 0, endPoint y: 54, distance: 102.0
click at [0, 55] on mat-sidenav-content "Suchen Archiv erkunden Detailfragen/-infos zu den Dokumenten? Stelle hier einen…" at bounding box center [676, 309] width 1353 height 619
click at [118, 107] on div "****** close" at bounding box center [311, 106] width 570 height 41
click at [106, 99] on input "******" at bounding box center [295, 106] width 523 height 14
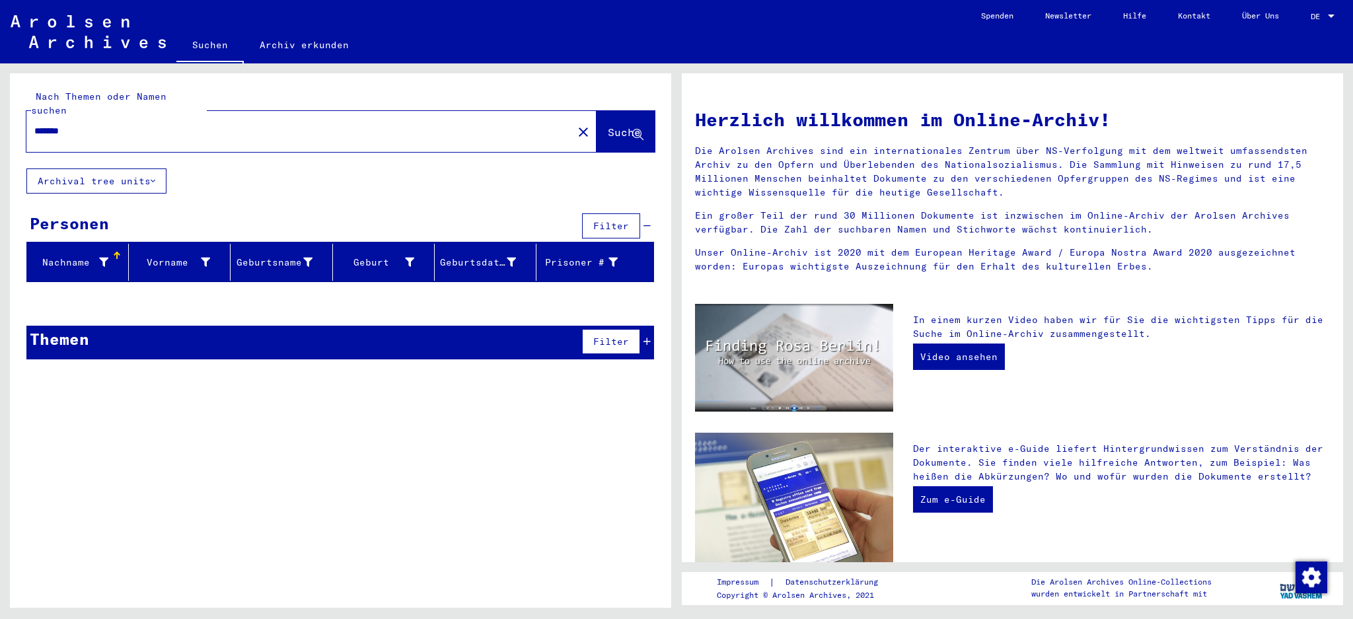
drag, startPoint x: 85, startPoint y: 121, endPoint x: 0, endPoint y: 36, distance: 119.6
click at [0, 38] on mat-sidenav-content "Suchen Archiv erkunden Detailfragen/-infos zu den Dokumenten? Stelle hier einen…" at bounding box center [676, 309] width 1353 height 619
type input "******"
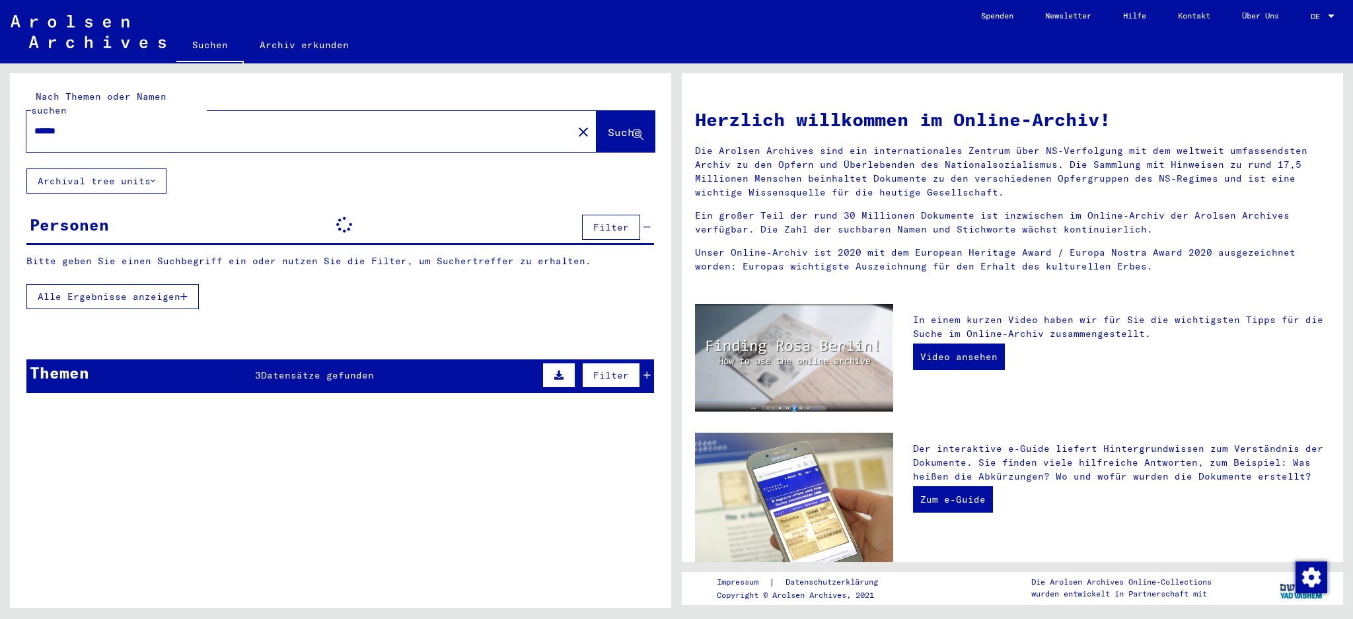
click at [159, 293] on button "Alle Ergebnisse anzeigen" at bounding box center [112, 296] width 172 height 25
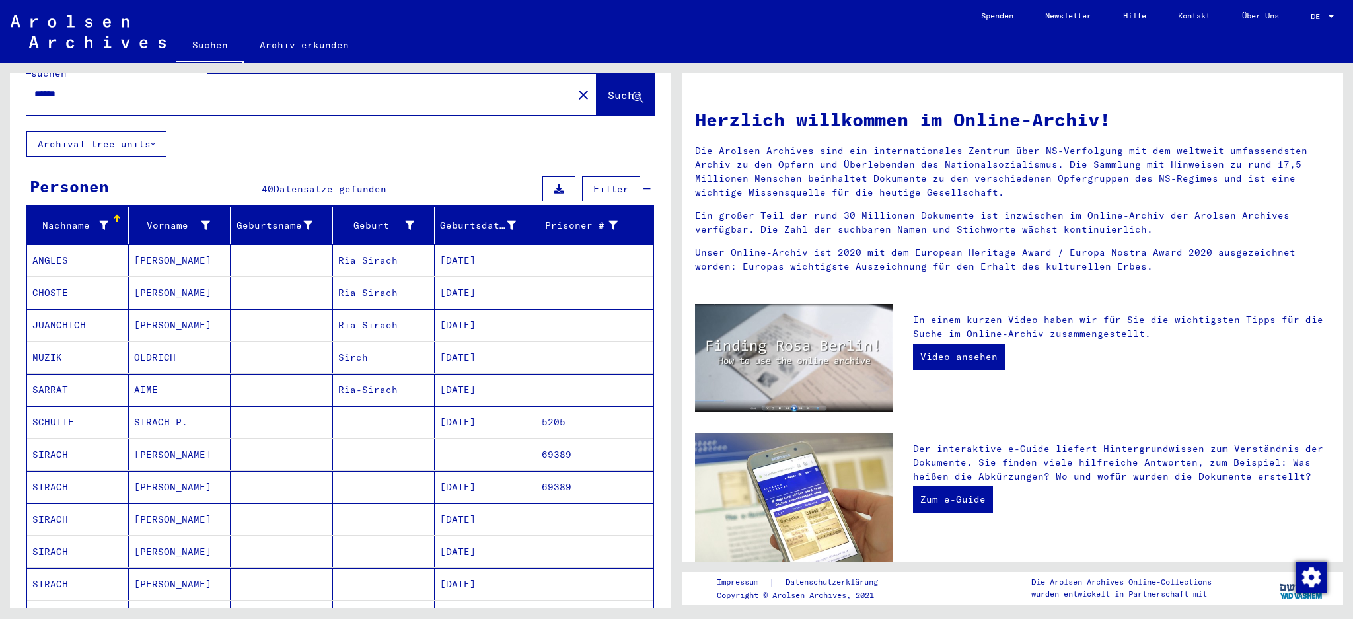
scroll to position [88, 0]
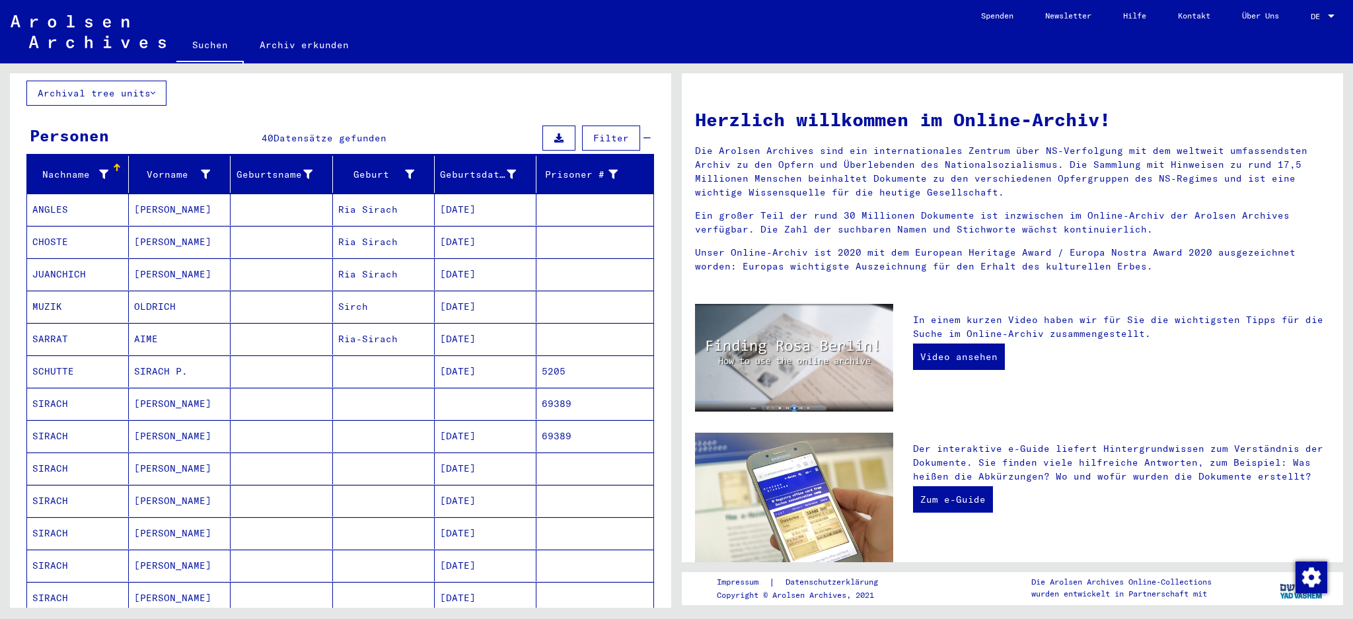
click at [129, 464] on mat-cell "[PERSON_NAME]" at bounding box center [180, 566] width 102 height 32
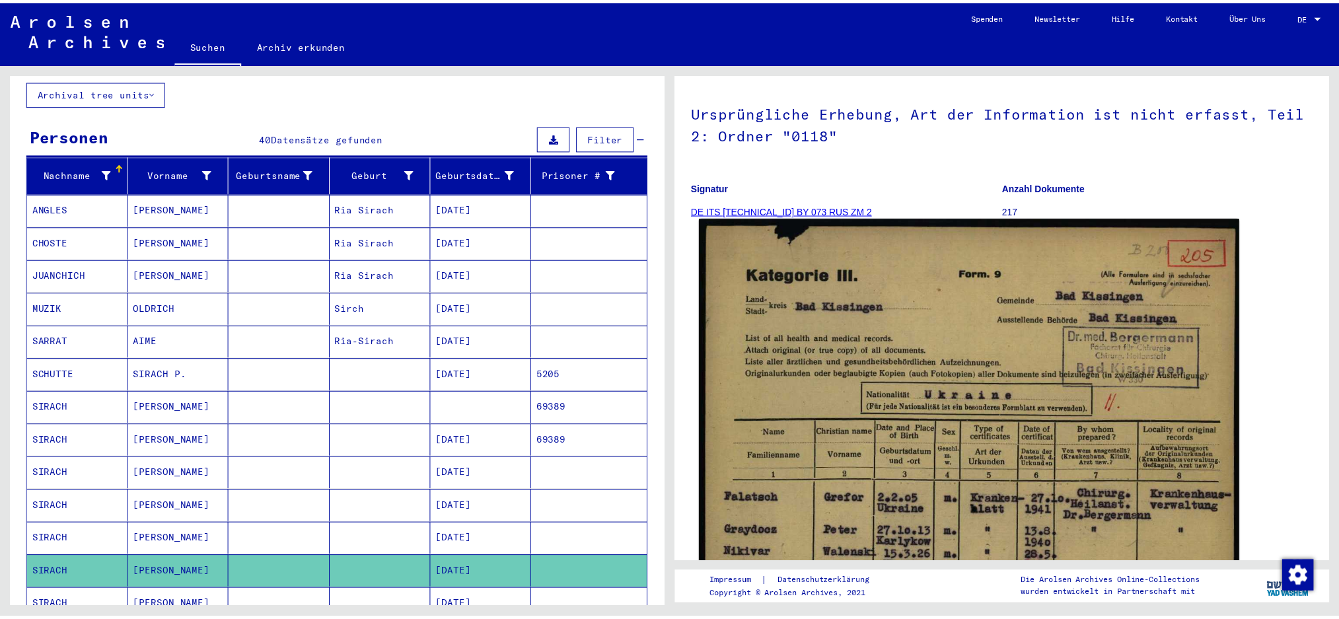
scroll to position [88, 0]
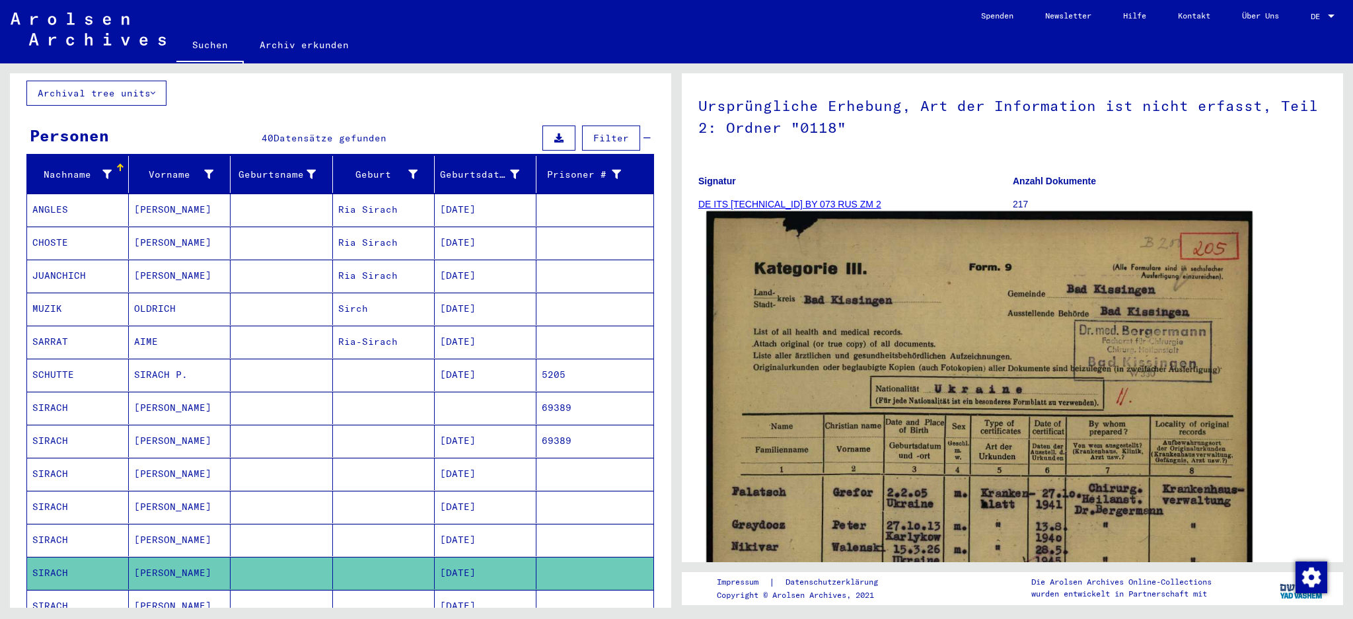
click at [1005, 367] on img at bounding box center [979, 598] width 546 height 775
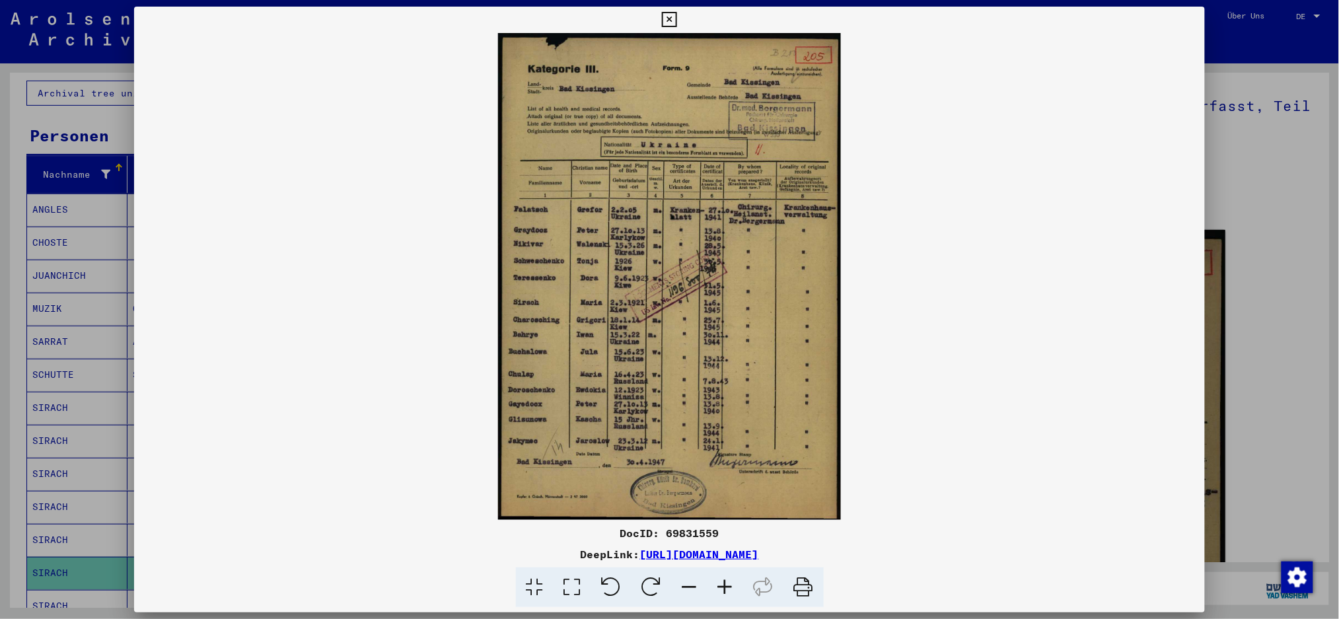
click at [714, 464] on icon at bounding box center [726, 588] width 36 height 40
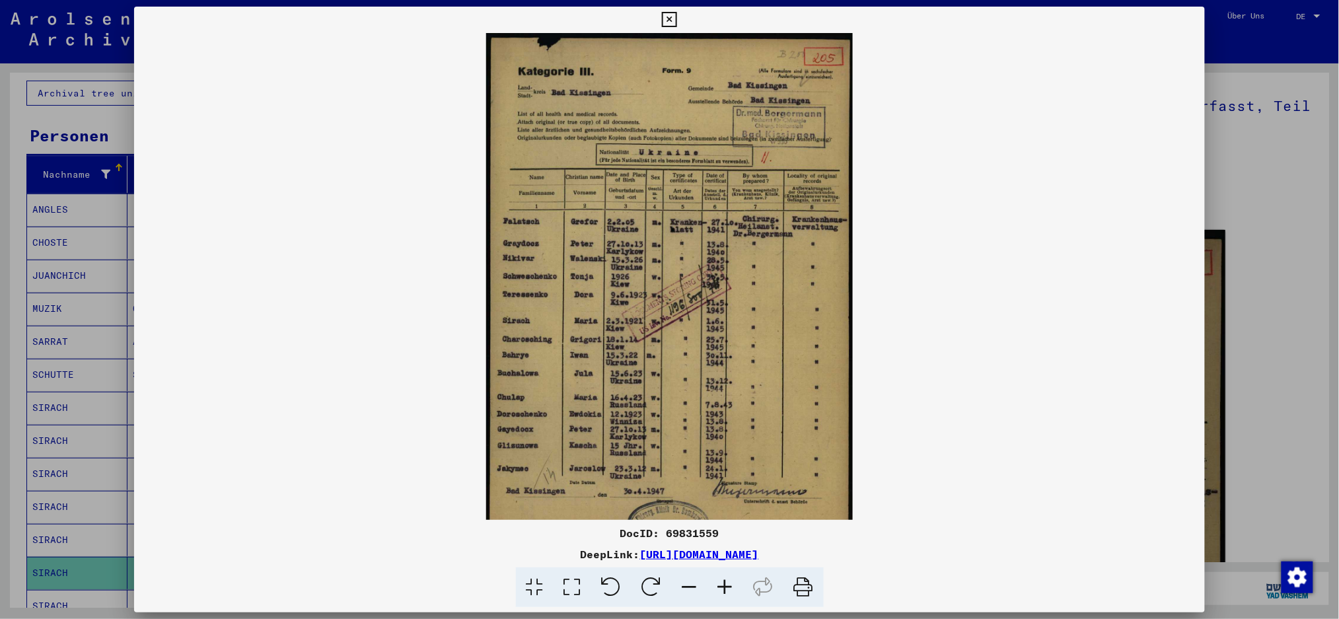
click at [726, 464] on icon at bounding box center [726, 588] width 36 height 40
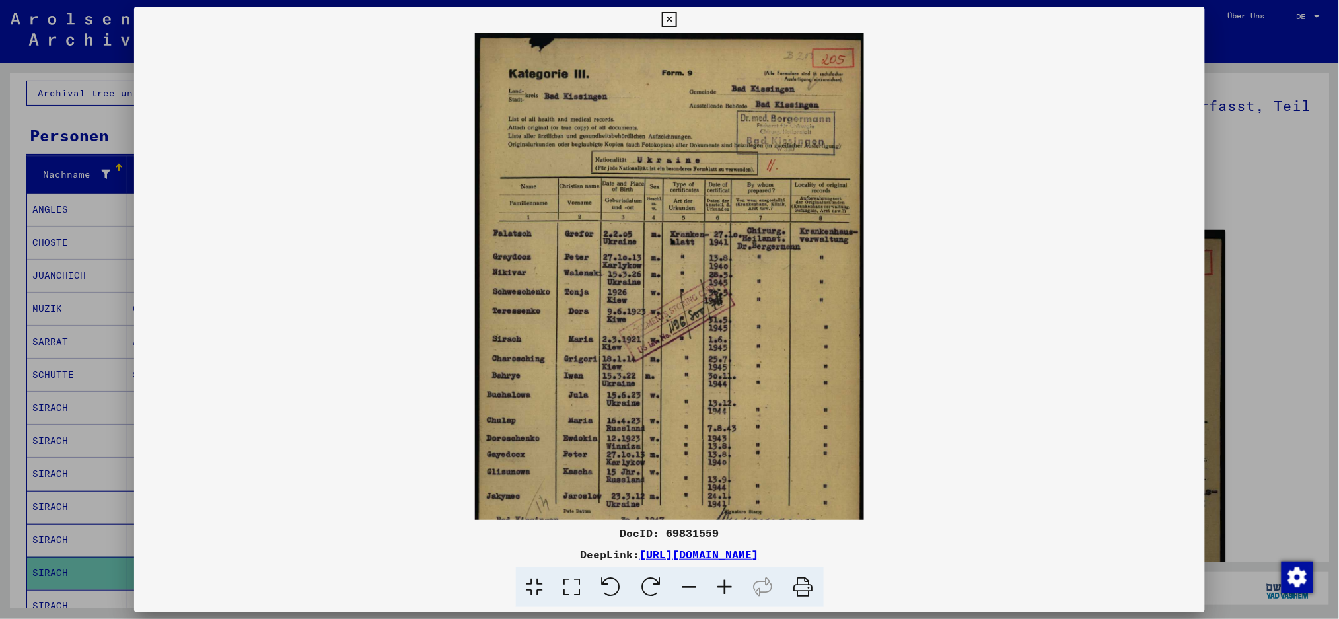
click at [727, 464] on icon at bounding box center [726, 588] width 36 height 40
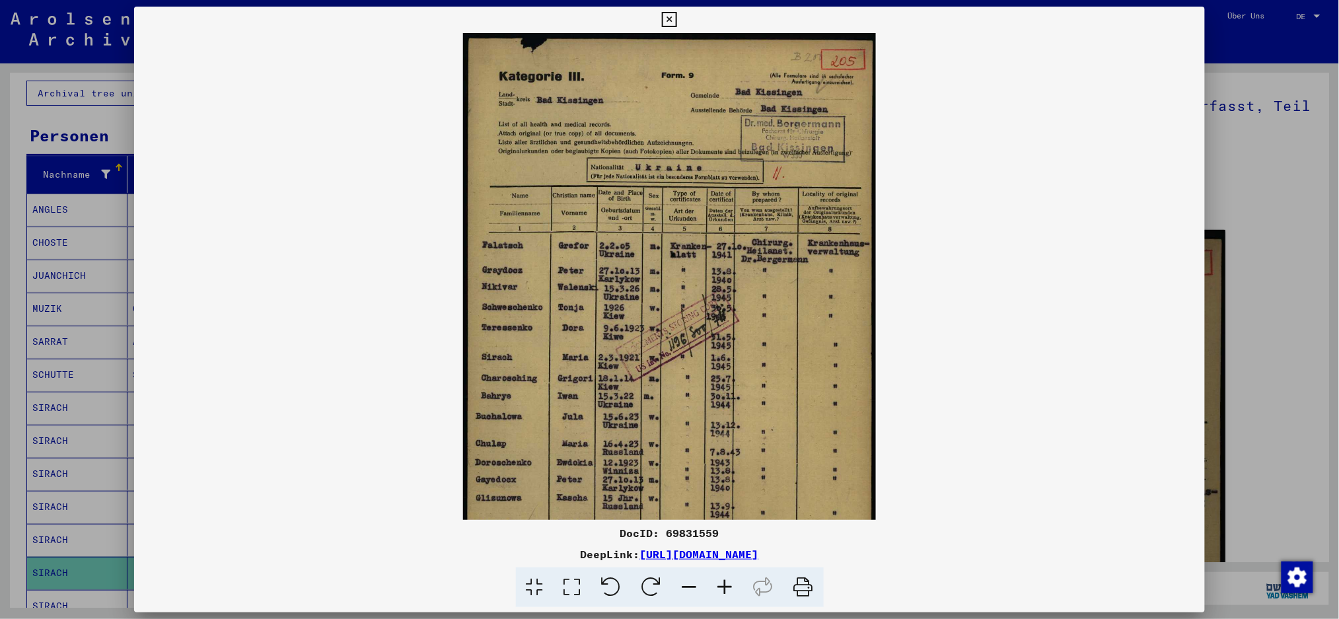
click at [727, 464] on icon at bounding box center [726, 588] width 36 height 40
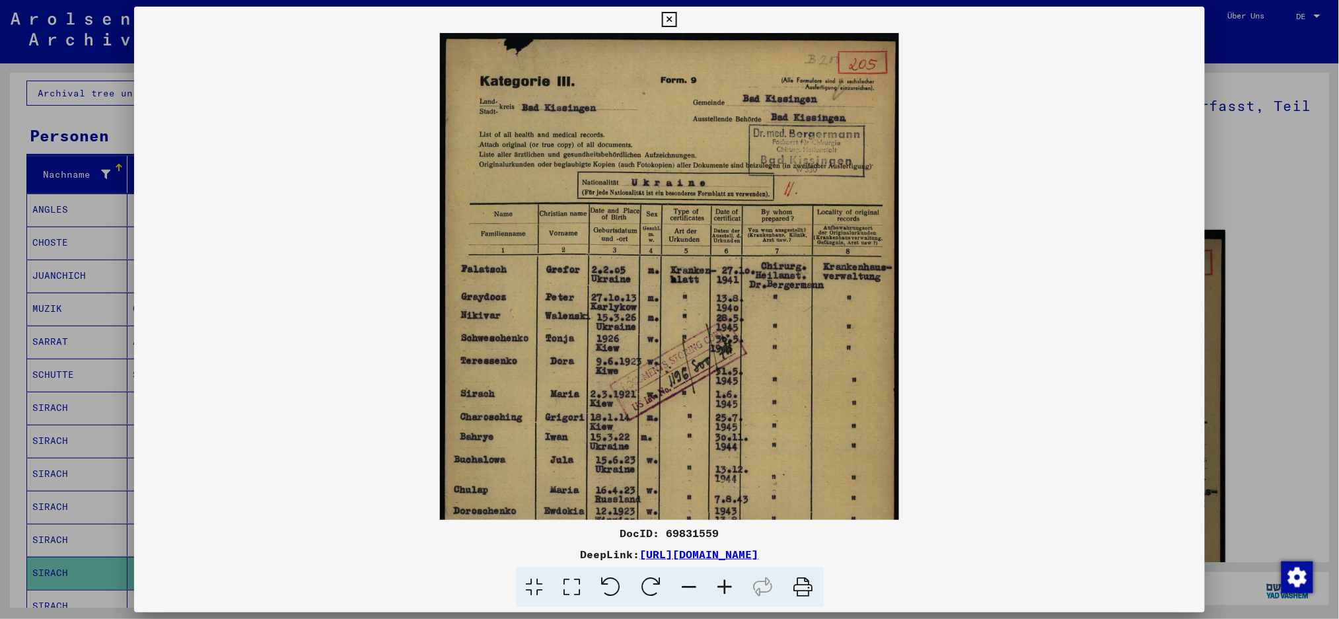
click at [727, 464] on icon at bounding box center [726, 588] width 36 height 40
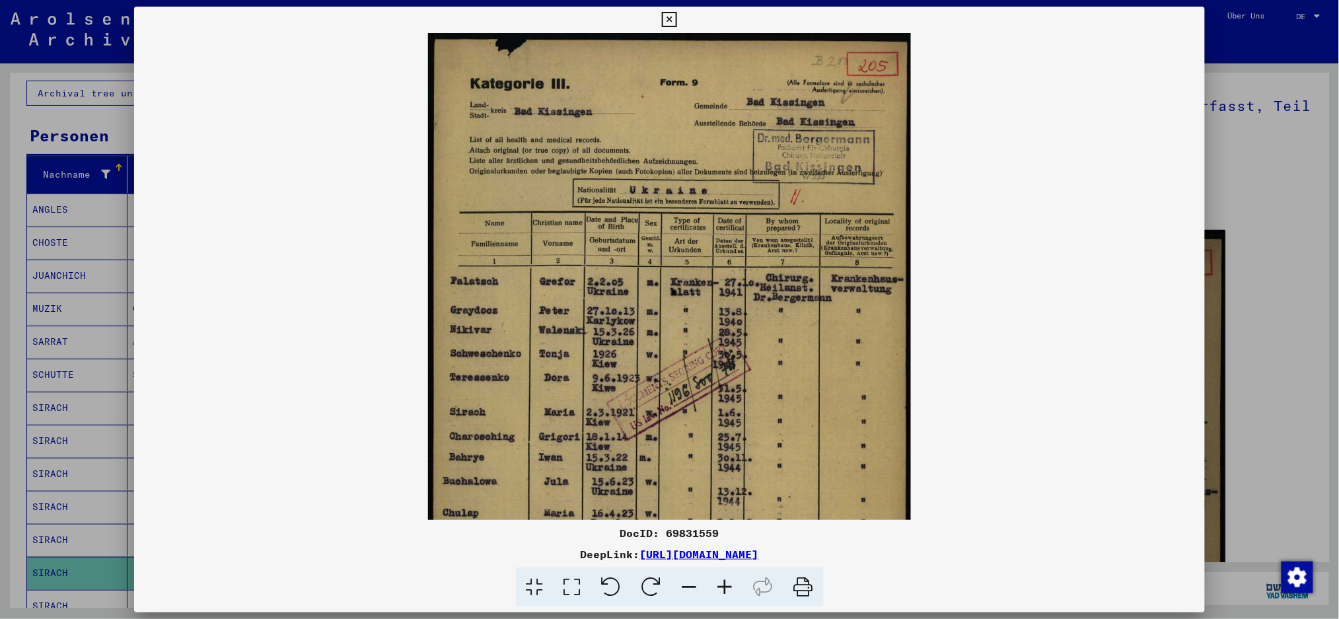
click at [727, 464] on icon at bounding box center [726, 588] width 36 height 40
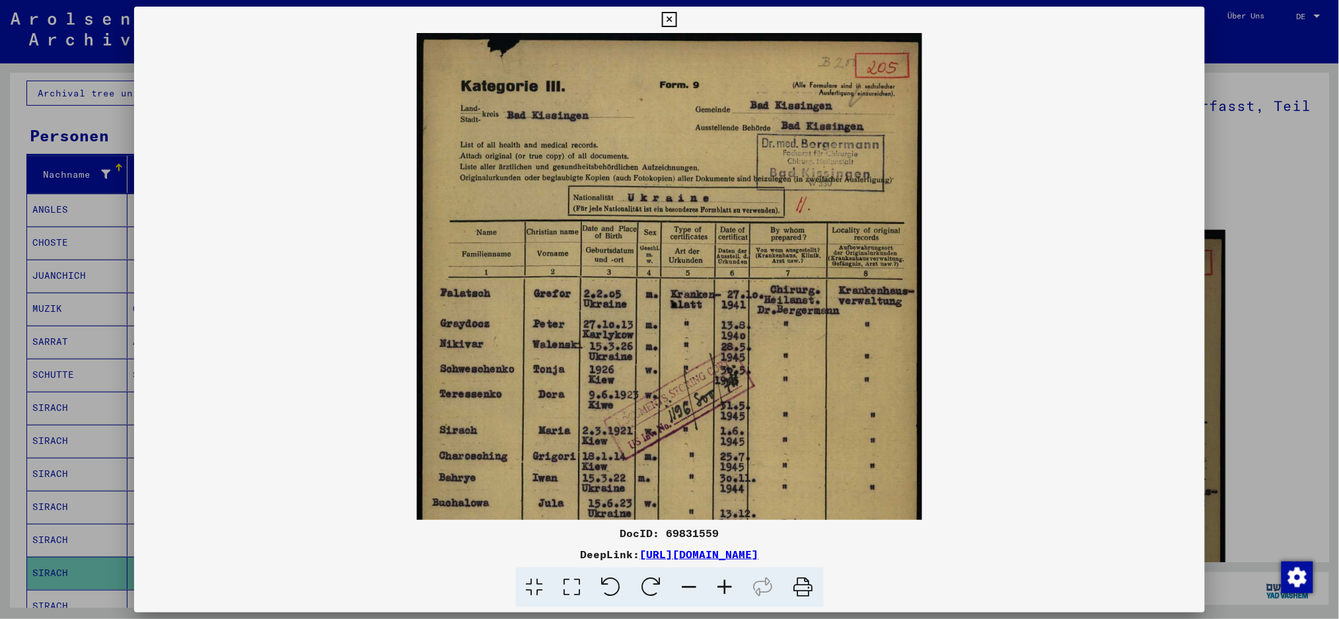
click at [727, 464] on icon at bounding box center [726, 588] width 36 height 40
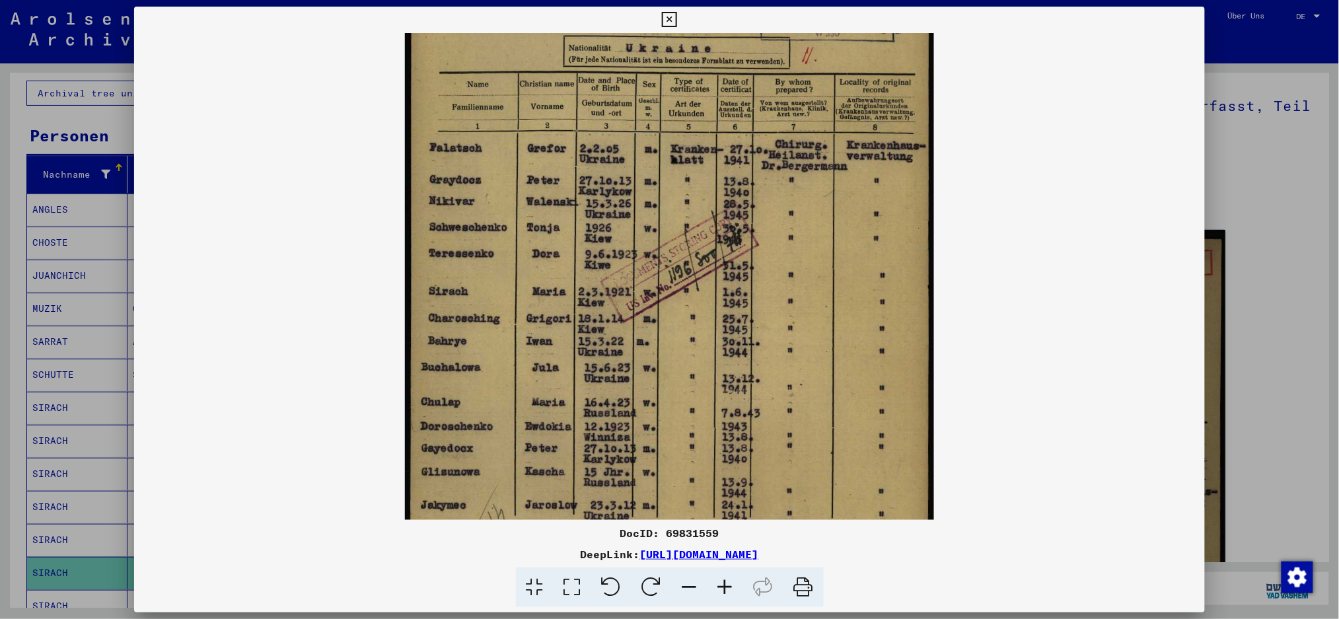
scroll to position [162, 0]
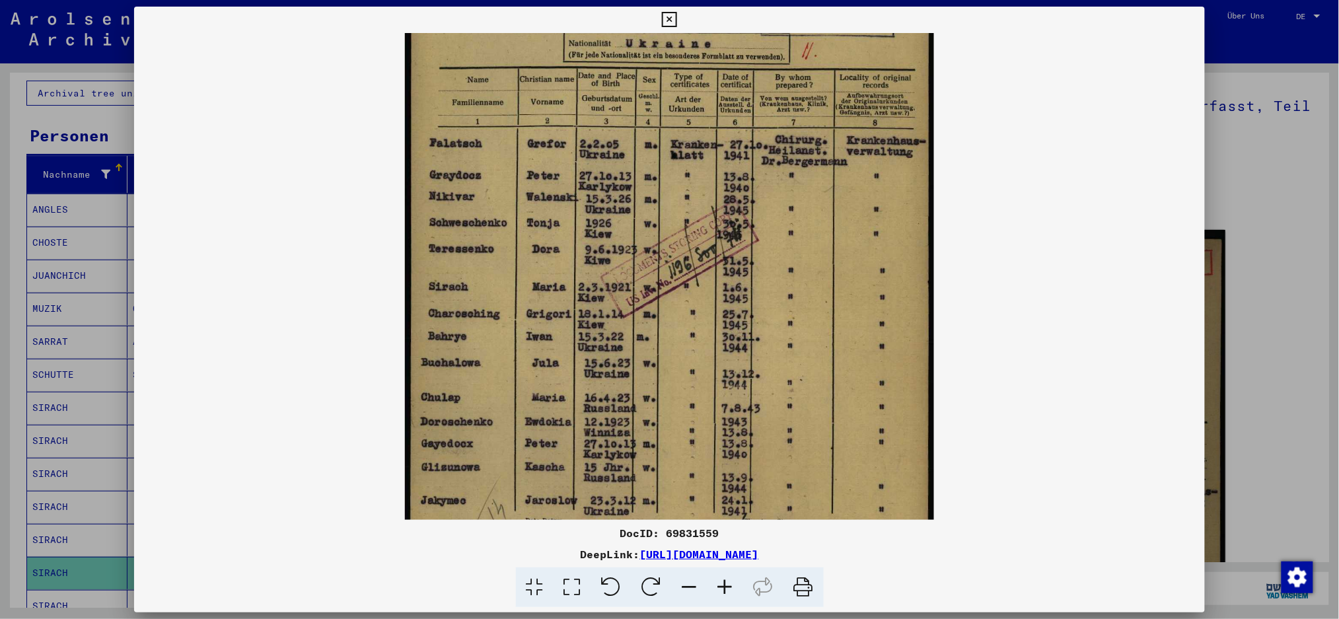
drag, startPoint x: 696, startPoint y: 328, endPoint x: 679, endPoint y: 165, distance: 163.4
click at [679, 165] on img at bounding box center [669, 246] width 529 height 751
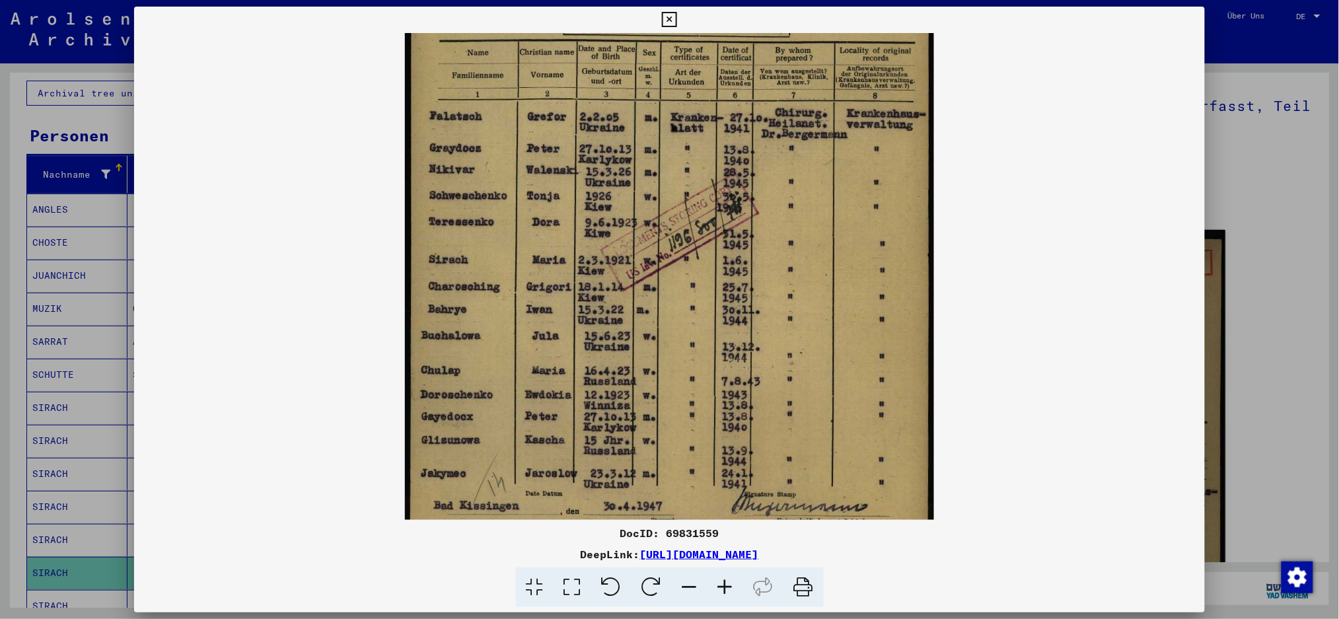
scroll to position [192, 0]
drag, startPoint x: 690, startPoint y: 392, endPoint x: 681, endPoint y: 364, distance: 29.0
click at [681, 364] on img at bounding box center [669, 216] width 529 height 751
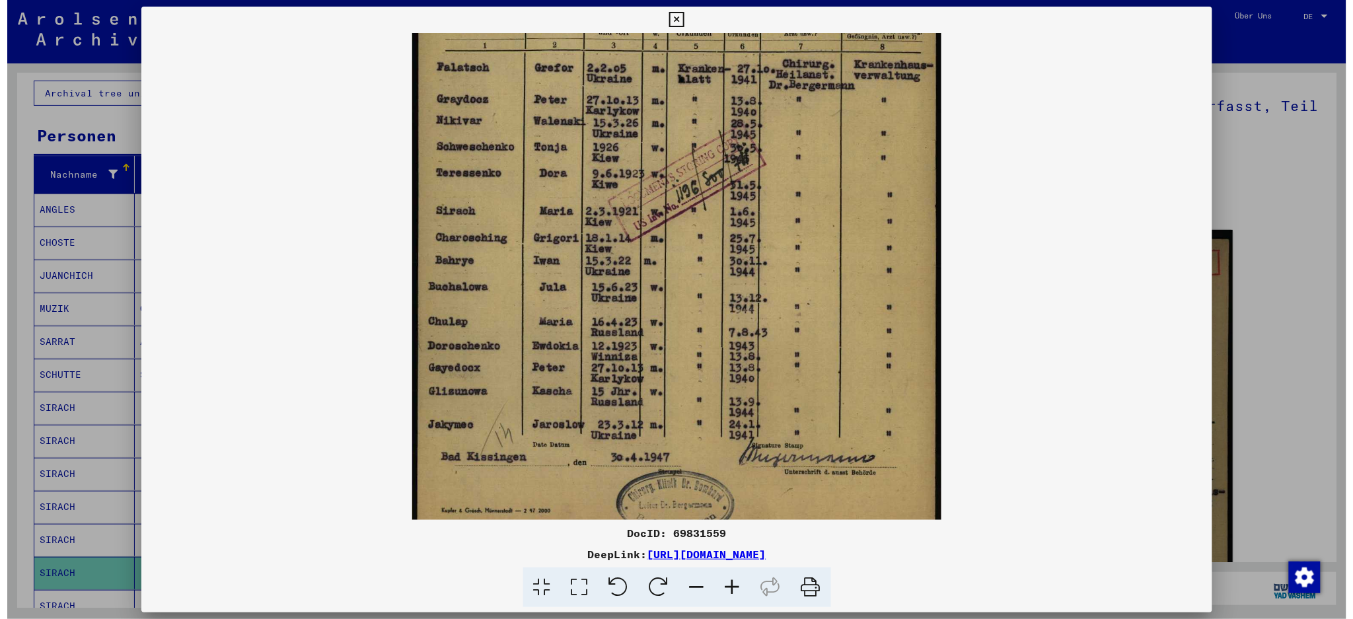
scroll to position [264, 0]
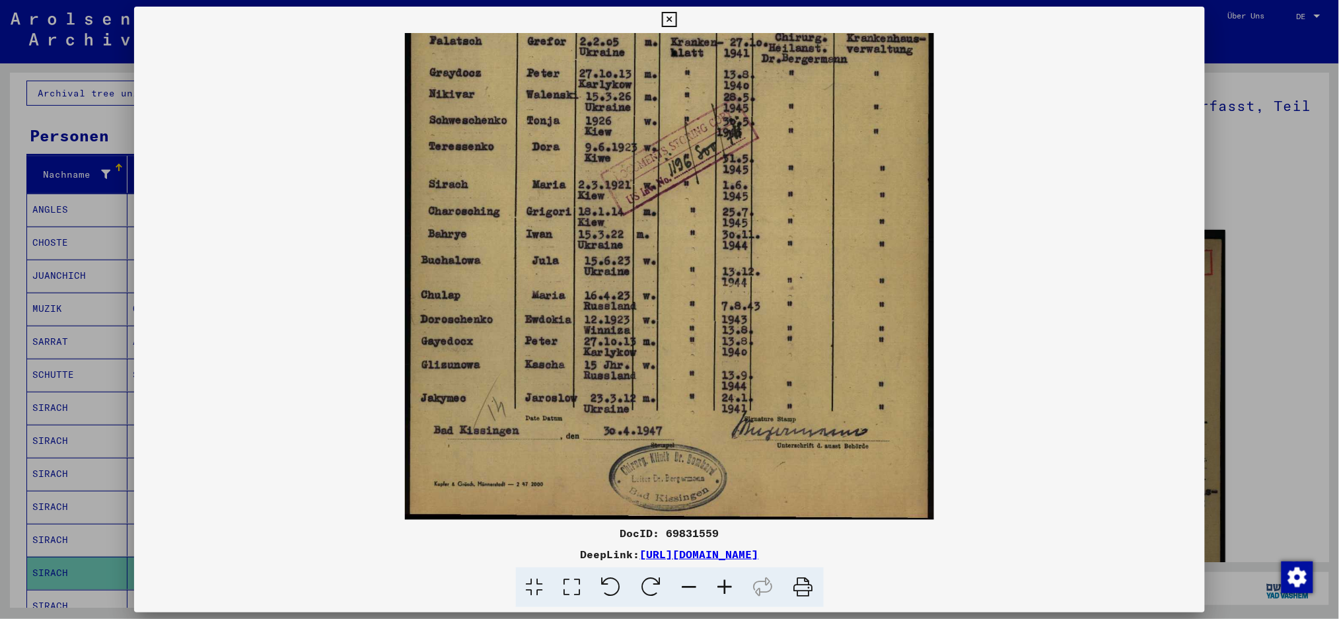
drag, startPoint x: 745, startPoint y: 379, endPoint x: 765, endPoint y: 244, distance: 137.0
click at [765, 244] on img at bounding box center [669, 144] width 529 height 751
click at [1014, 341] on div at bounding box center [669, 309] width 1339 height 619
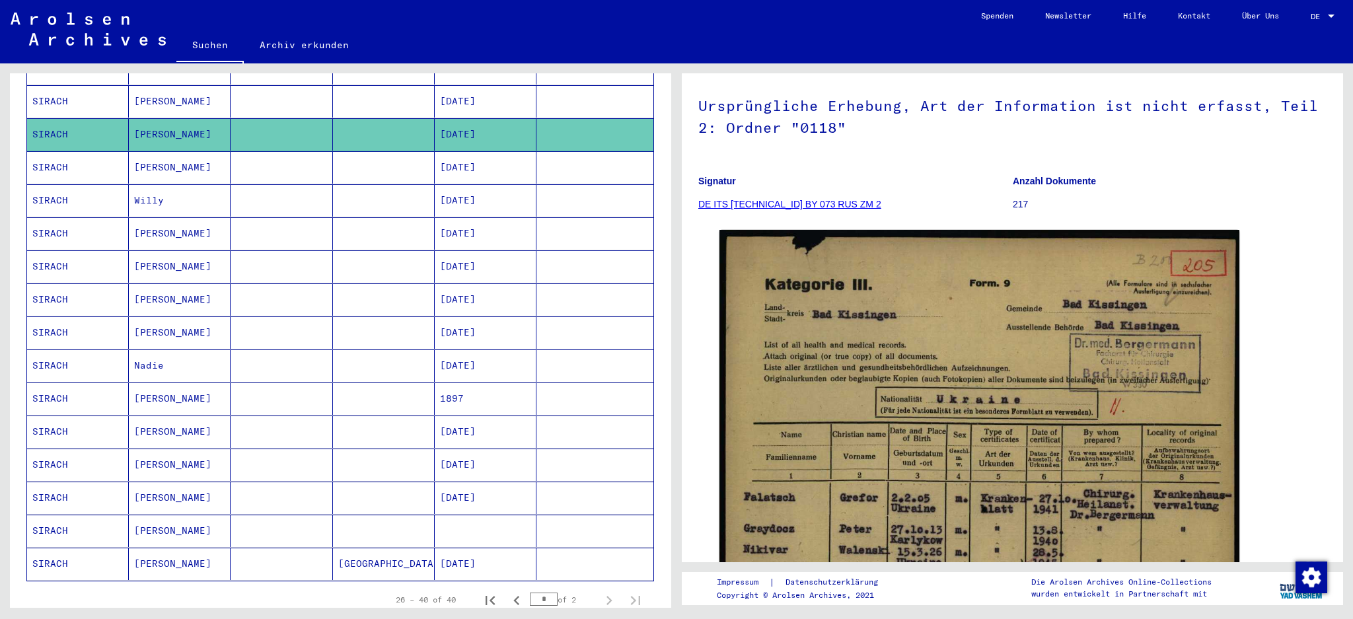
scroll to position [529, 0]
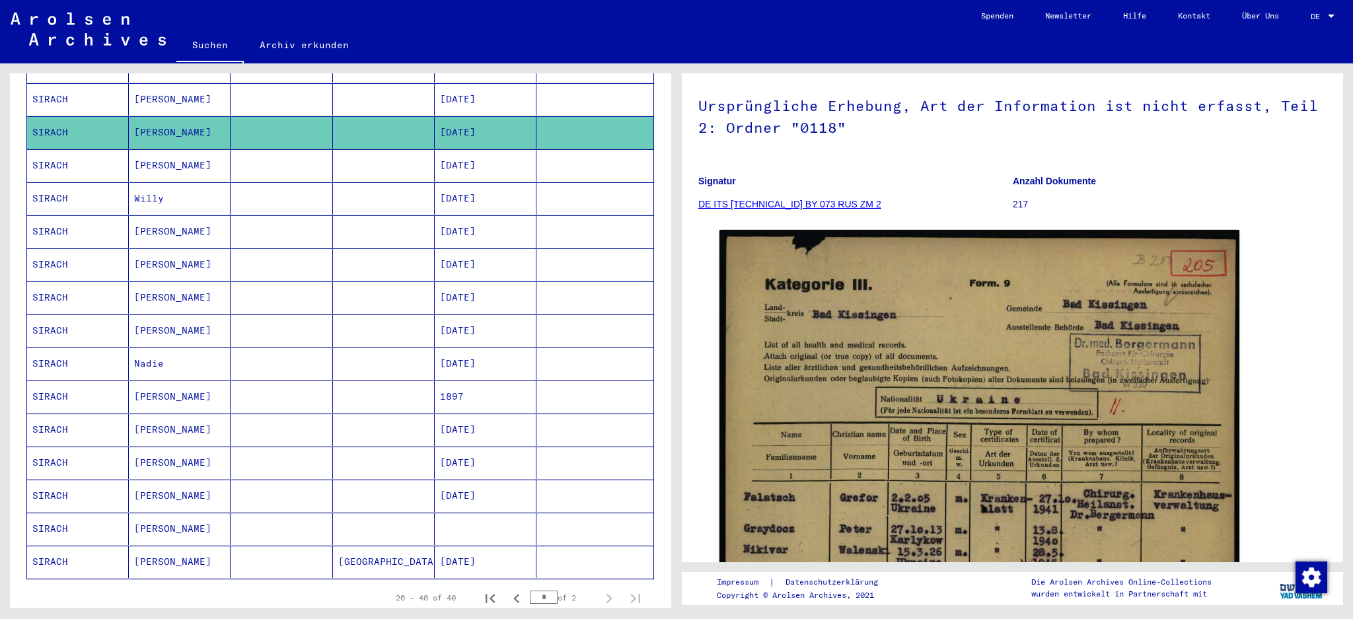
click at [194, 387] on mat-cell "[PERSON_NAME]" at bounding box center [180, 397] width 102 height 32
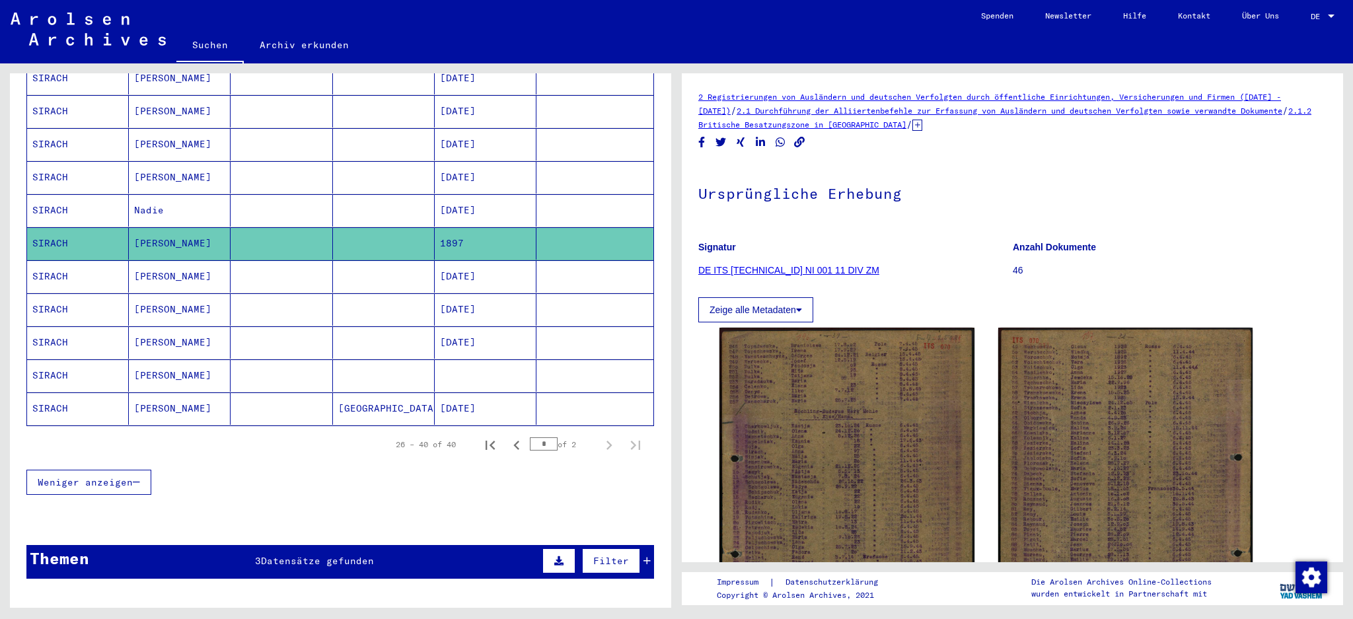
scroll to position [616, 0]
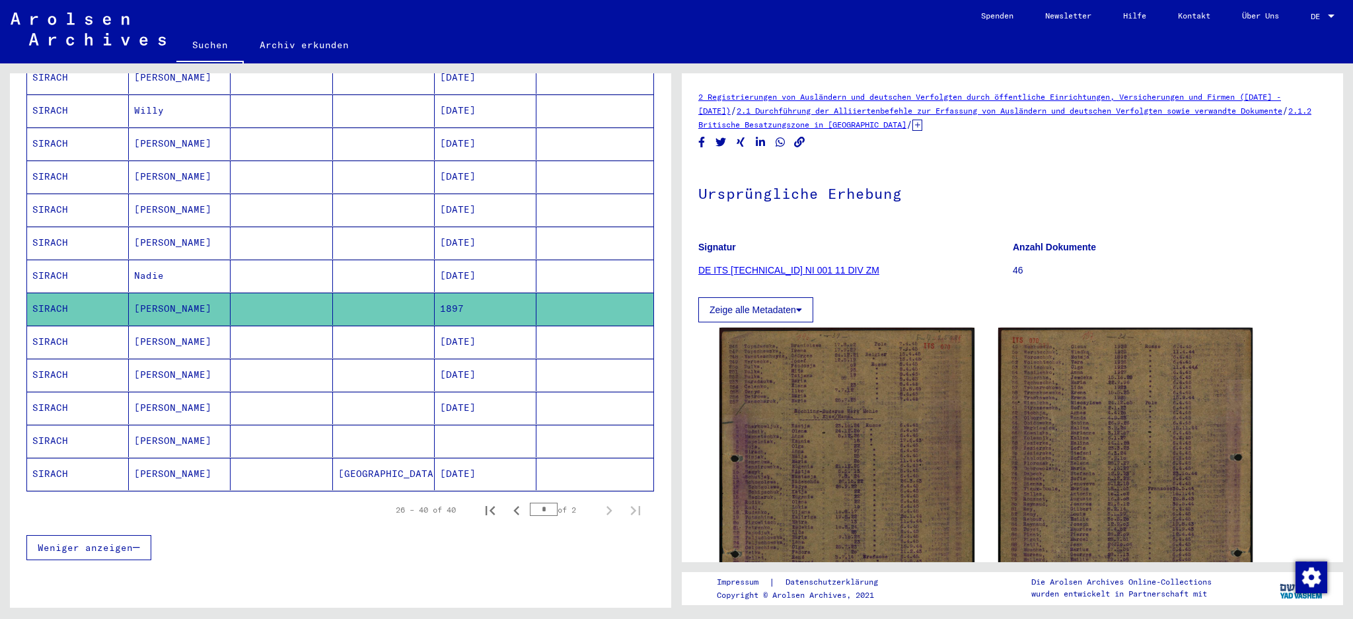
click at [192, 395] on mat-cell "[PERSON_NAME]" at bounding box center [180, 408] width 102 height 32
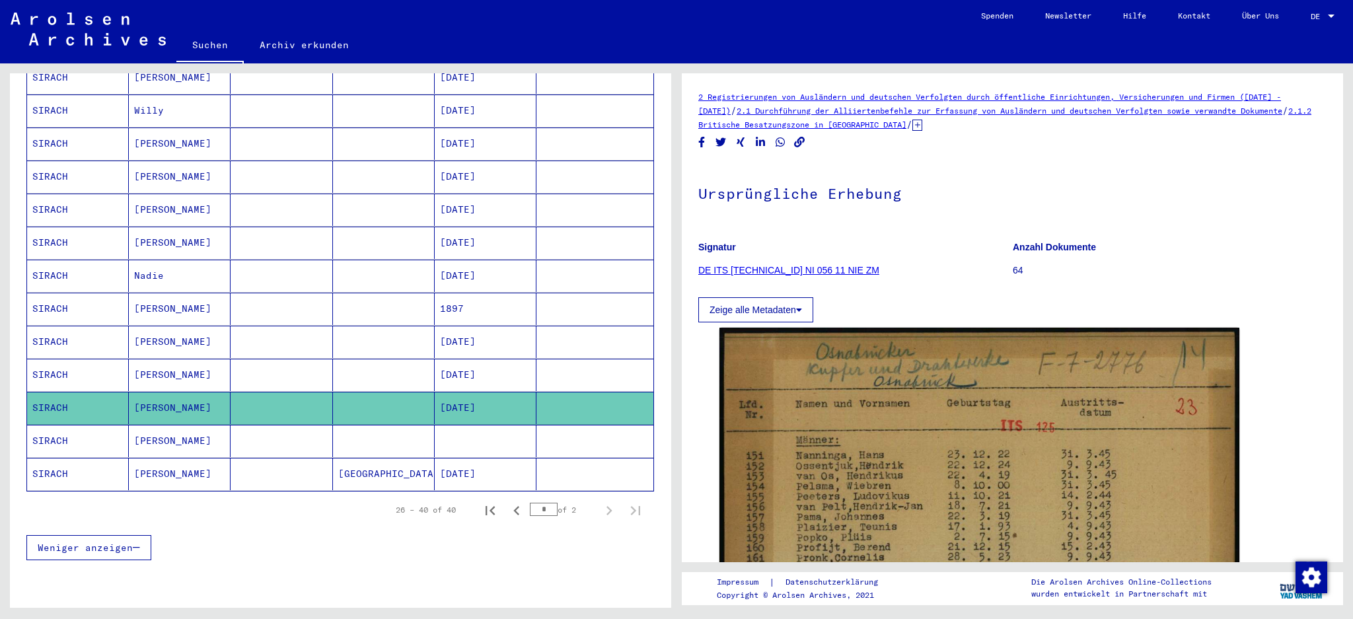
click at [200, 367] on mat-cell "[PERSON_NAME]" at bounding box center [180, 375] width 102 height 32
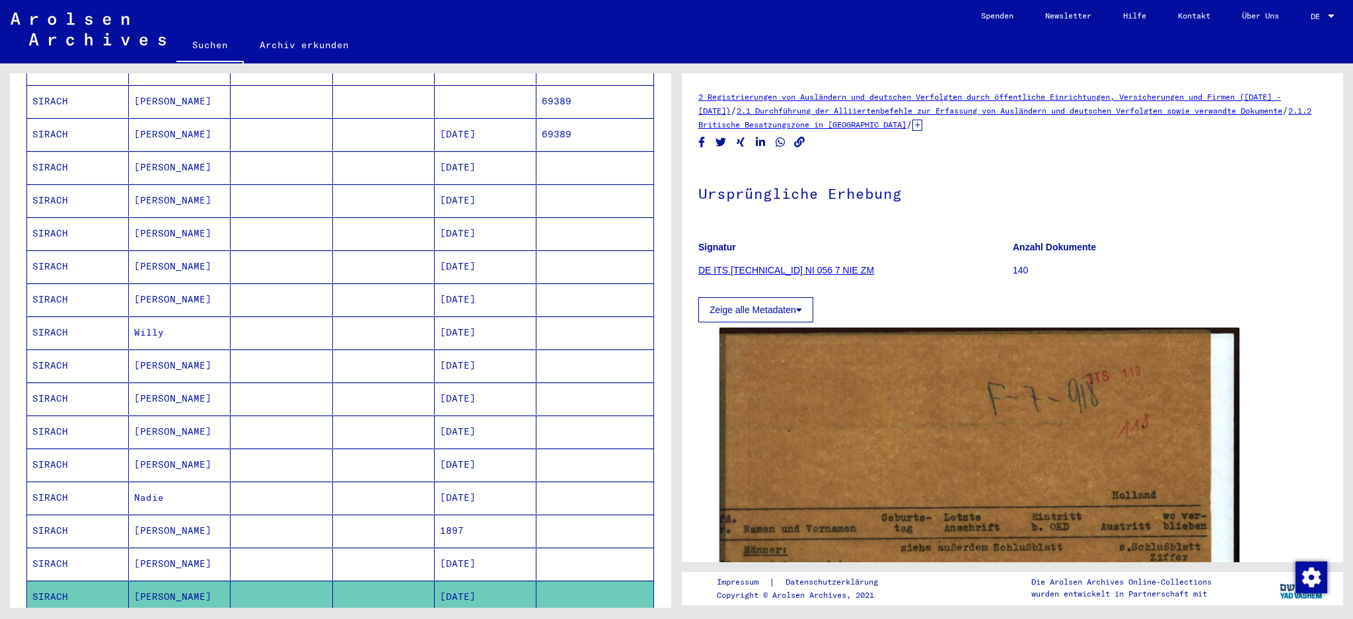
scroll to position [352, 0]
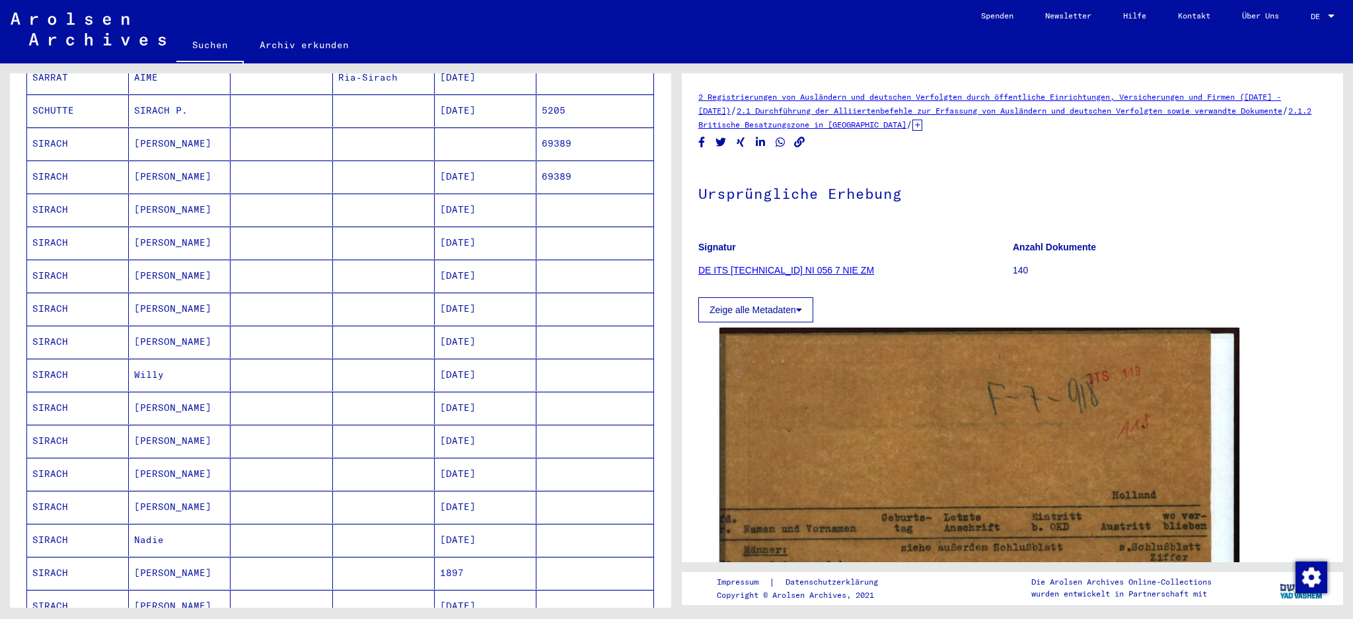
click at [165, 229] on mat-cell "[PERSON_NAME]" at bounding box center [180, 243] width 102 height 32
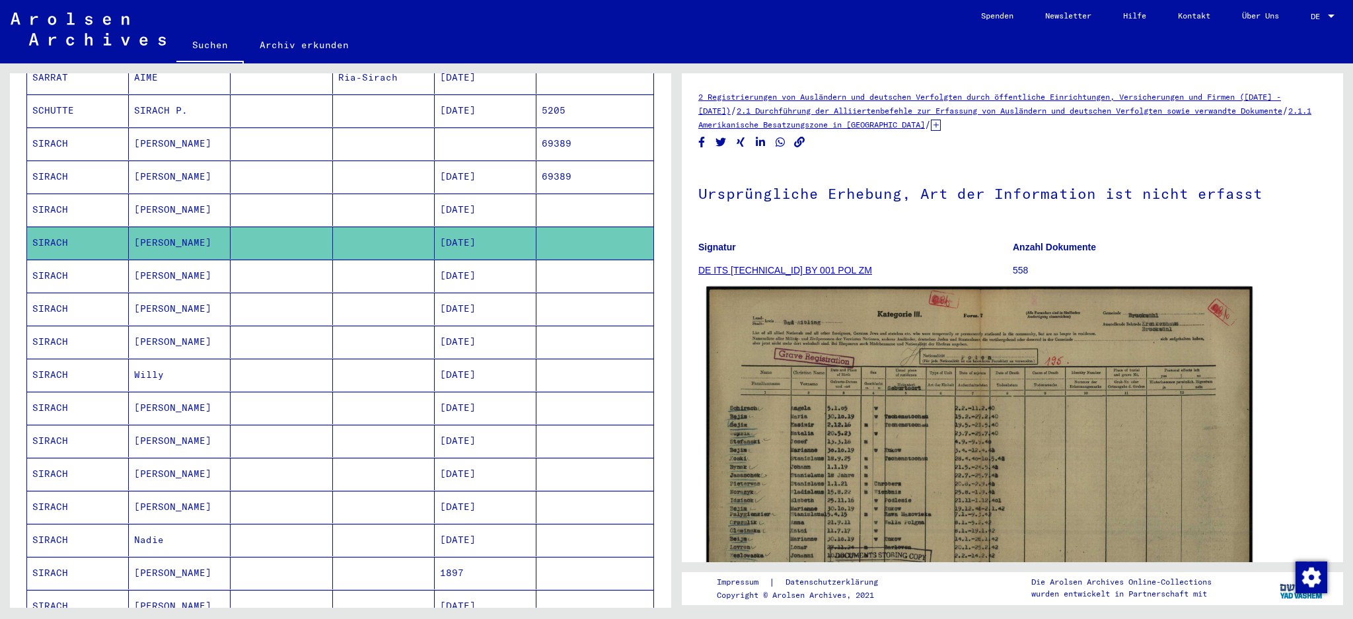
click at [947, 361] on img at bounding box center [979, 481] width 546 height 388
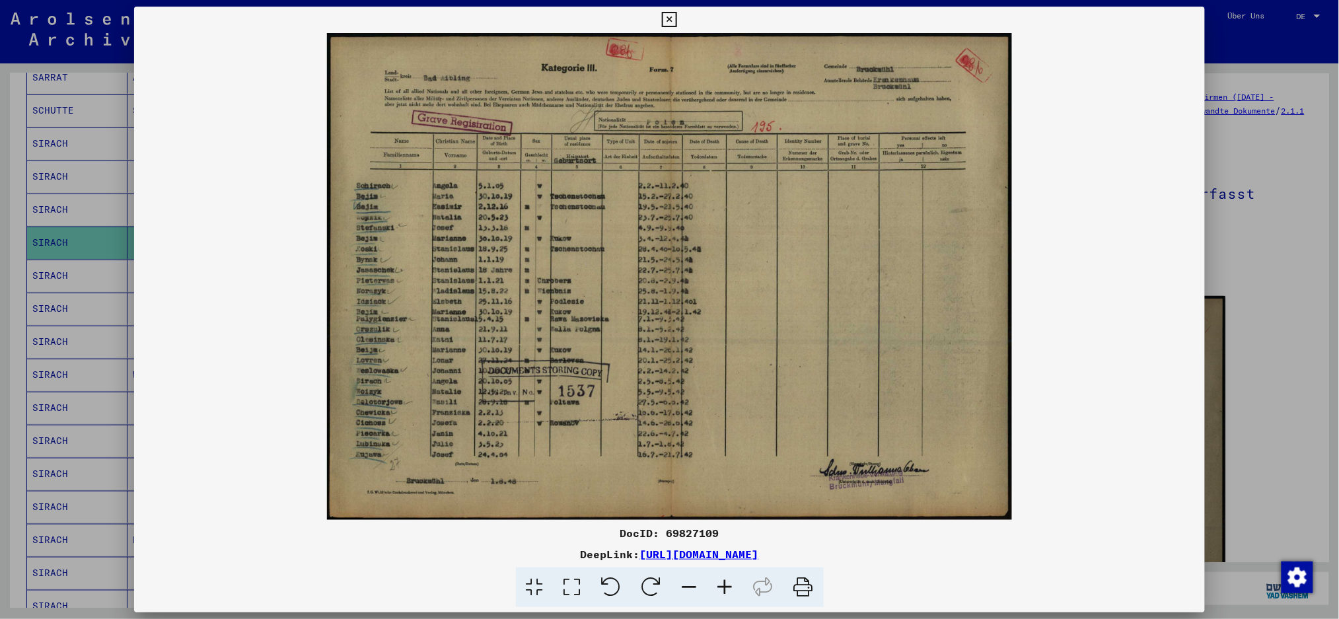
click at [43, 318] on div at bounding box center [669, 309] width 1339 height 619
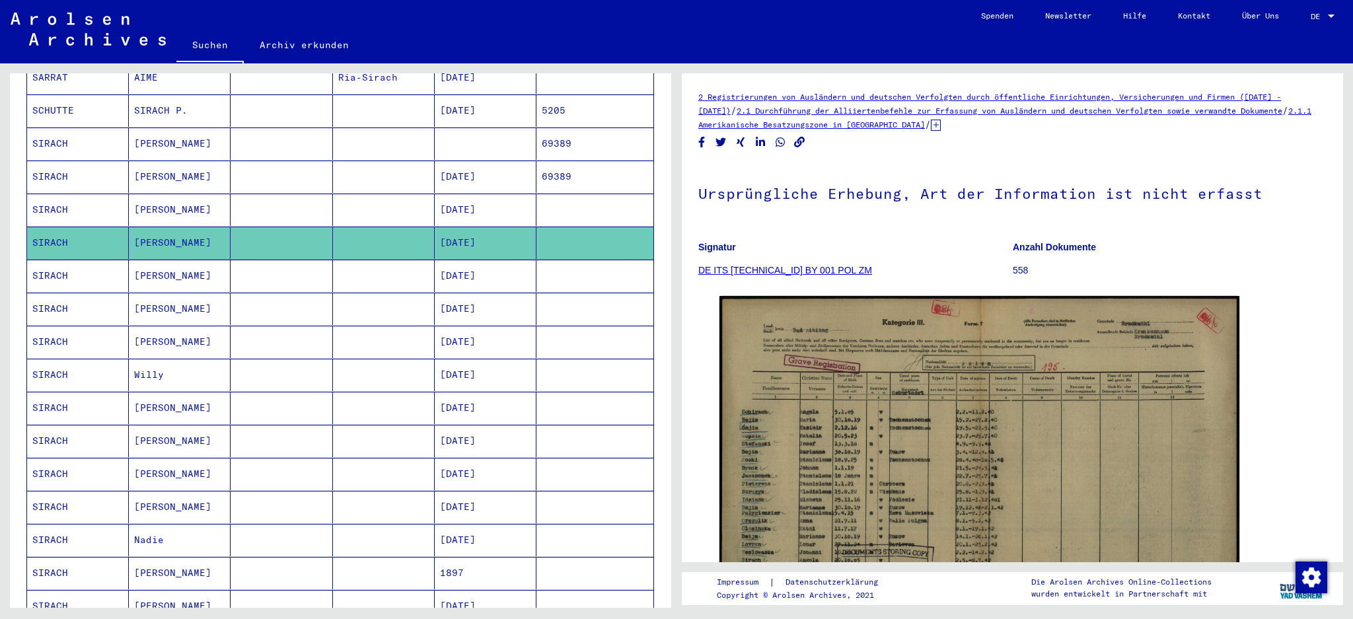
click at [134, 294] on mat-cell "[PERSON_NAME]" at bounding box center [180, 309] width 102 height 32
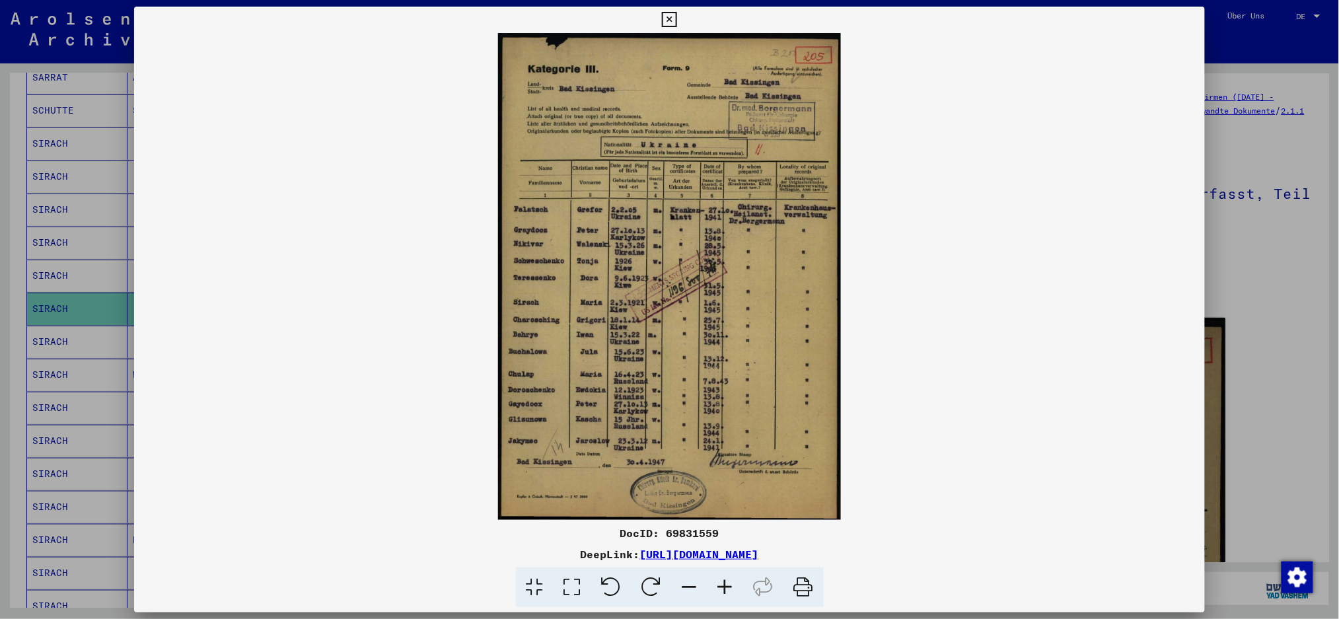
click at [735, 464] on icon at bounding box center [726, 588] width 36 height 40
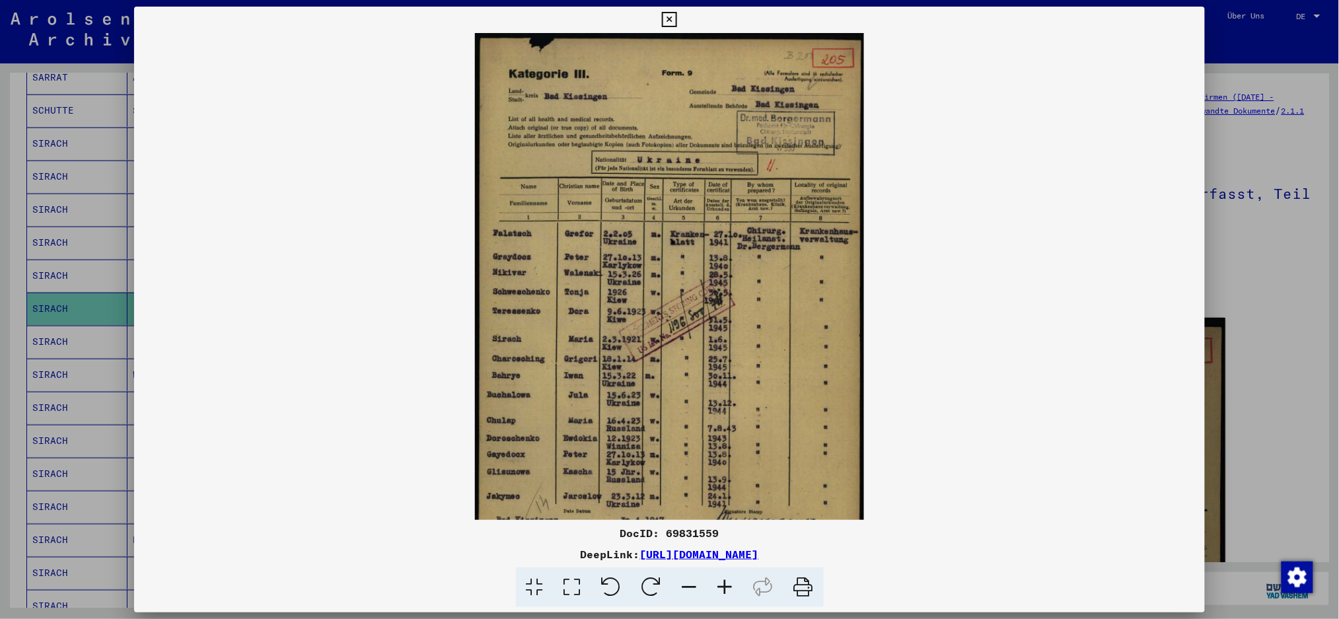
click at [735, 464] on icon at bounding box center [726, 588] width 36 height 40
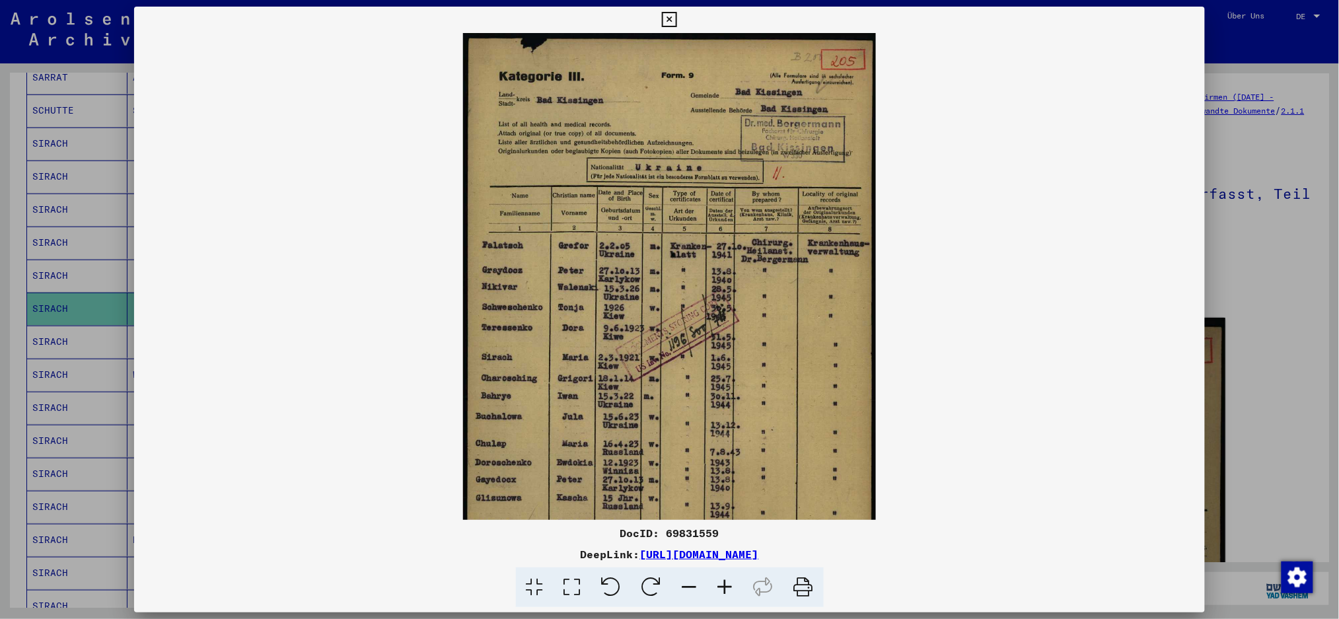
click at [735, 464] on icon at bounding box center [726, 588] width 36 height 40
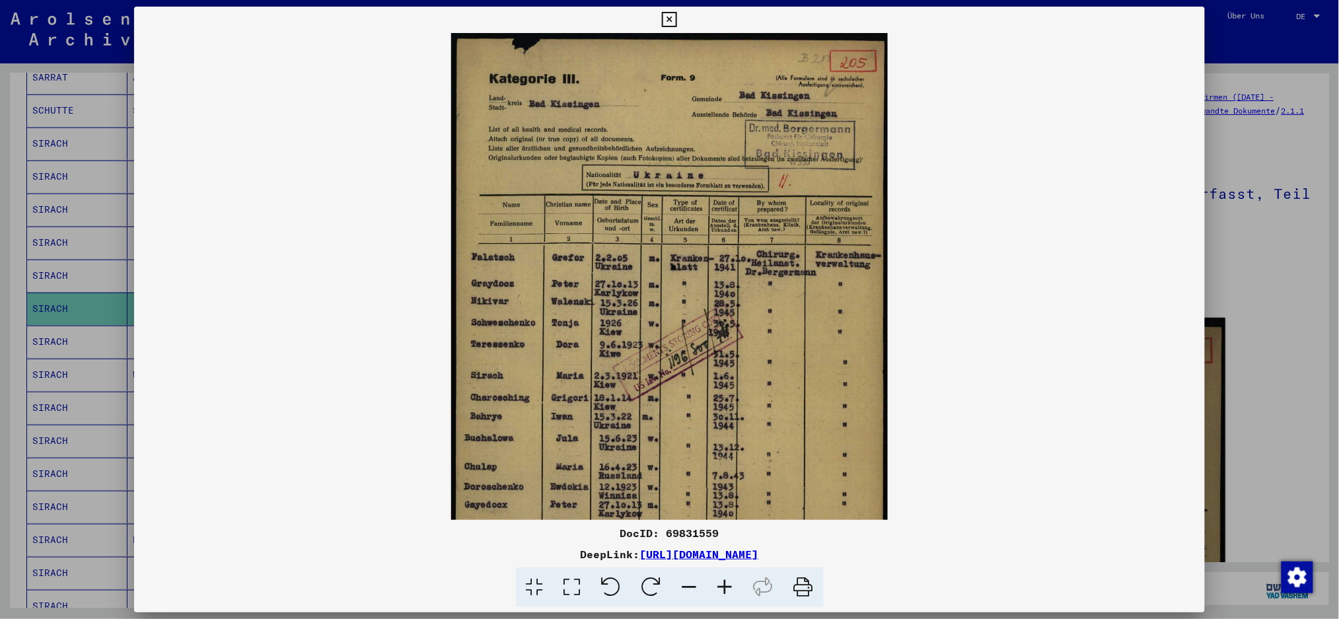
click at [734, 464] on icon at bounding box center [726, 588] width 36 height 40
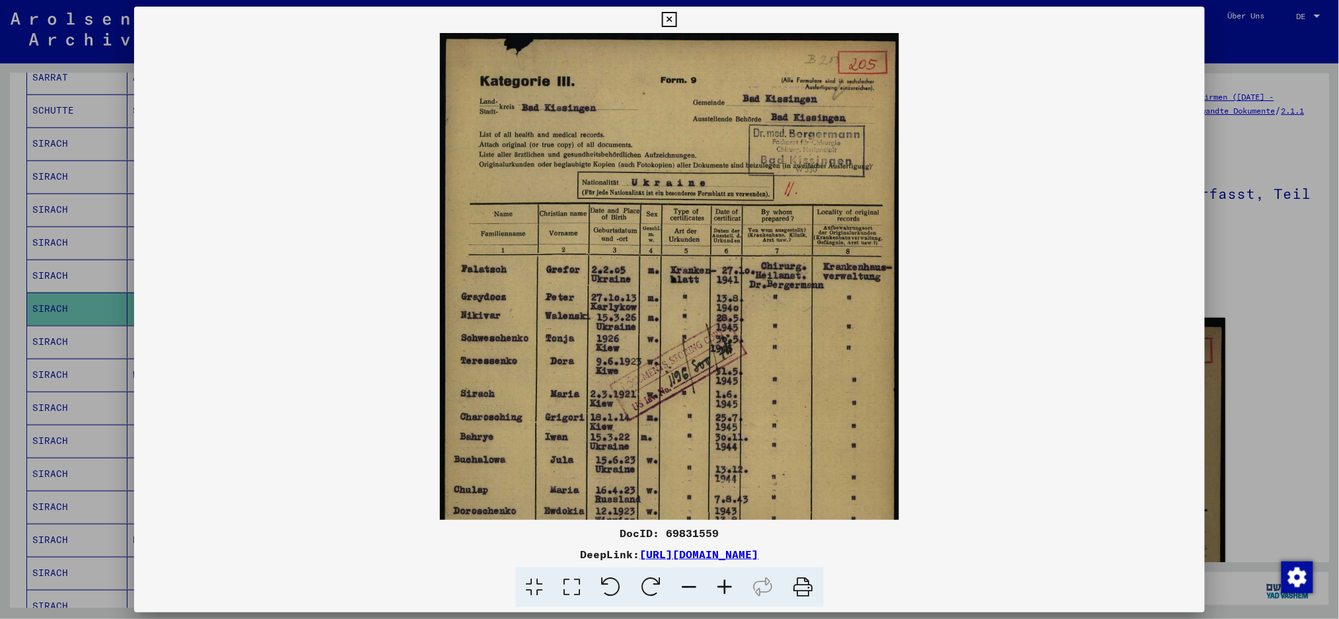
click at [734, 464] on icon at bounding box center [726, 588] width 36 height 40
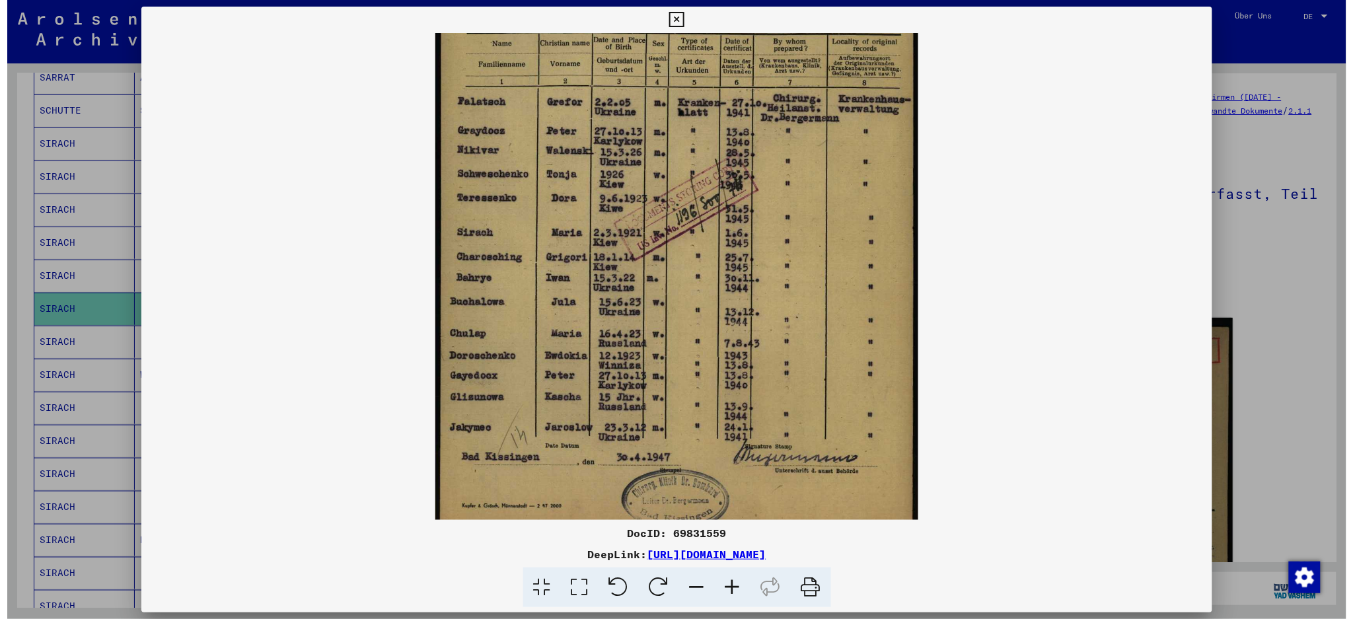
scroll to position [198, 0]
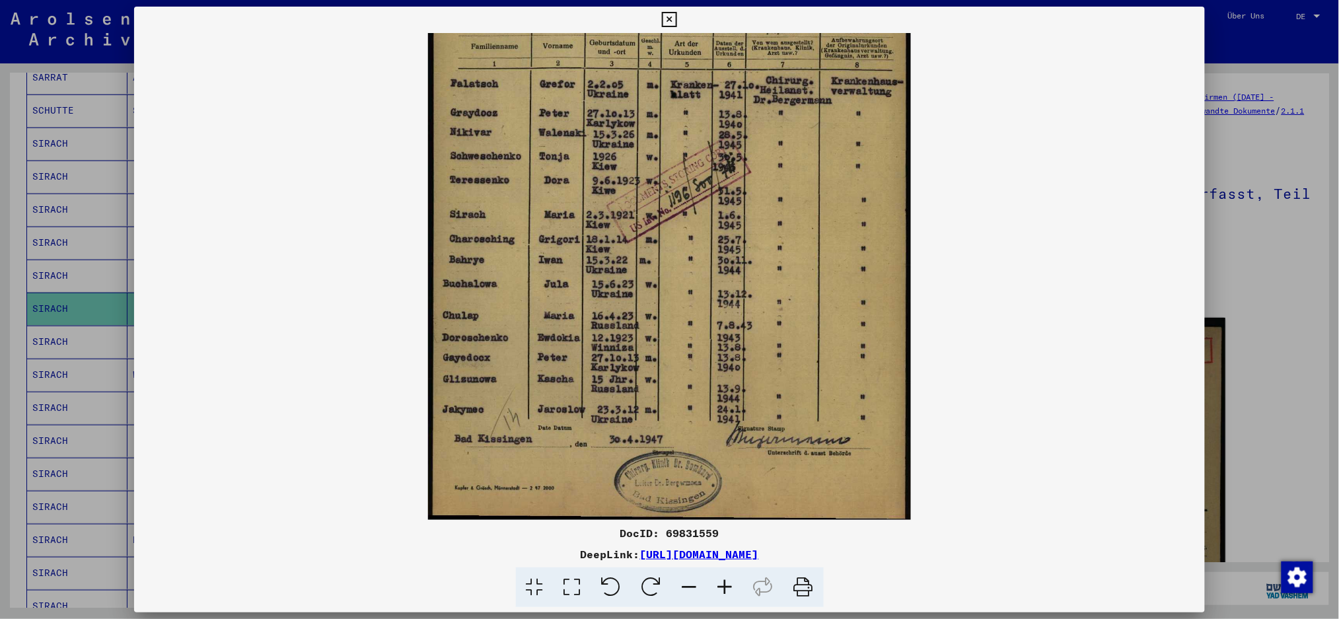
drag, startPoint x: 759, startPoint y: 459, endPoint x: 723, endPoint y: 233, distance: 228.7
click at [723, 233] on img at bounding box center [669, 177] width 483 height 685
click at [21, 272] on div at bounding box center [669, 309] width 1339 height 619
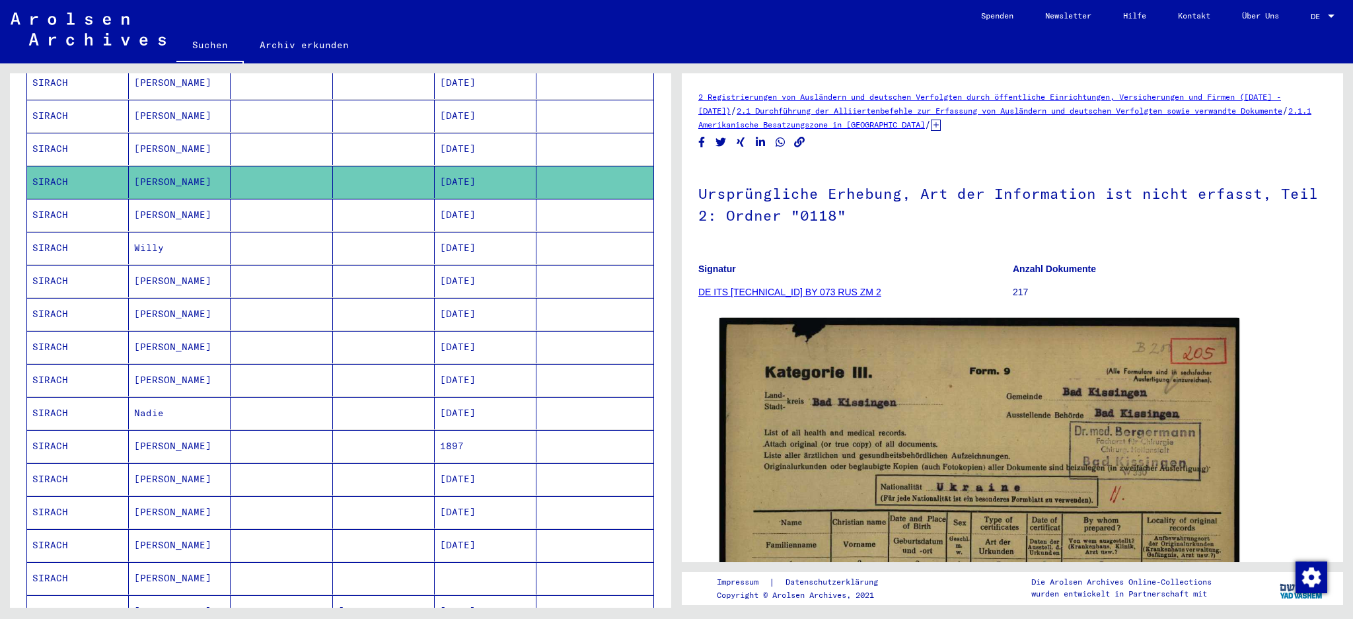
scroll to position [529, 0]
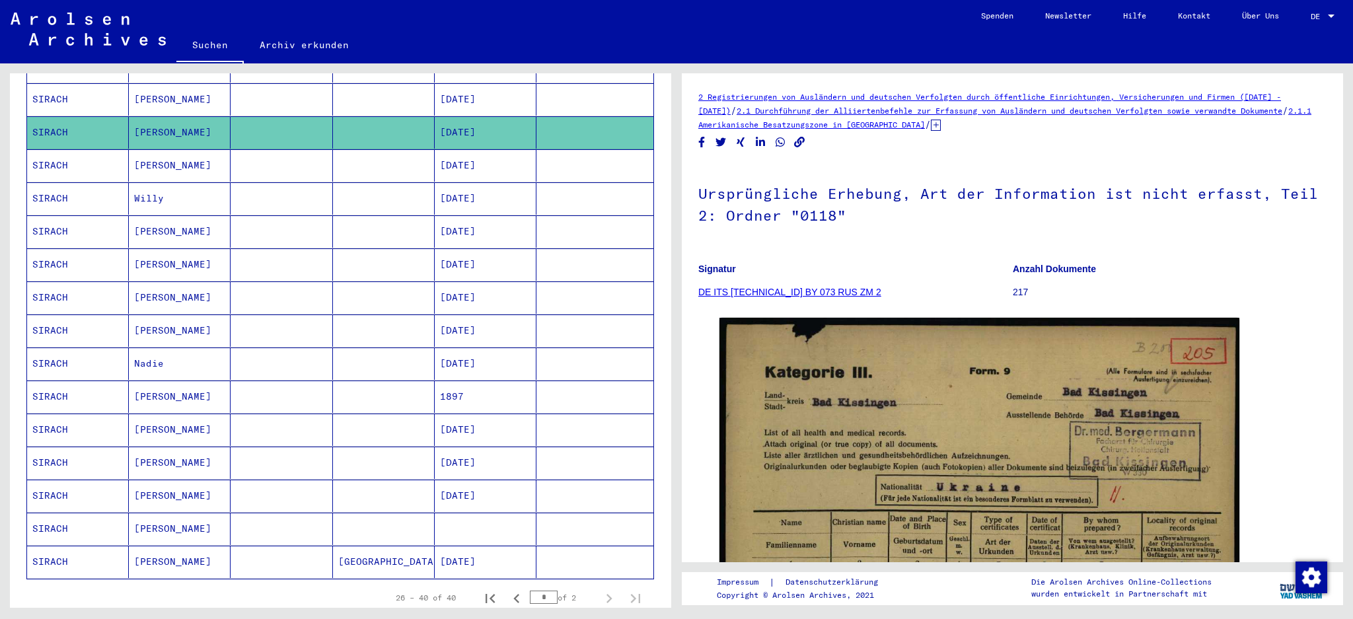
click at [44, 381] on mat-cell "SIRACH" at bounding box center [78, 397] width 102 height 32
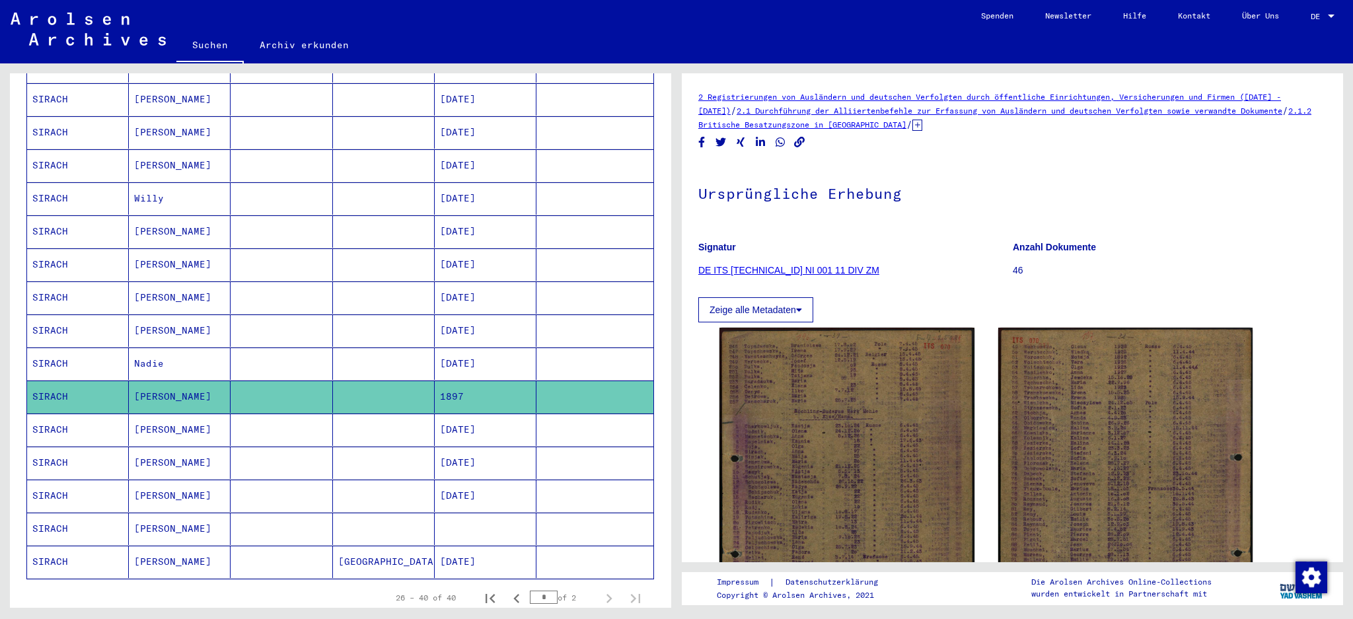
drag, startPoint x: 73, startPoint y: 418, endPoint x: 79, endPoint y: 454, distance: 36.8
click at [73, 420] on mat-cell "SIRACH" at bounding box center [78, 430] width 102 height 32
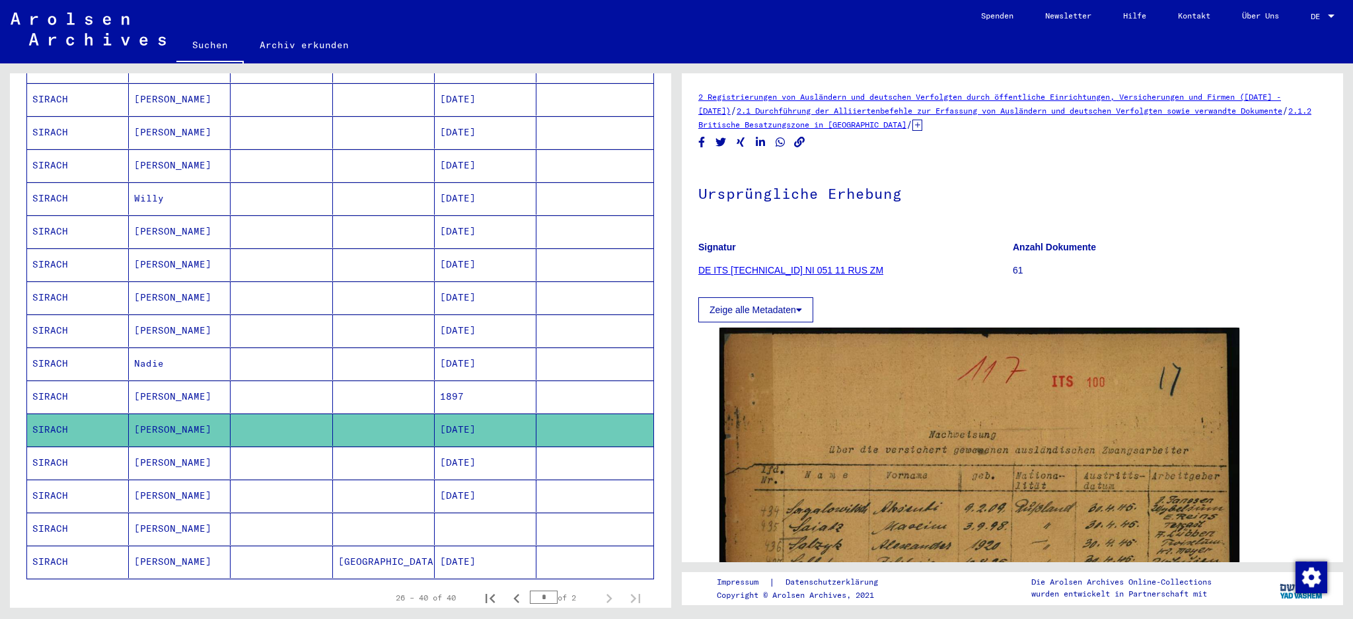
click at [78, 447] on mat-cell "SIRACH" at bounding box center [78, 463] width 102 height 32
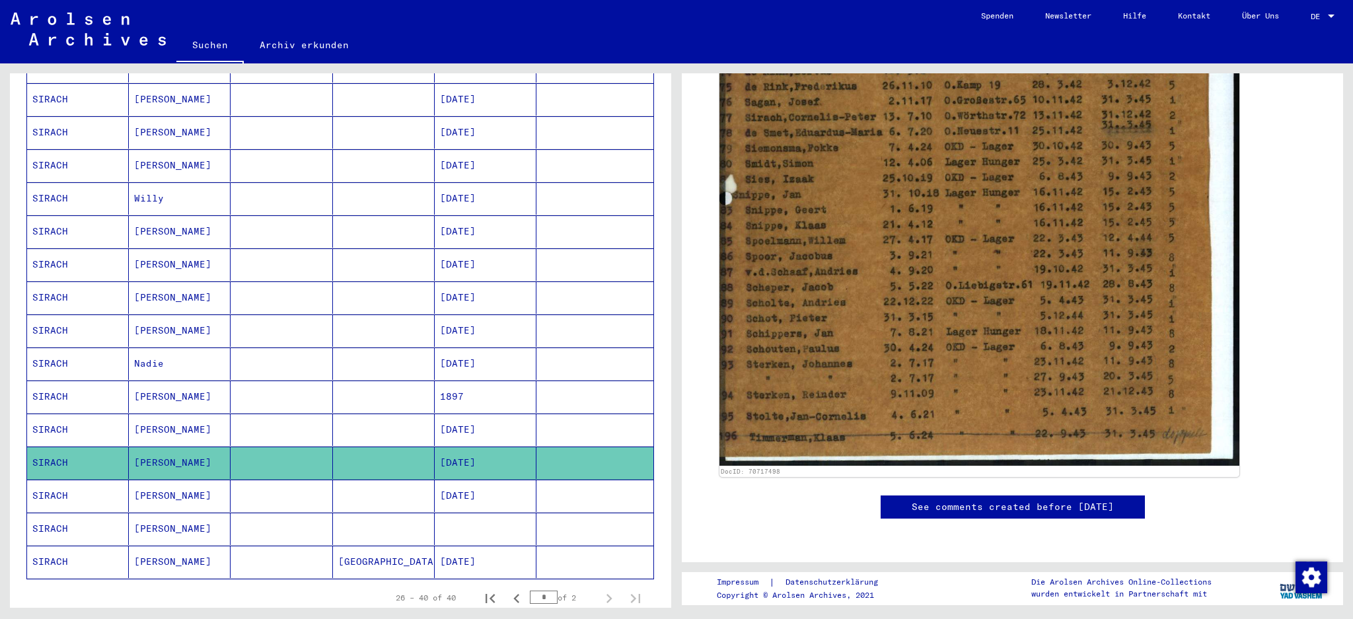
scroll to position [793, 0]
click at [507, 464] on icon "Previous page" at bounding box center [516, 598] width 18 height 18
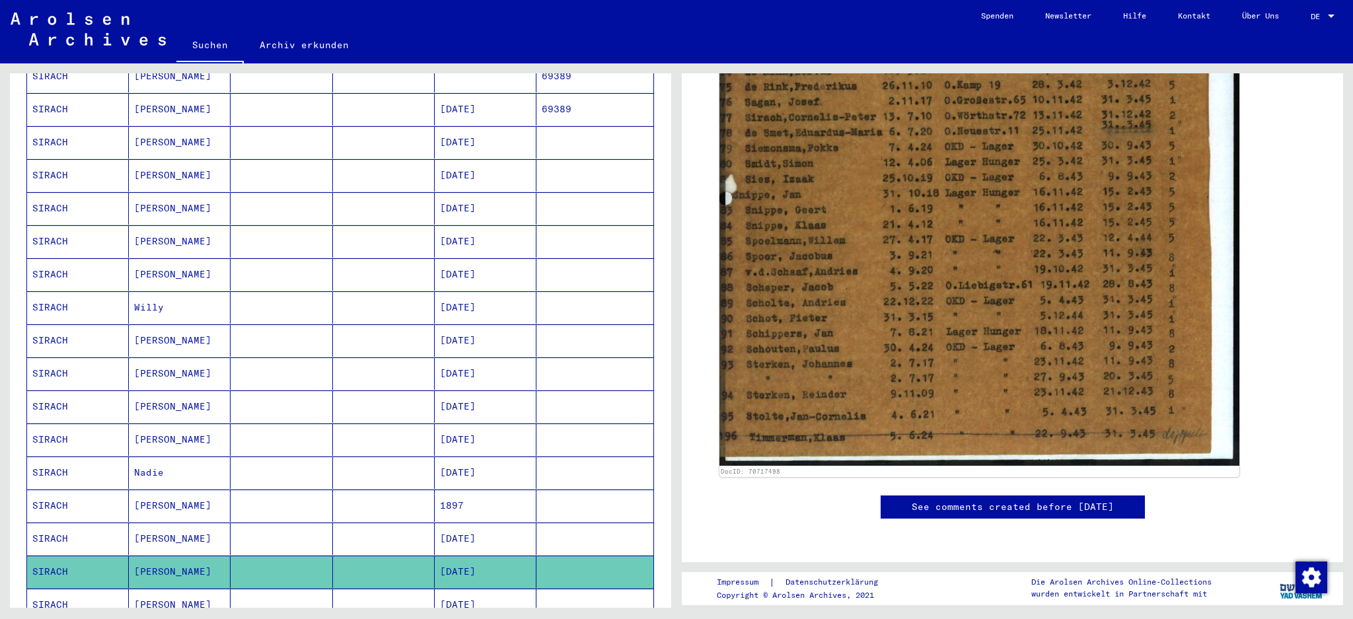
scroll to position [529, 0]
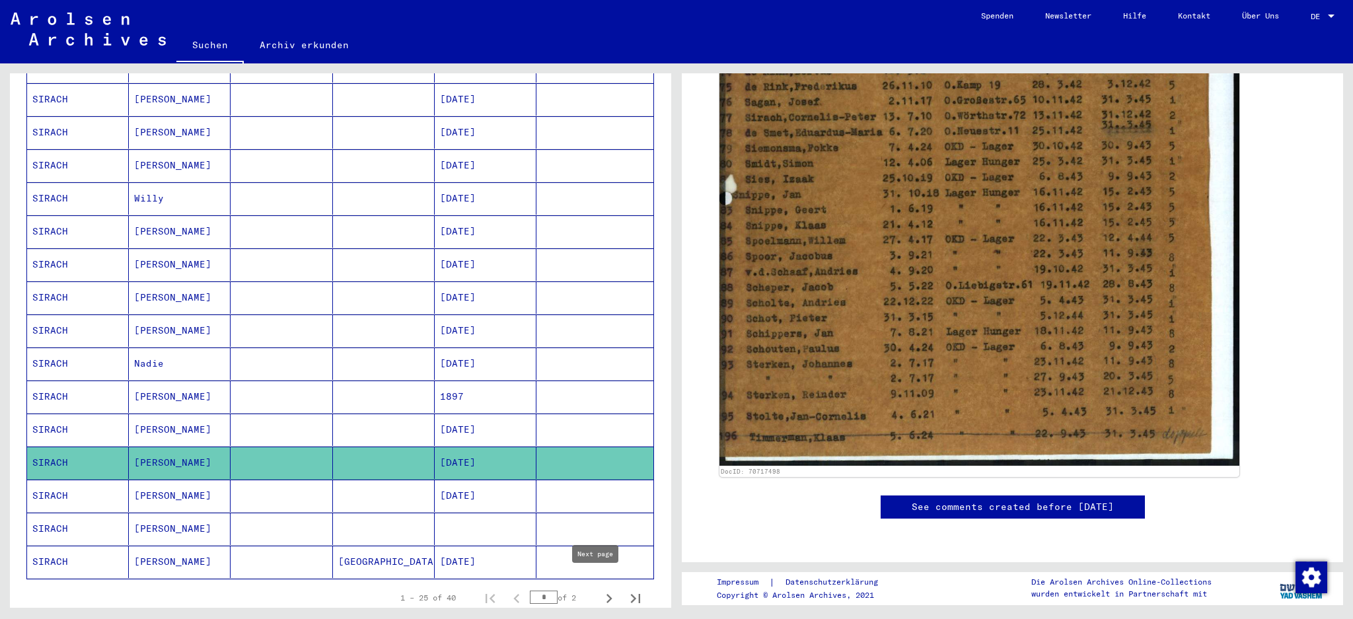
click at [606, 464] on icon "Next page" at bounding box center [609, 598] width 6 height 9
type input "*"
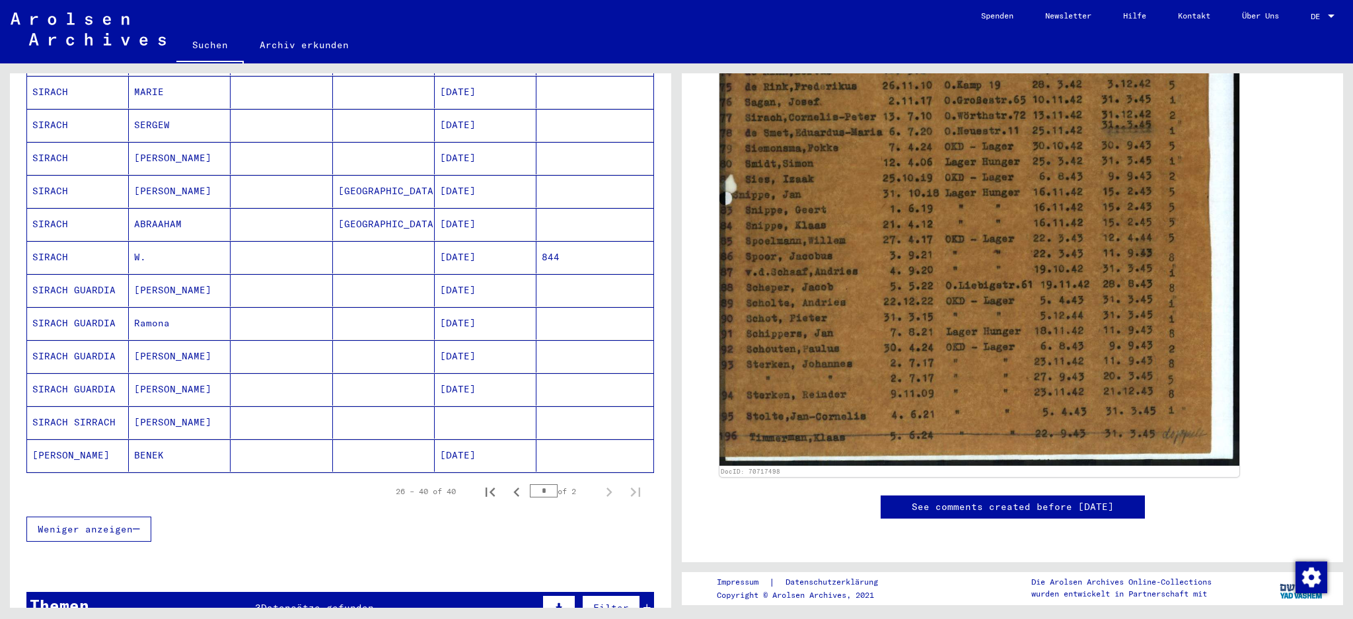
scroll to position [88, 0]
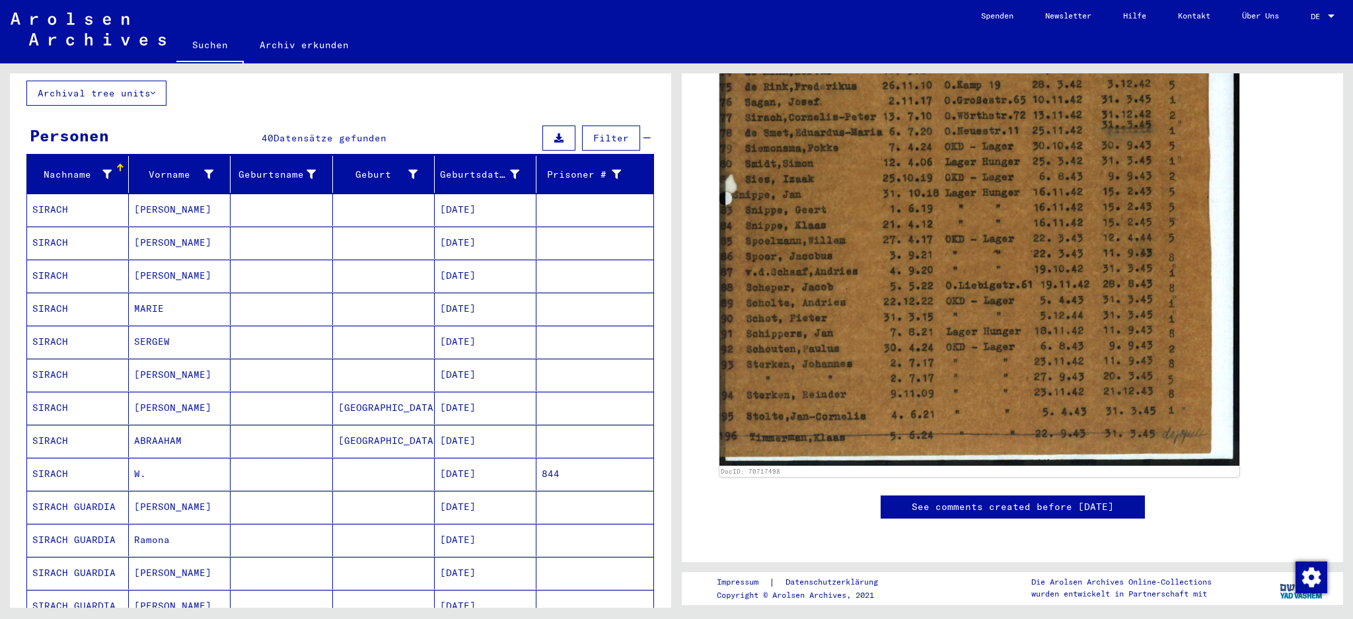
click at [143, 293] on mat-cell "MARIE" at bounding box center [180, 309] width 102 height 32
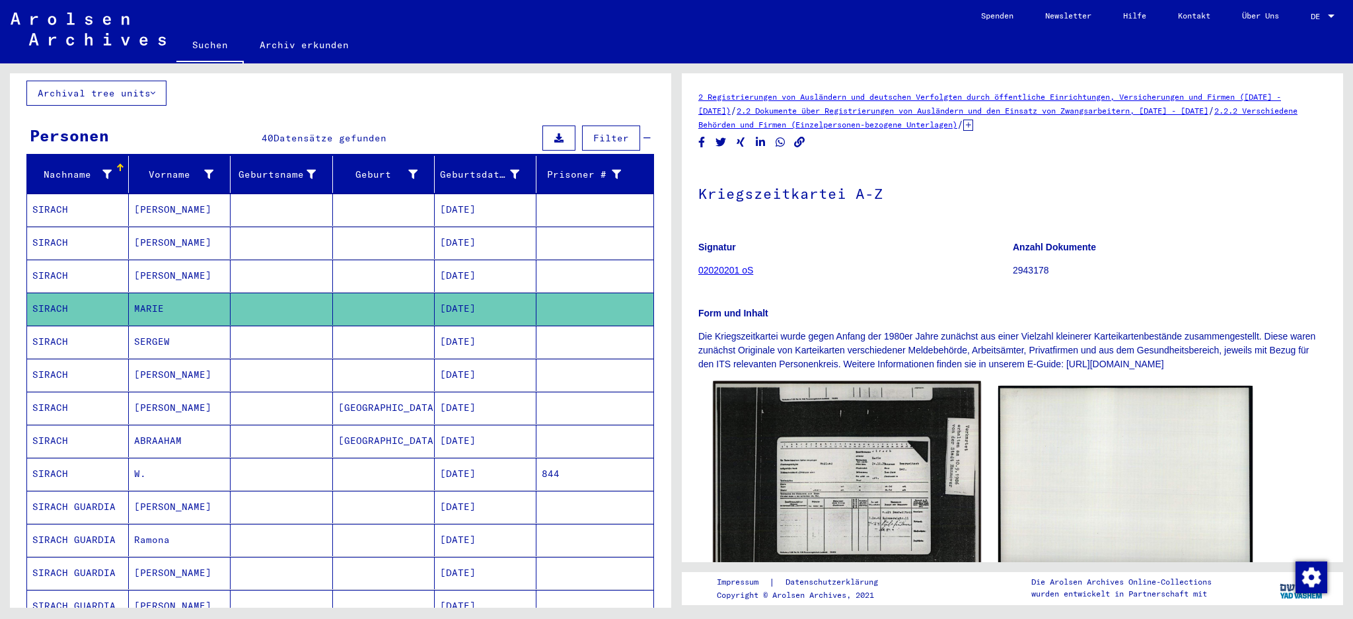
click at [899, 450] on img at bounding box center [847, 476] width 268 height 191
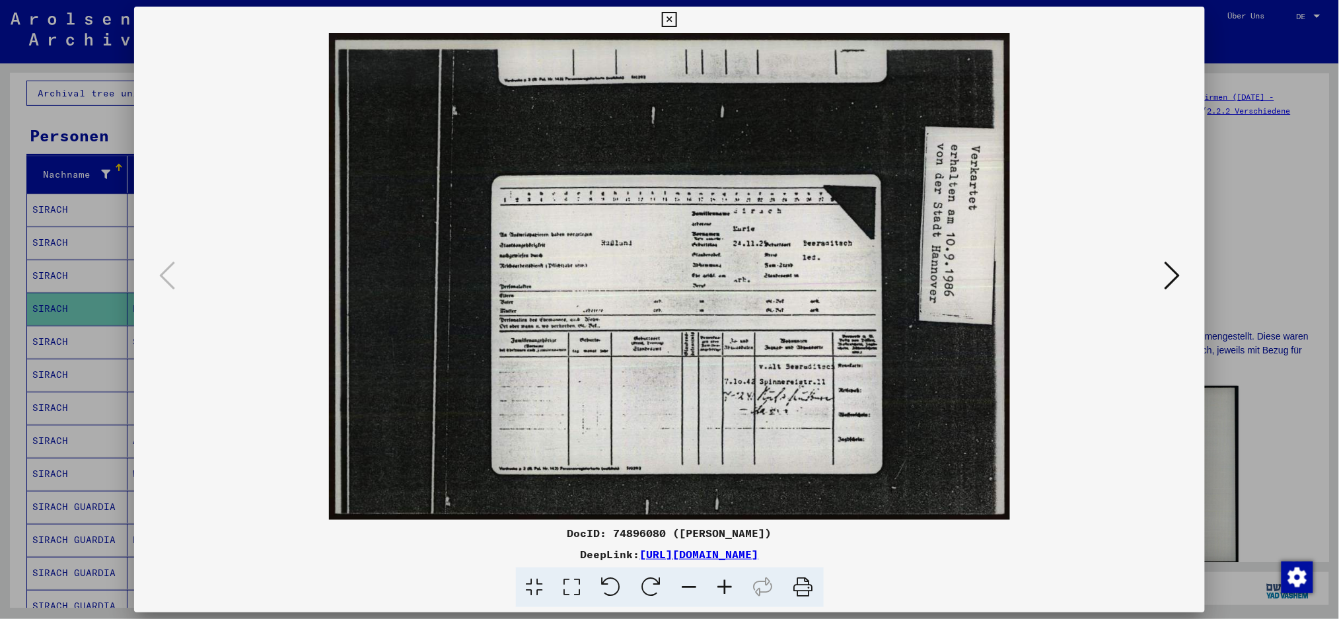
click at [1014, 271] on icon at bounding box center [1172, 276] width 16 height 32
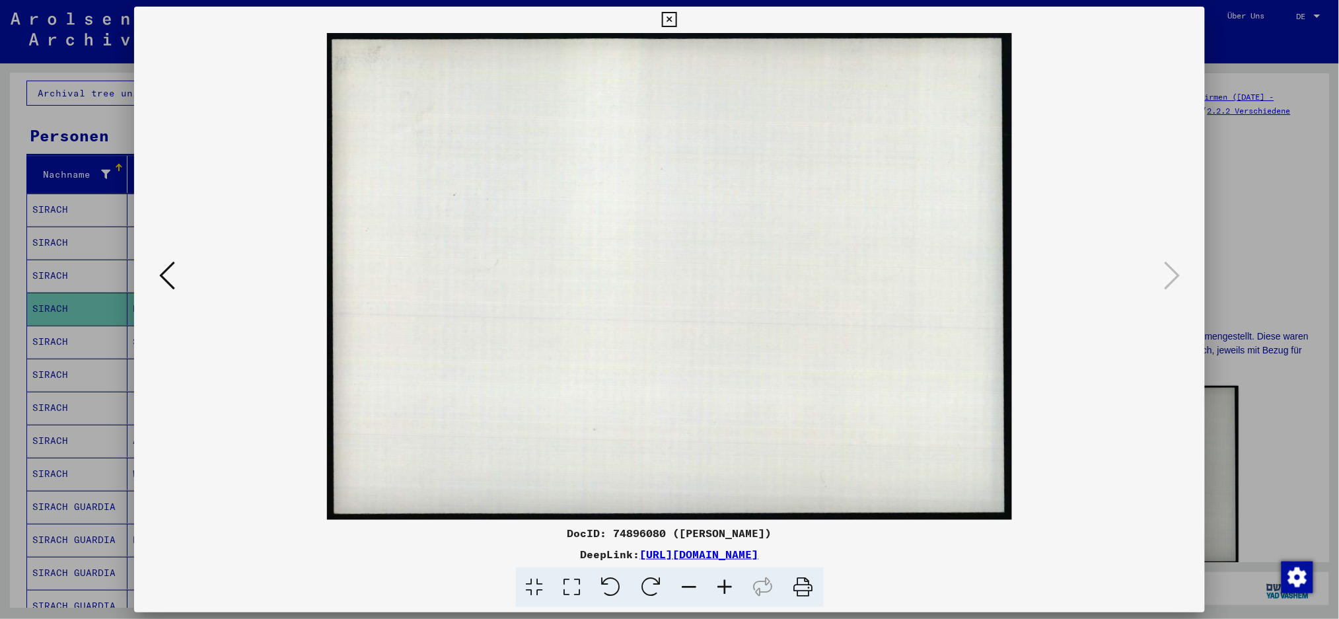
click at [1014, 260] on div at bounding box center [669, 309] width 1339 height 619
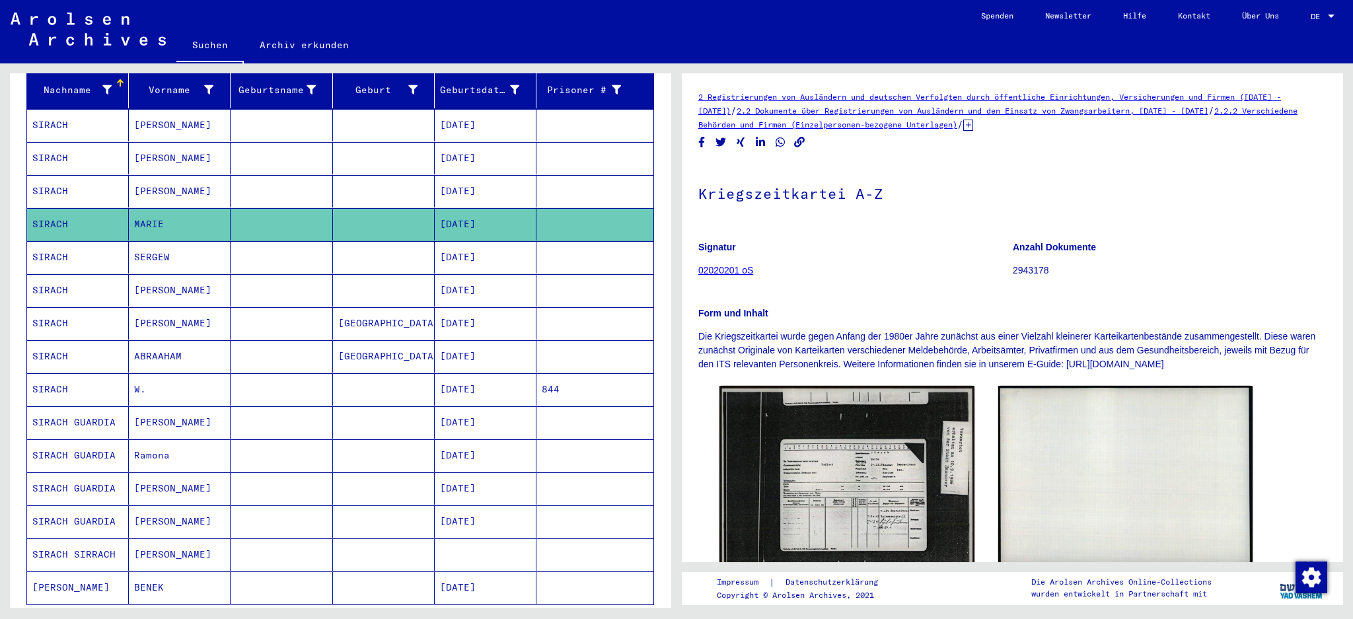
scroll to position [176, 0]
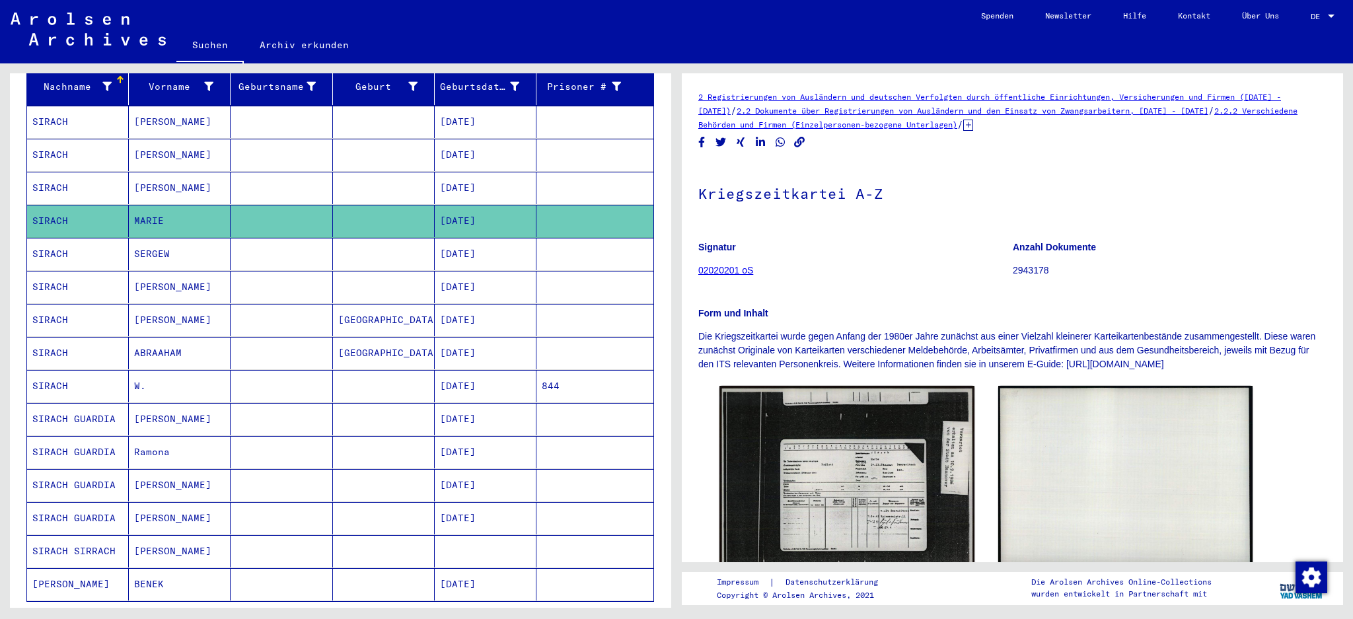
click at [155, 141] on mat-cell "[PERSON_NAME]" at bounding box center [180, 155] width 102 height 32
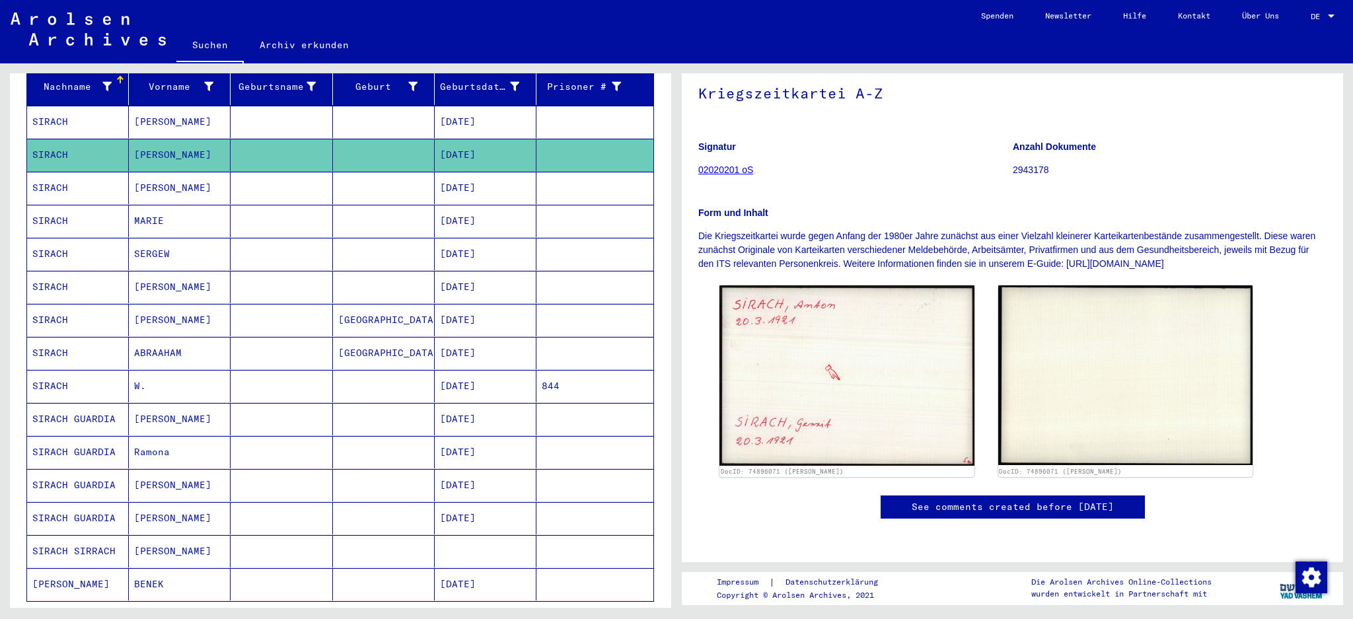
scroll to position [513, 0]
